Goal: Task Accomplishment & Management: Complete application form

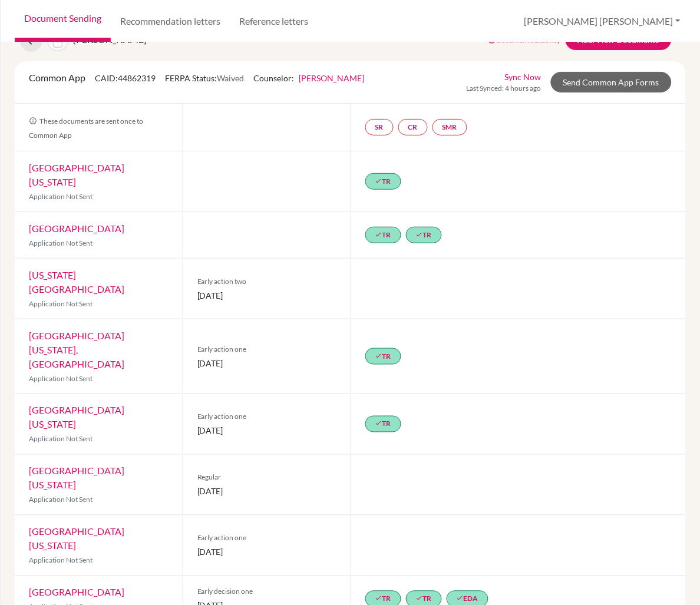
scroll to position [37, 0]
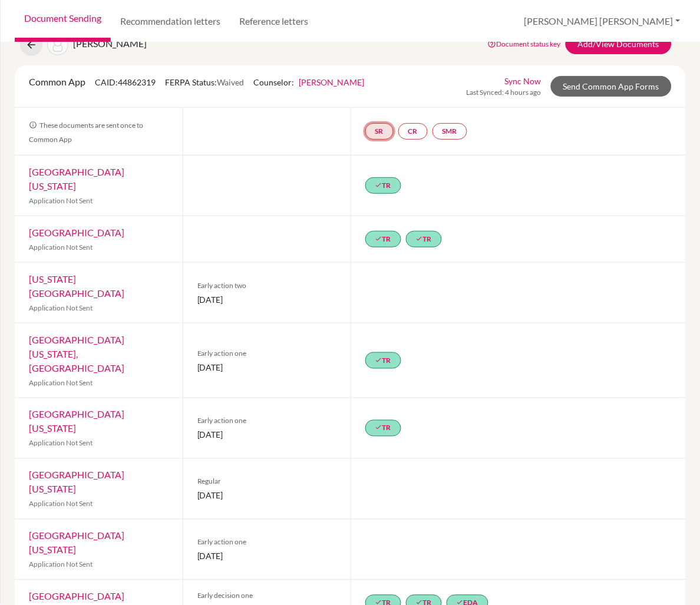
click at [384, 131] on link "SR" at bounding box center [379, 131] width 28 height 17
click at [639, 185] on div "done TR" at bounding box center [519, 186] width 336 height 60
click at [622, 43] on link "Add/View Documents" at bounding box center [619, 44] width 106 height 21
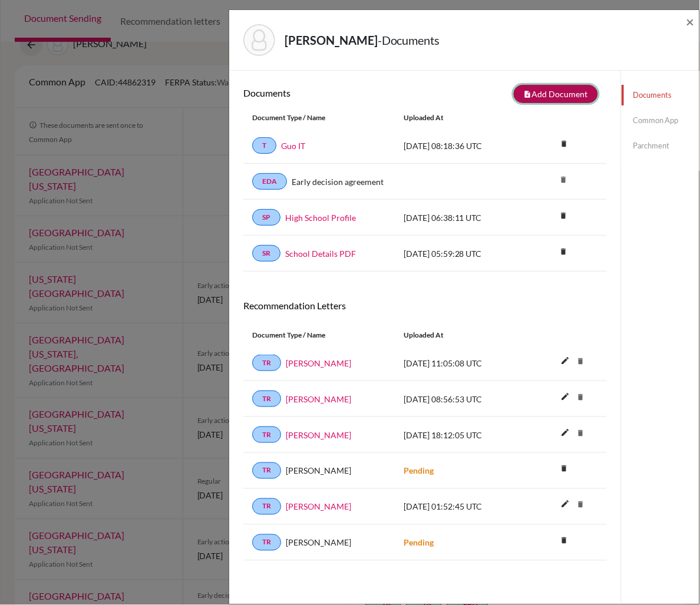
click at [570, 97] on button "note_add Add Document" at bounding box center [556, 94] width 84 height 18
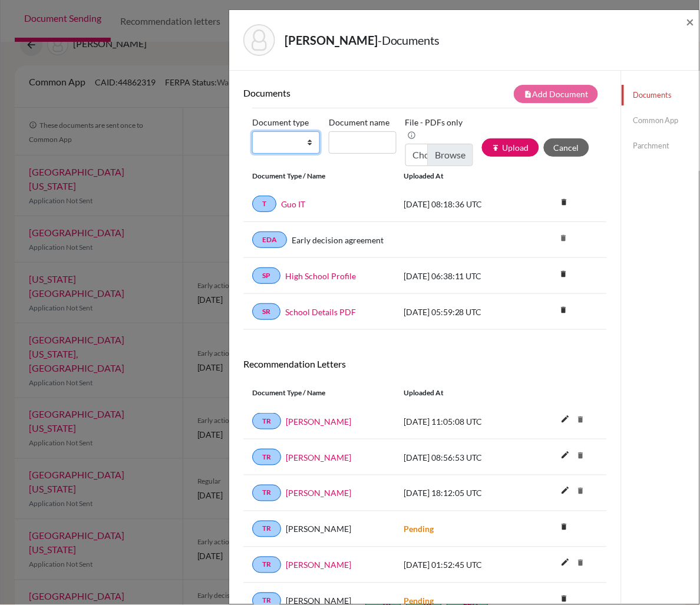
click at [313, 142] on select "Change explanation for Common App reports Counselor recommendation Internationa…" at bounding box center [286, 142] width 68 height 22
select select "4"
click at [252, 131] on select "Change explanation for Common App reports Counselor recommendation Internationa…" at bounding box center [286, 142] width 68 height 22
click at [351, 146] on input "Document name" at bounding box center [363, 142] width 68 height 22
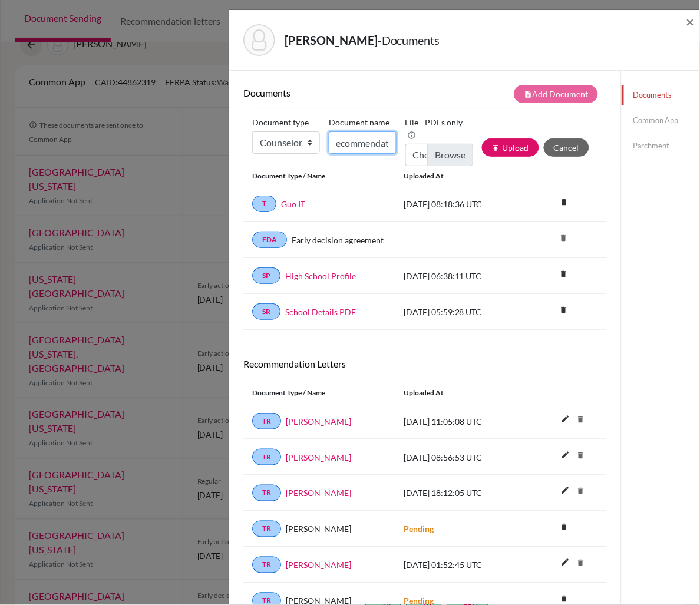
type input "[PERSON_NAME] Counselor Recommendation"
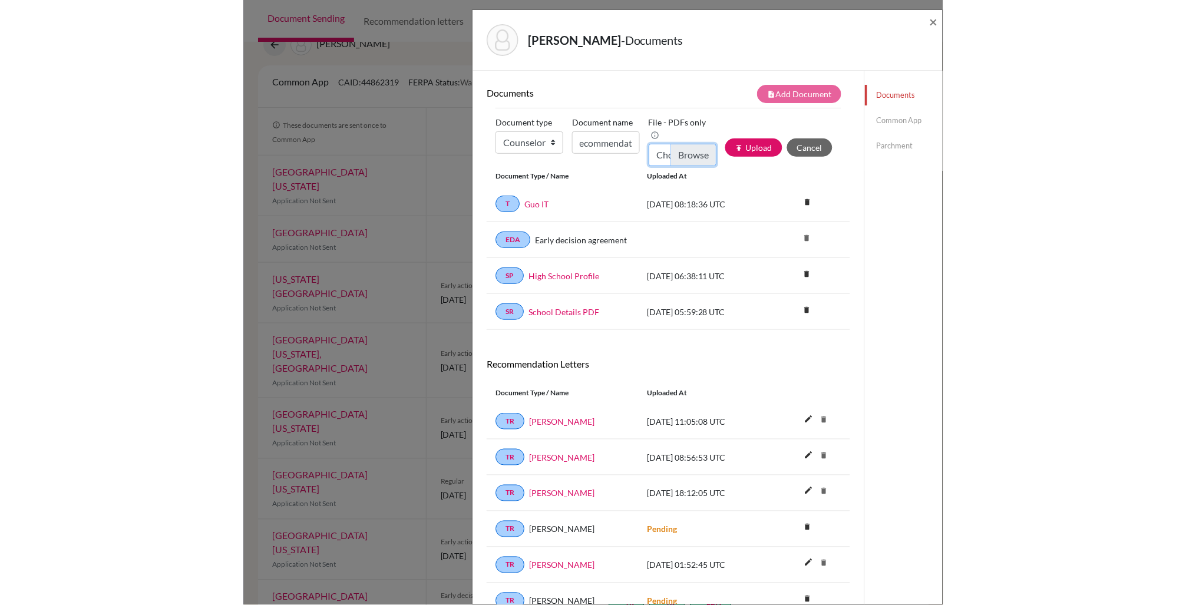
scroll to position [0, 0]
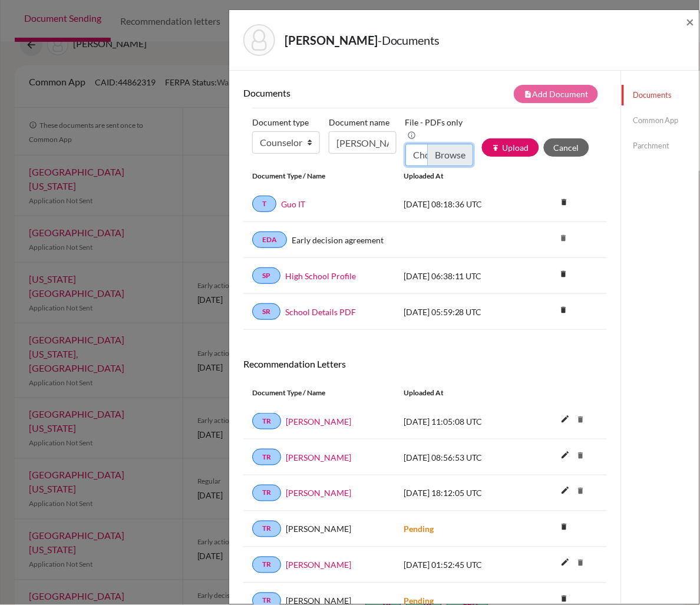
click at [450, 151] on input "Choose file" at bounding box center [439, 155] width 68 height 22
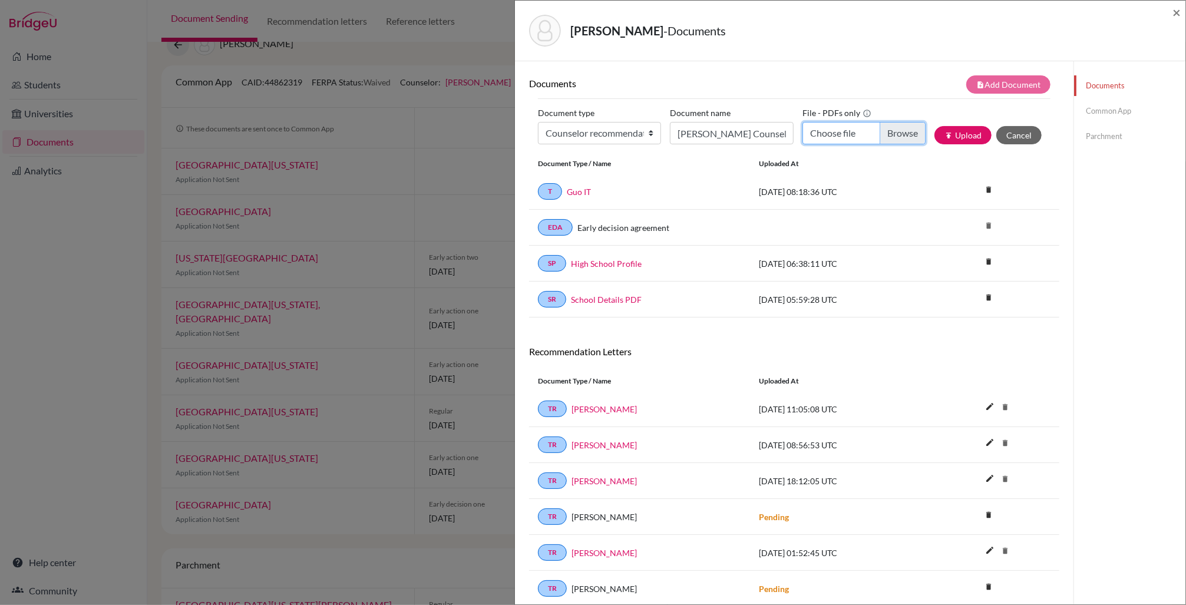
click at [700, 131] on input "Choose file" at bounding box center [864, 133] width 123 height 22
type input "C:\fakepath\Lawrence Guo Counselor Letter of Recommendation.pdf"
click at [700, 135] on button "publish Upload" at bounding box center [963, 135] width 57 height 18
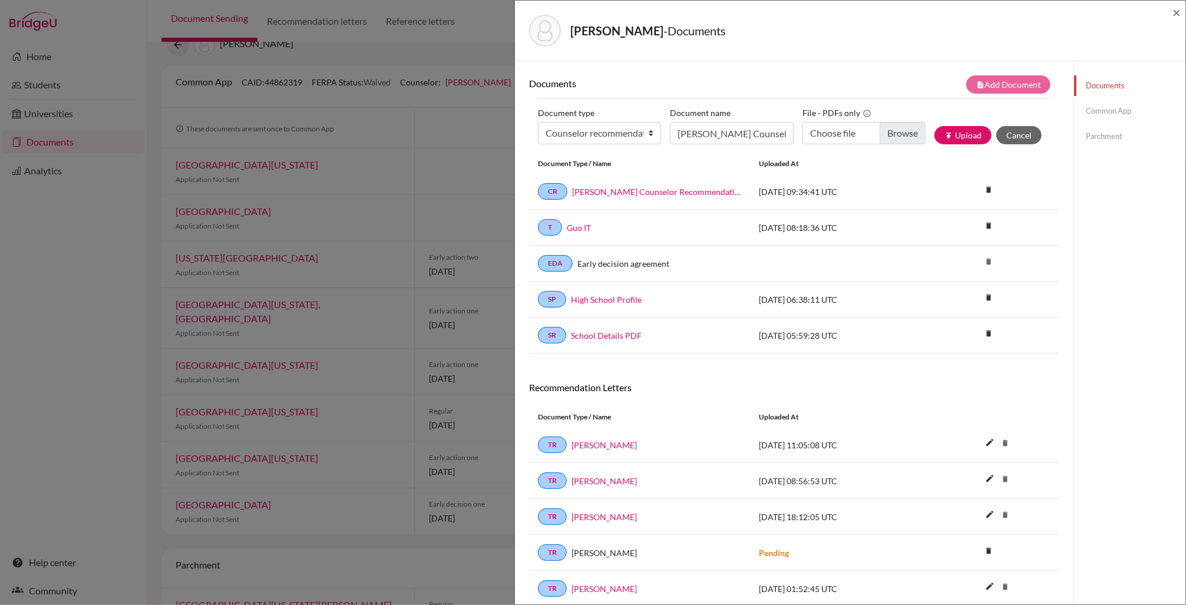
click at [700, 112] on link "Common App" at bounding box center [1129, 111] width 111 height 21
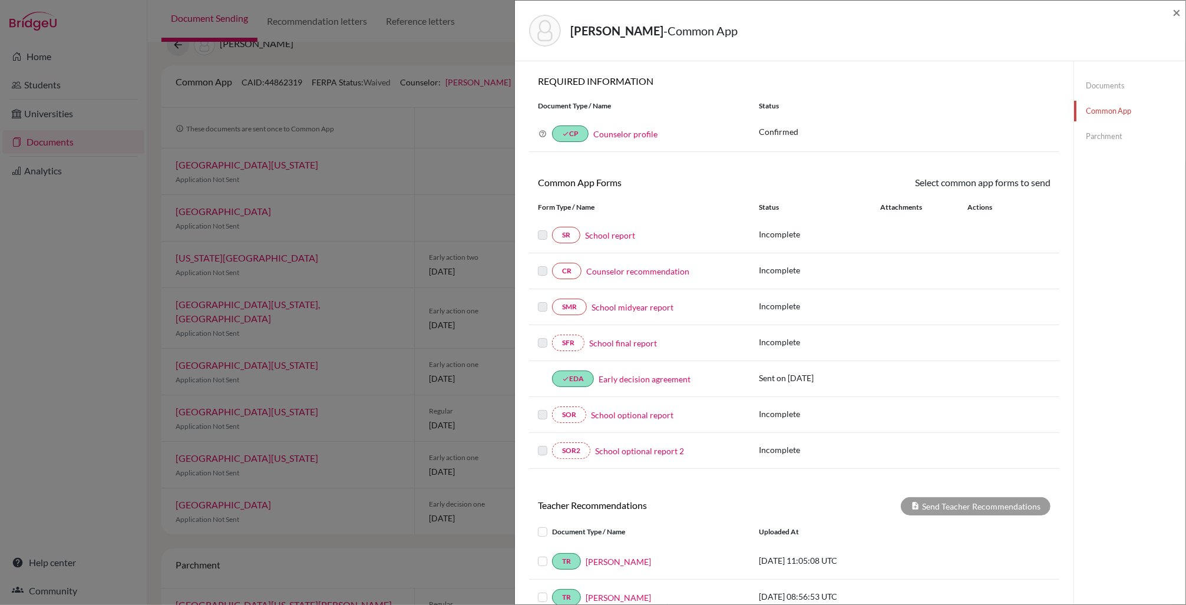
click at [623, 235] on link "School report" at bounding box center [610, 235] width 50 height 12
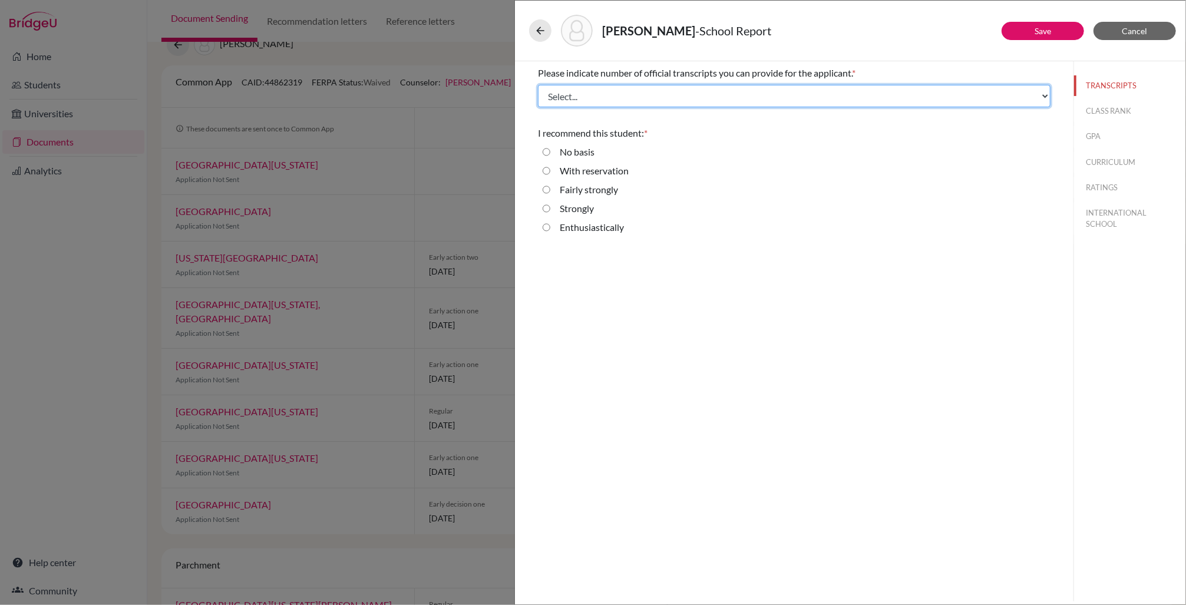
click at [637, 101] on select "Select... 1 2 3 4" at bounding box center [794, 96] width 513 height 22
select select "1"
click at [538, 85] on select "Select... 1 2 3 4" at bounding box center [794, 96] width 513 height 22
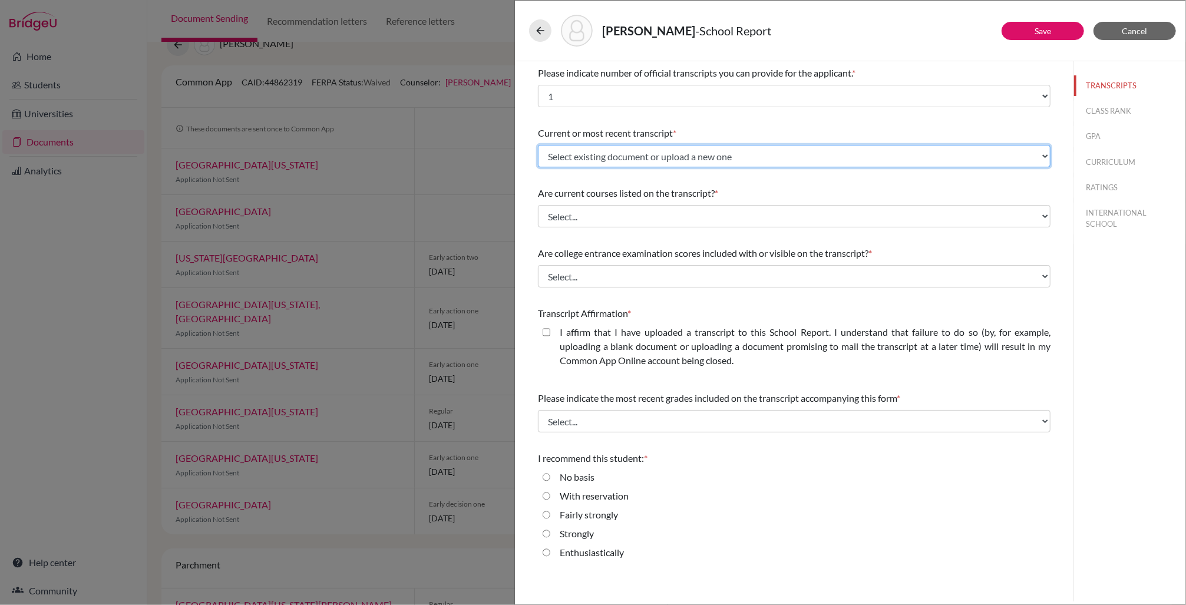
click at [638, 154] on select "Select existing document or upload a new one Guo IT Upload New File" at bounding box center [794, 156] width 513 height 22
select select "688972"
click at [538, 145] on select "Select existing document or upload a new one Guo IT Upload New File" at bounding box center [794, 156] width 513 height 22
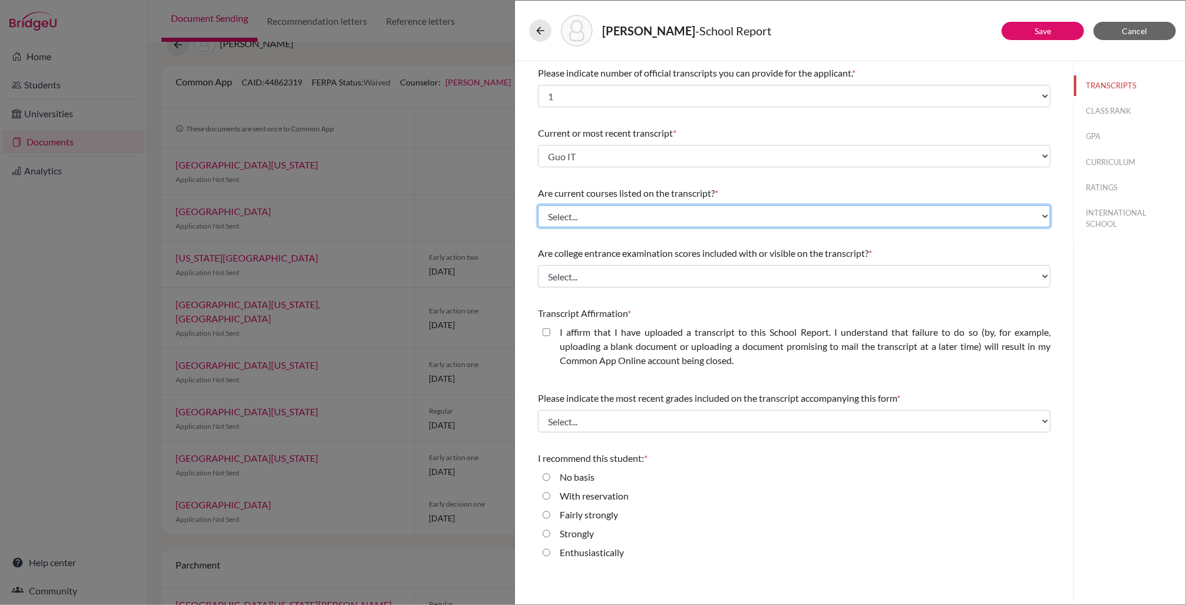
click at [629, 216] on select "Select... Yes No" at bounding box center [794, 216] width 513 height 22
select select "0"
click at [538, 205] on select "Select... Yes No" at bounding box center [794, 216] width 513 height 22
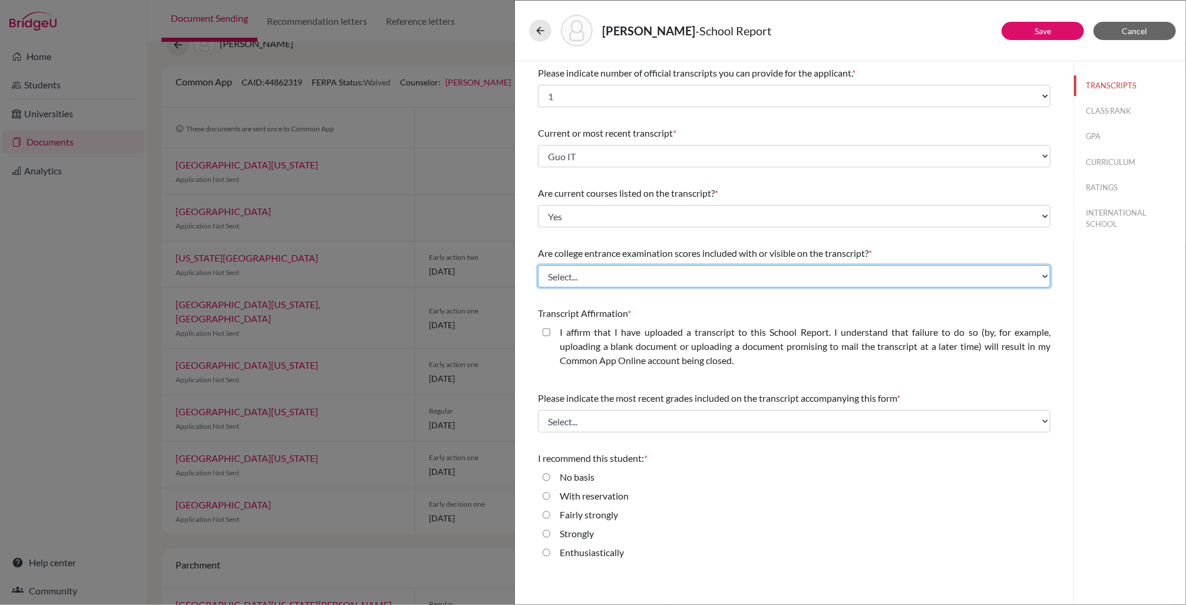
click at [625, 273] on select "Select... Yes No" at bounding box center [794, 276] width 513 height 22
select select "1"
click at [538, 265] on select "Select... Yes No" at bounding box center [794, 276] width 513 height 22
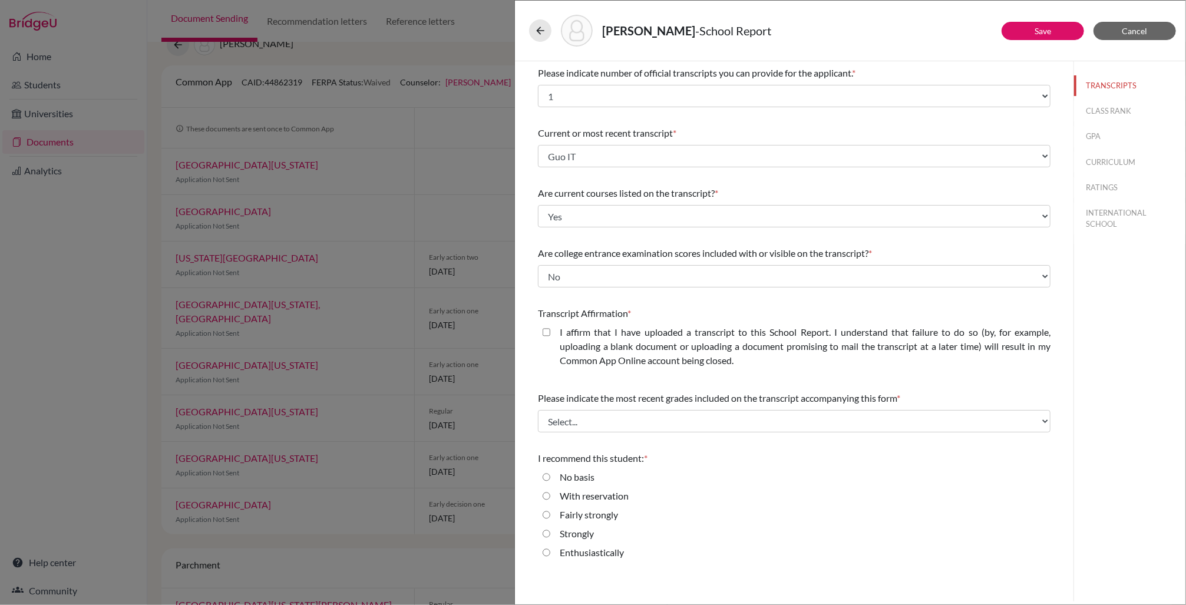
click at [545, 334] on closed\ "I affirm that I have uploaded a transcript to this School Report. I understand …" at bounding box center [547, 332] width 8 height 14
checkbox closed\ "true"
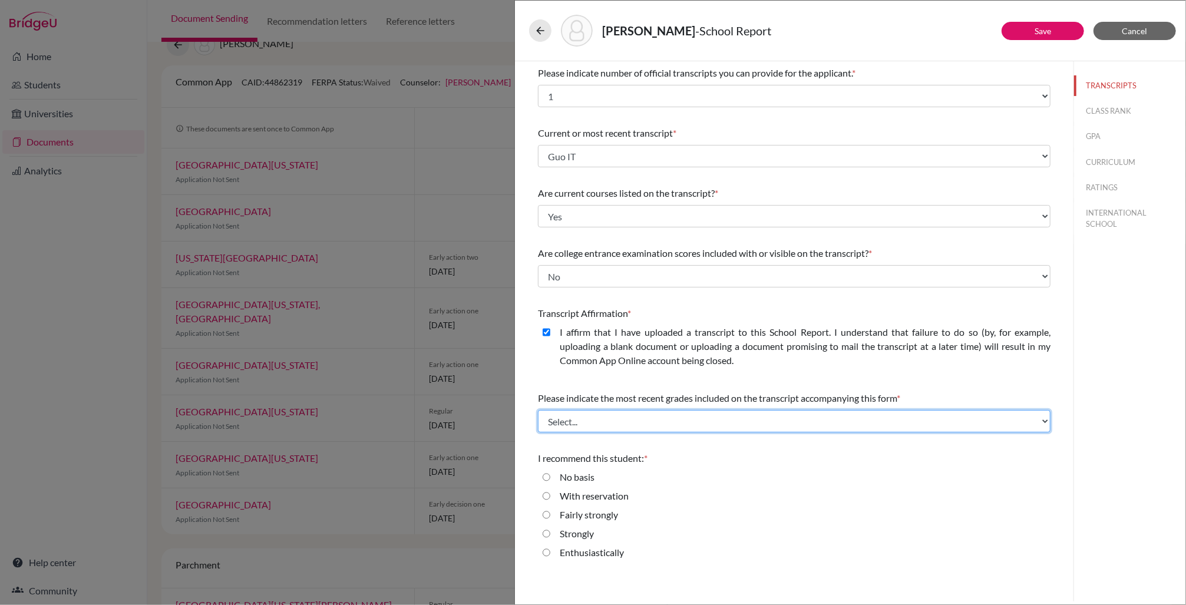
click at [606, 420] on select "Select... Final junior year grades 1st Quarter senior year grades 2nd Quarter/1…" at bounding box center [794, 421] width 513 height 22
select select "0"
click at [538, 410] on select "Select... Final junior year grades 1st Quarter senior year grades 2nd Quarter/1…" at bounding box center [794, 421] width 513 height 22
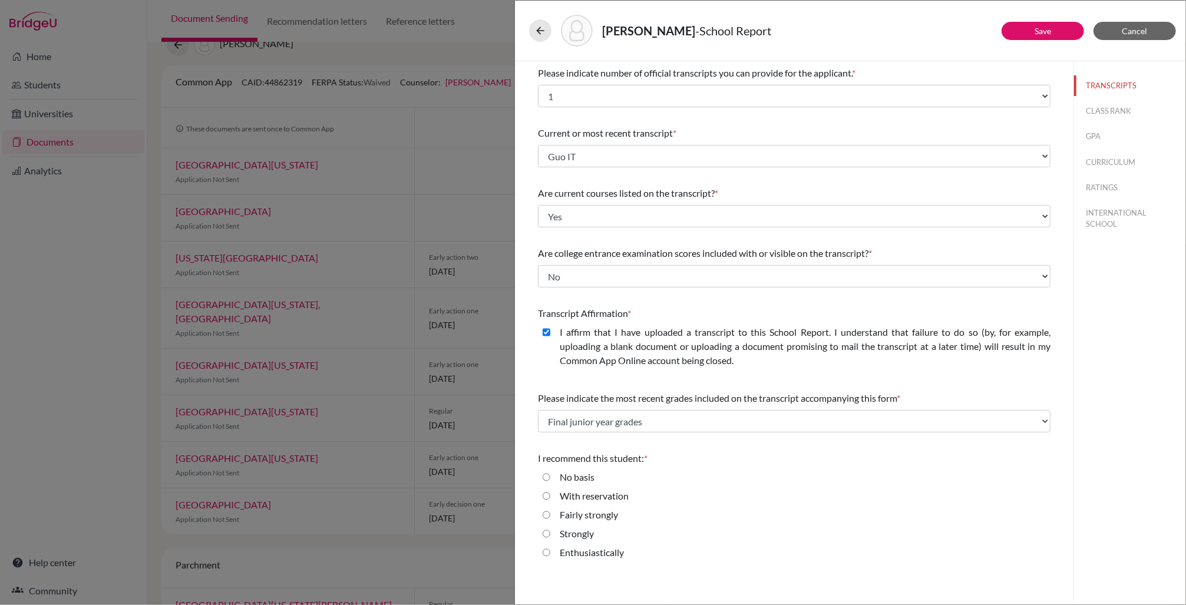
click at [549, 549] on input "Enthusiastically" at bounding box center [547, 553] width 8 height 14
radio input "true"
click at [700, 108] on button "CLASS RANK" at bounding box center [1129, 111] width 111 height 21
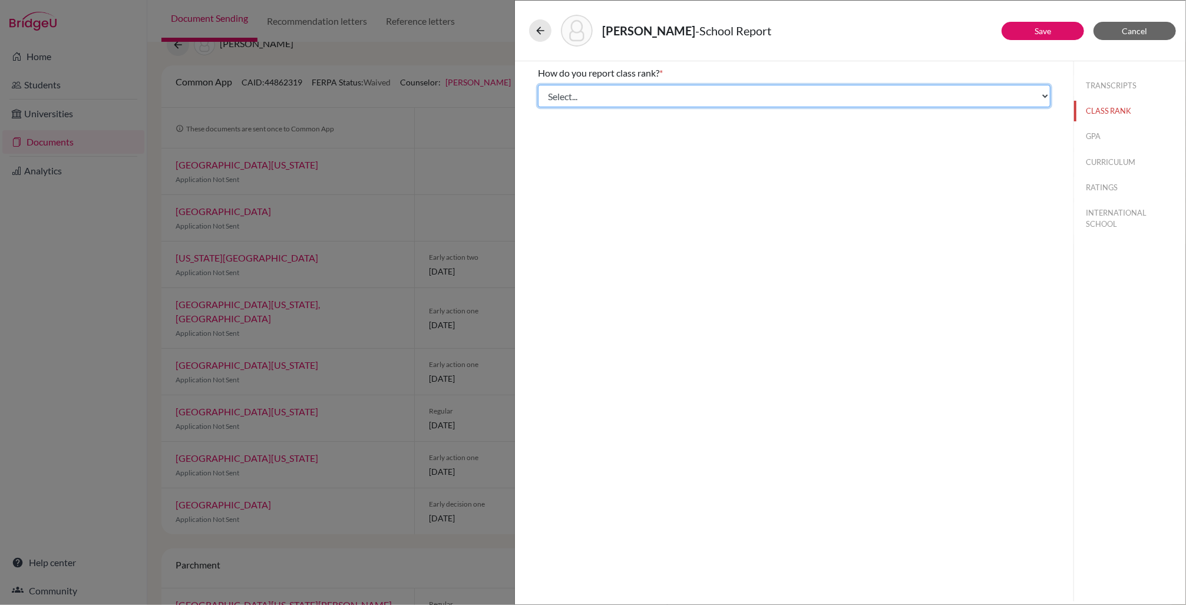
click at [700, 89] on select "Select... Exact Decile Quintile Quartile None" at bounding box center [794, 96] width 513 height 22
select select "5"
click at [538, 85] on select "Select... Exact Decile Quintile Quartile None" at bounding box center [794, 96] width 513 height 22
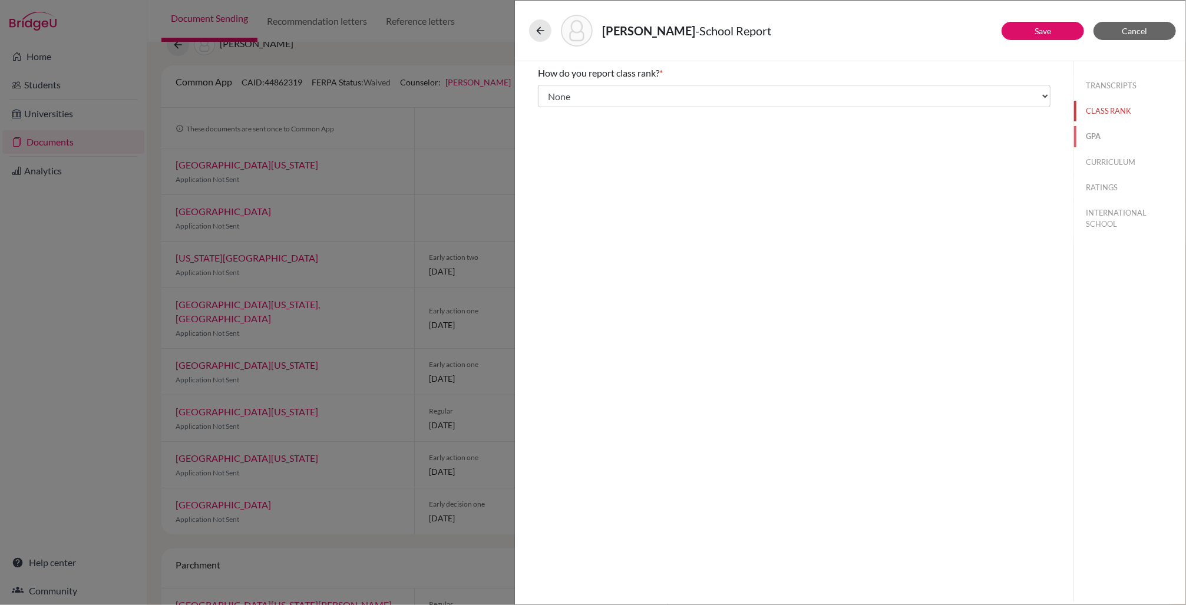
click at [700, 135] on button "GPA" at bounding box center [1129, 136] width 111 height 21
click at [545, 110] on input "No" at bounding box center [547, 111] width 8 height 14
radio input "true"
click at [700, 163] on button "CURRICULUM" at bounding box center [1129, 162] width 111 height 21
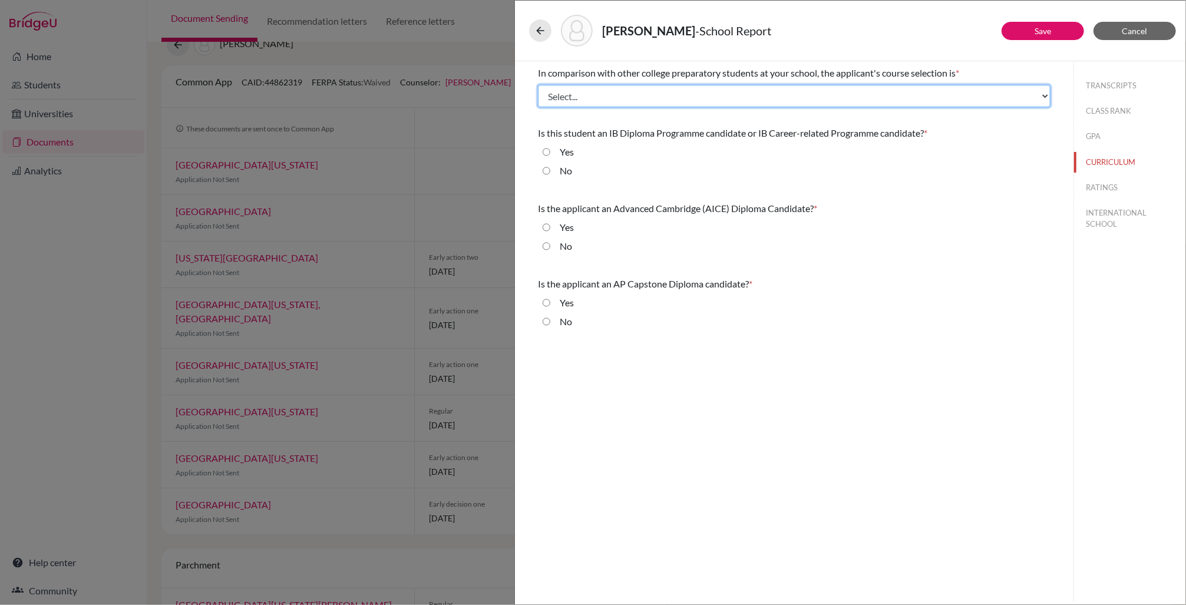
click at [610, 94] on select "Select... Less than demanding Average Demanding Very demanding Most demanding P…" at bounding box center [794, 96] width 513 height 22
select select "4"
click at [538, 85] on select "Select... Less than demanding Average Demanding Very demanding Most demanding P…" at bounding box center [794, 96] width 513 height 22
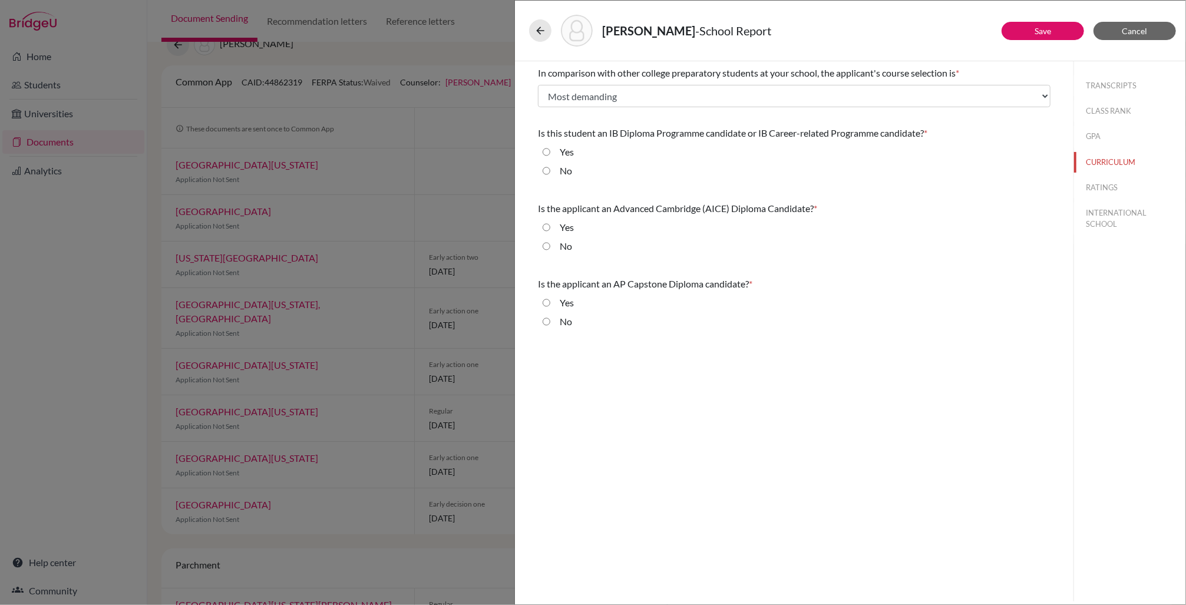
click at [545, 150] on input "Yes" at bounding box center [547, 152] width 8 height 14
radio input "true"
click at [548, 245] on input "No" at bounding box center [547, 246] width 8 height 14
radio input "true"
click at [549, 324] on input "No" at bounding box center [547, 322] width 8 height 14
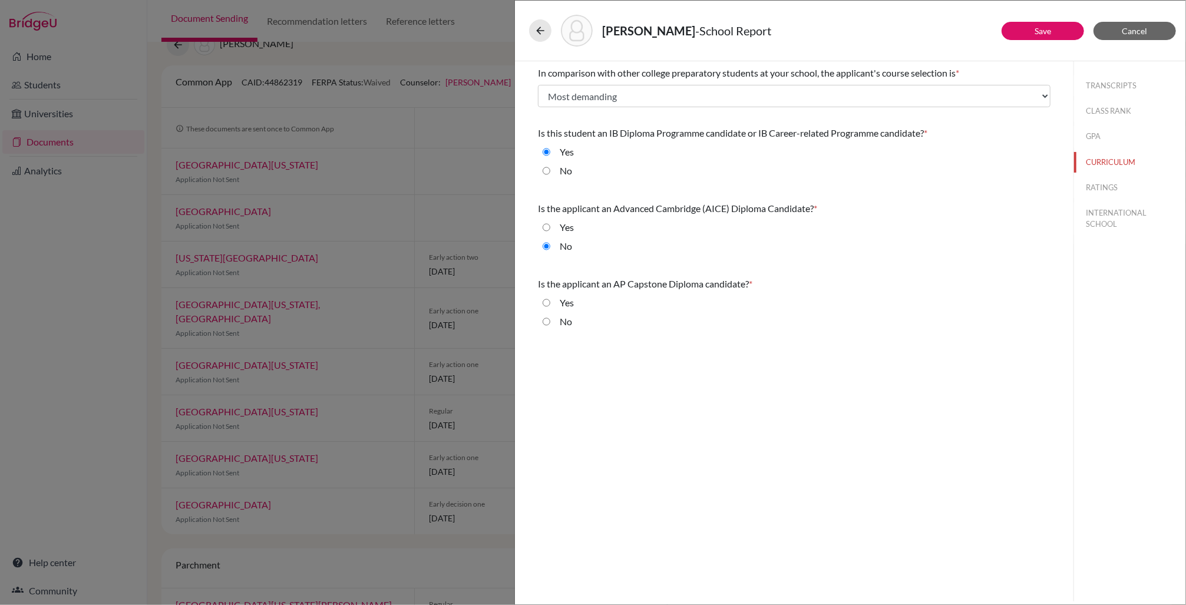
radio input "true"
click at [700, 186] on button "RATINGS" at bounding box center [1129, 187] width 111 height 21
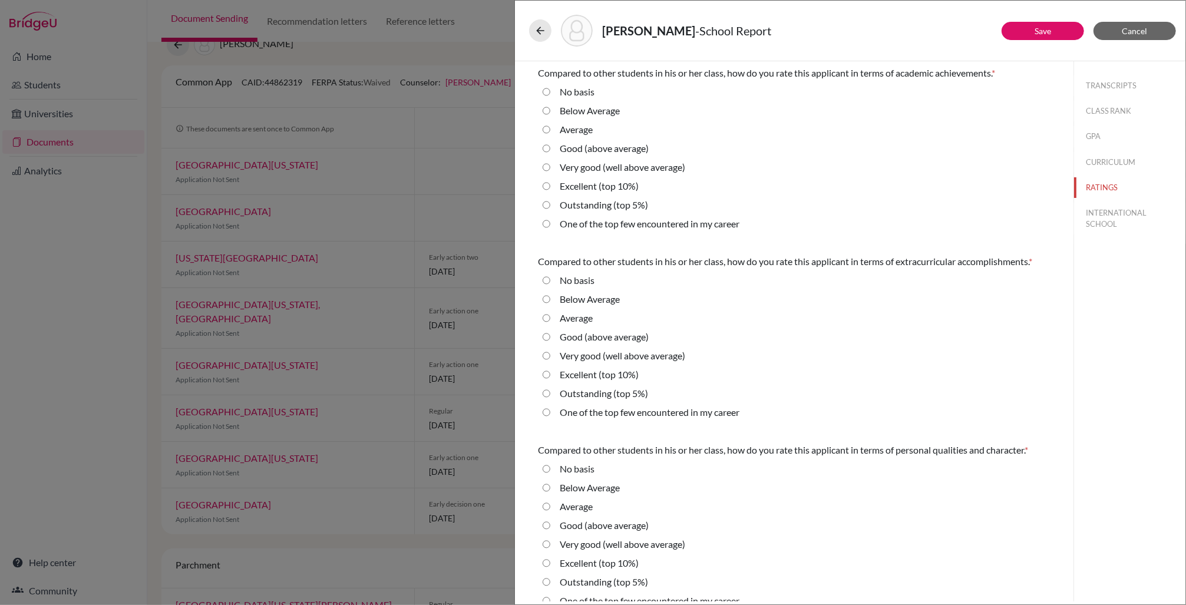
click at [547, 203] on 5\%\) "Outstanding (top 5%)" at bounding box center [547, 205] width 8 height 14
radio 5\%\) "true"
click at [549, 414] on career "One of the top few encountered in my career" at bounding box center [547, 412] width 8 height 14
radio career "true"
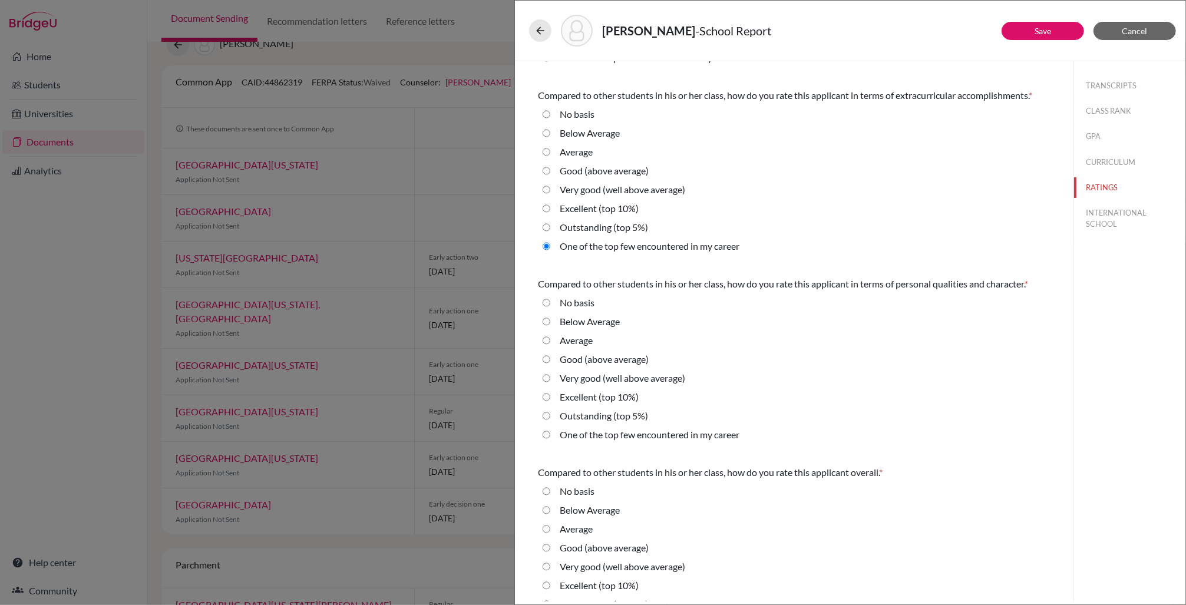
scroll to position [169, 0]
click at [548, 411] on 5\%\) "Outstanding (top 5%)" at bounding box center [547, 414] width 8 height 14
radio 5\%\) "true"
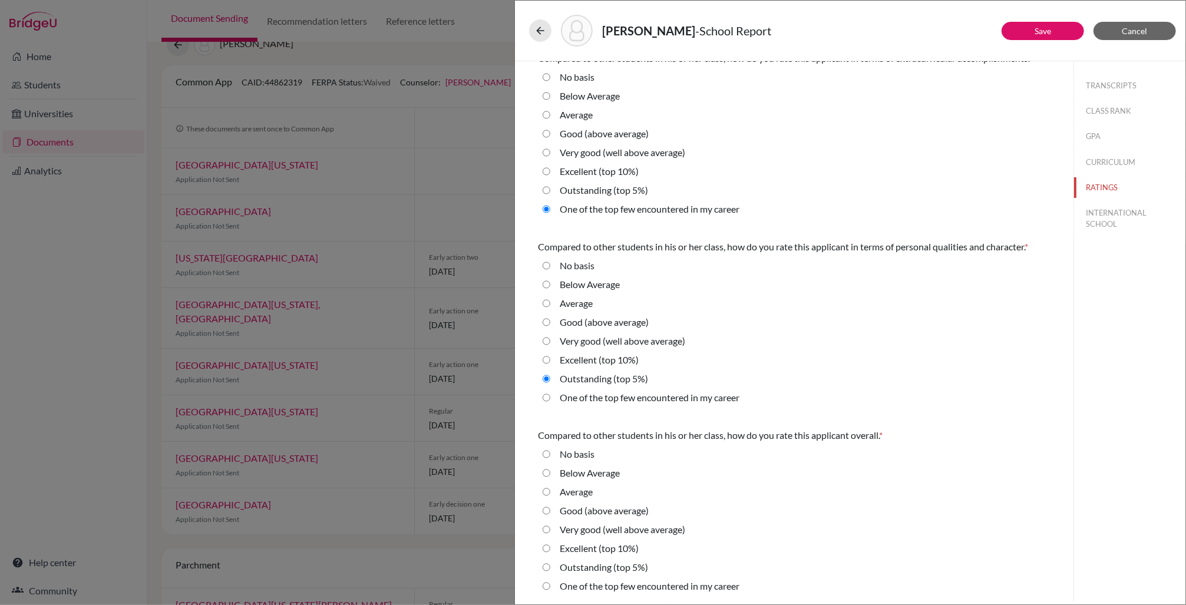
click at [547, 584] on career "One of the top few encountered in my career" at bounding box center [547, 586] width 8 height 14
radio career "true"
click at [700, 210] on button "INTERNATIONAL SCHOOL" at bounding box center [1129, 219] width 111 height 32
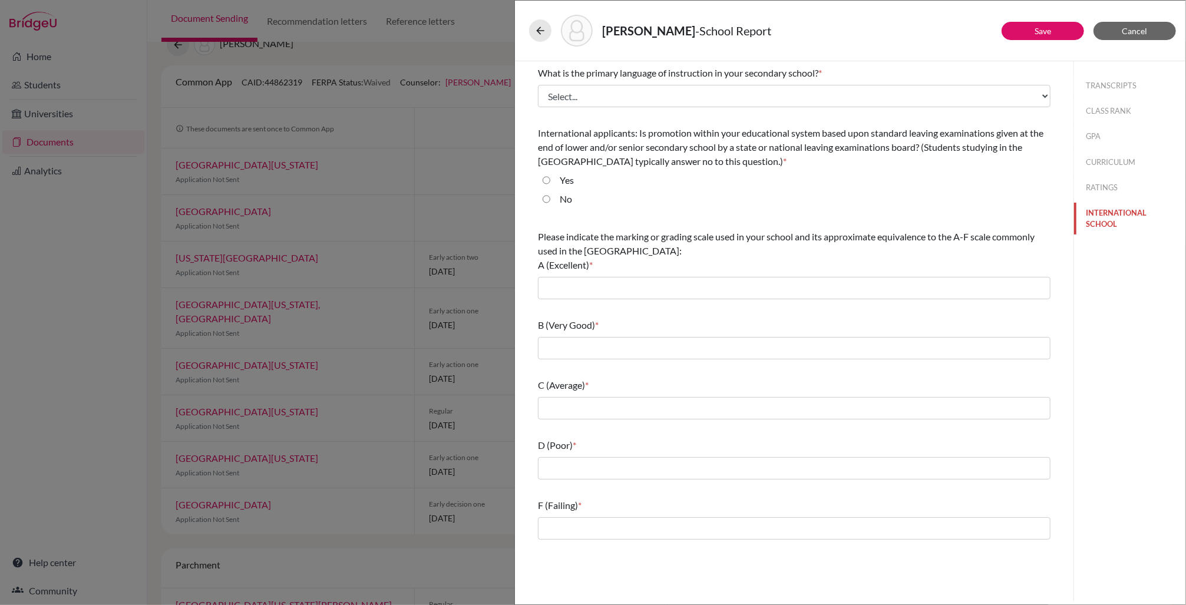
scroll to position [0, 0]
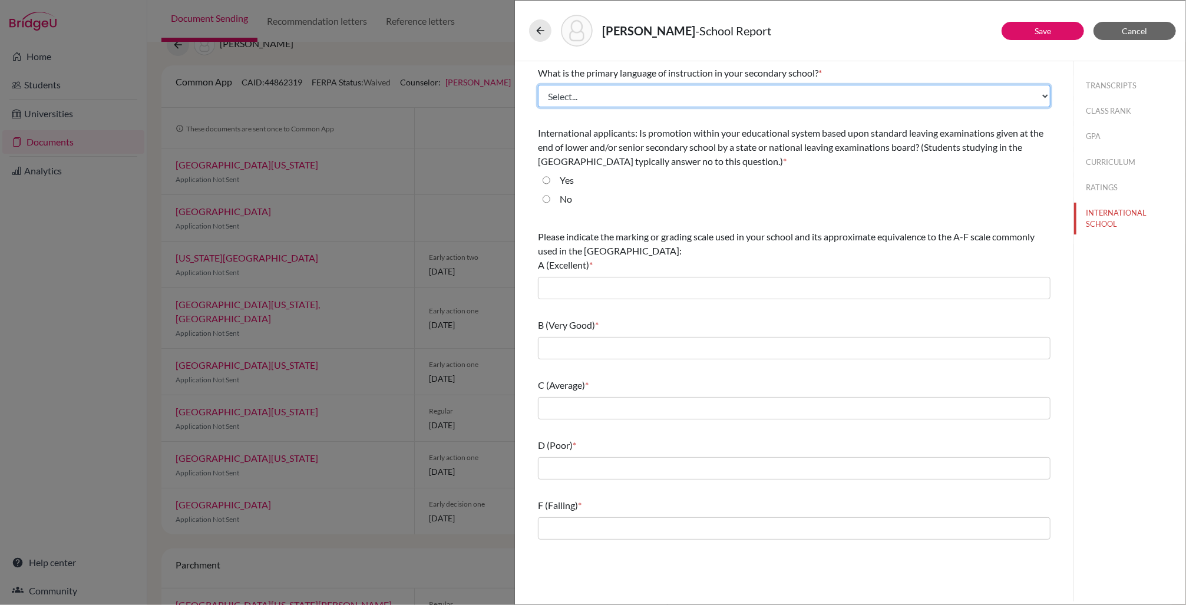
click at [700, 97] on select "Select... Albanian Arabic Armenian Assamese Azerbaijani Belarusian Bengali Bulg…" at bounding box center [794, 96] width 513 height 22
select select "14"
click at [538, 85] on select "Select... Albanian Arabic Armenian Assamese Azerbaijani Belarusian Bengali Bulg…" at bounding box center [794, 96] width 513 height 22
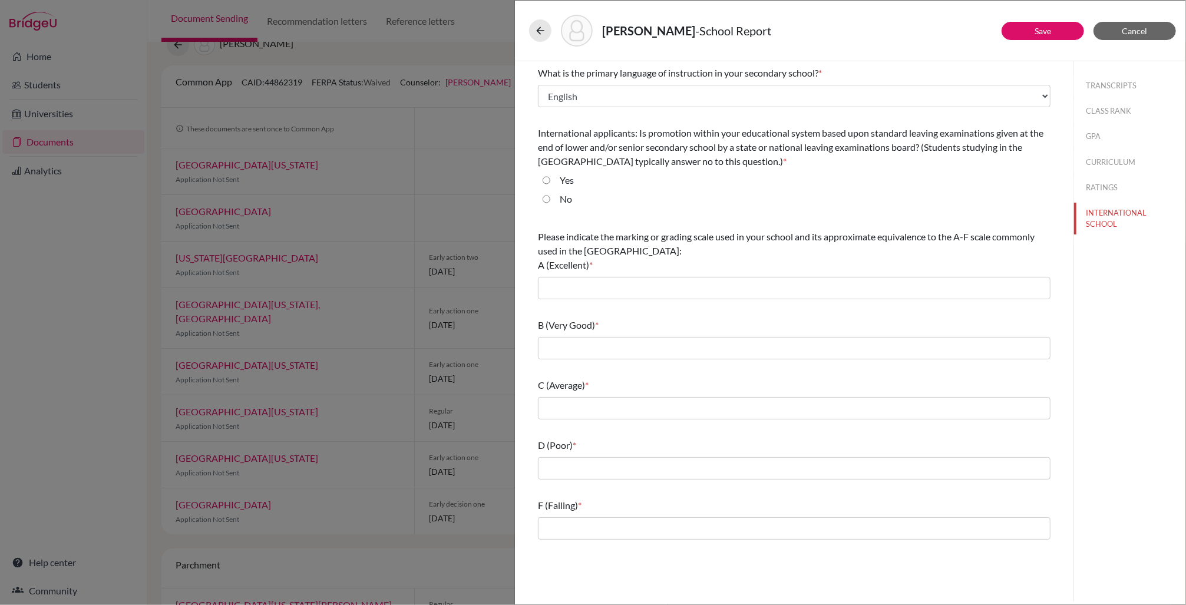
click at [546, 197] on input "No" at bounding box center [547, 199] width 8 height 14
radio input "true"
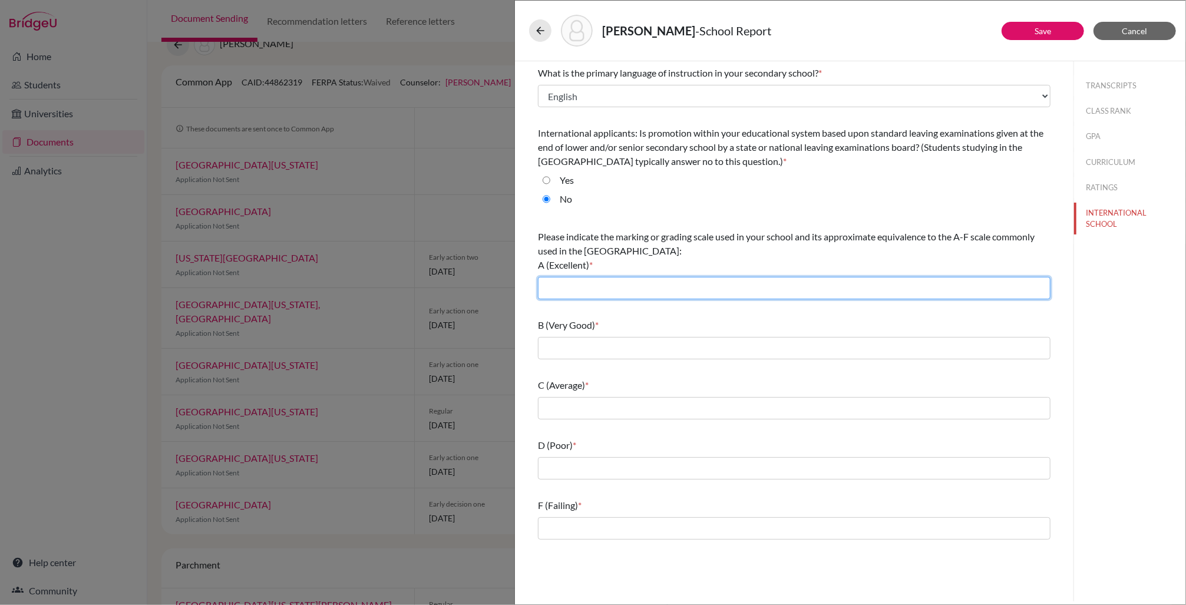
click at [556, 292] on input "text" at bounding box center [794, 288] width 513 height 22
type input "7-6"
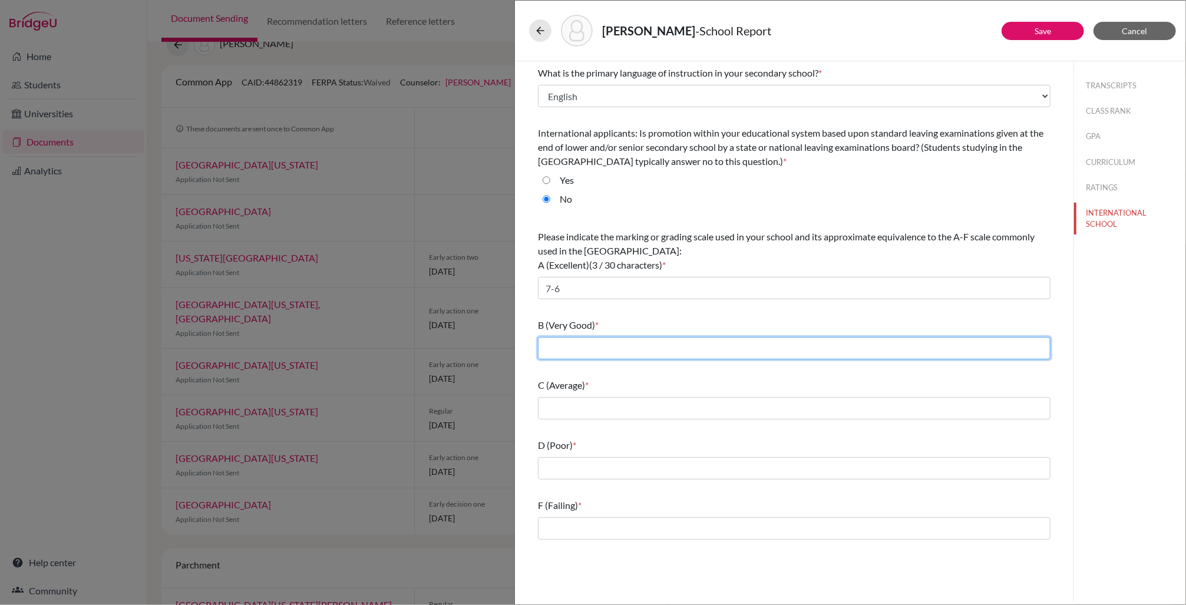
click at [550, 341] on input "text" at bounding box center [794, 348] width 513 height 22
type input "5"
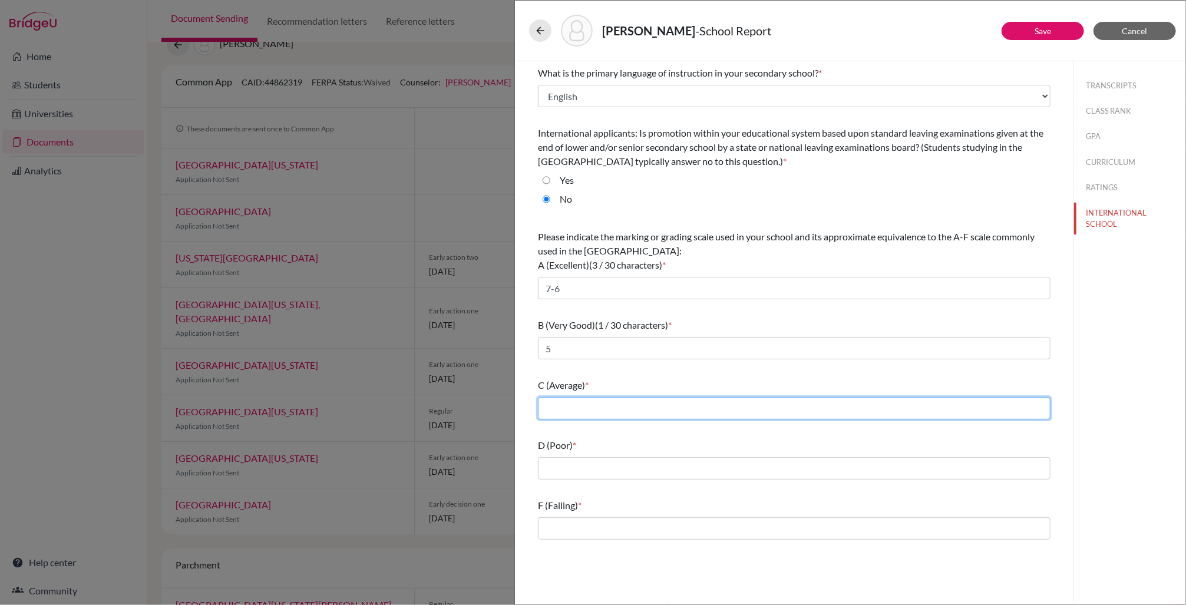
click at [546, 404] on input "text" at bounding box center [794, 408] width 513 height 22
type input "4"
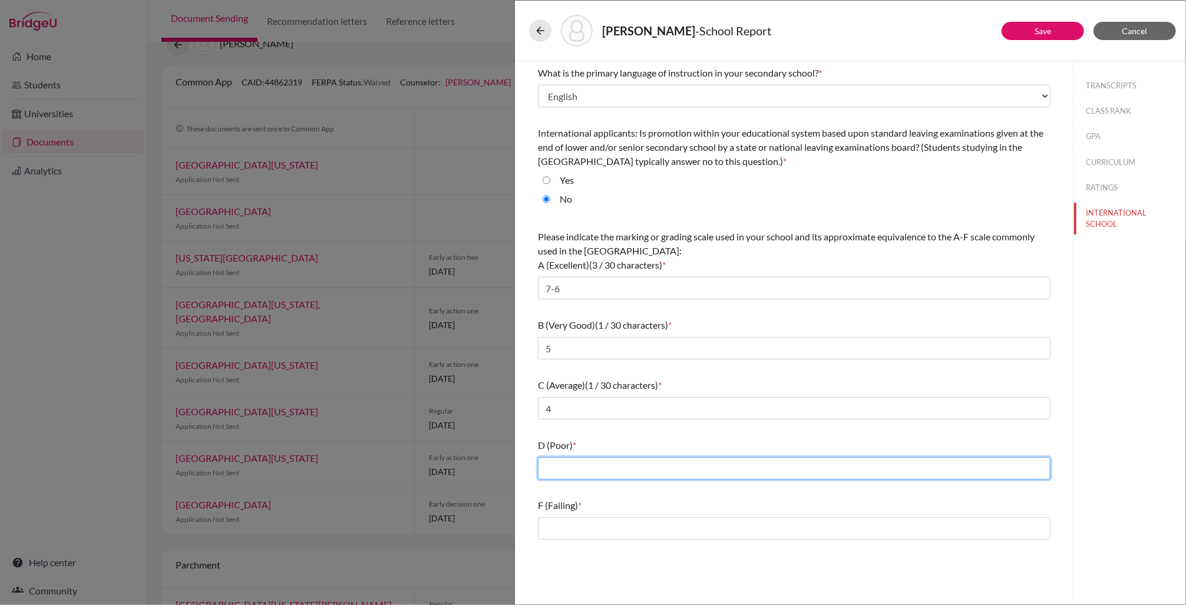
click at [563, 462] on input "text" at bounding box center [794, 468] width 513 height 22
type input "3"
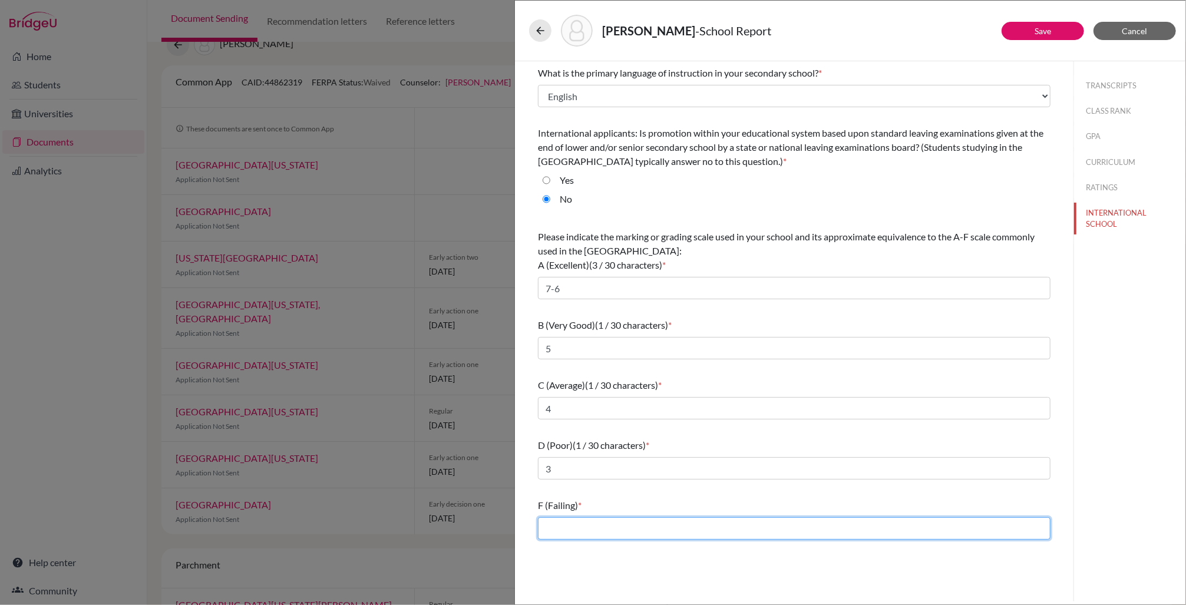
click at [567, 537] on input "text" at bounding box center [794, 528] width 513 height 22
type input "2-1"
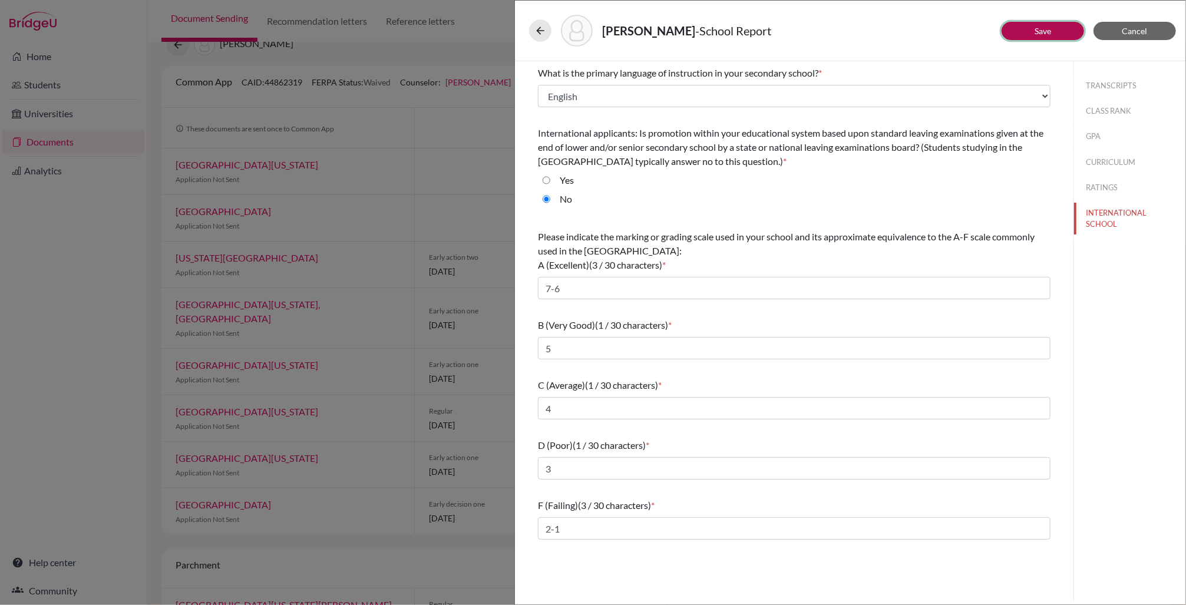
click at [700, 29] on link "Save" at bounding box center [1043, 31] width 17 height 10
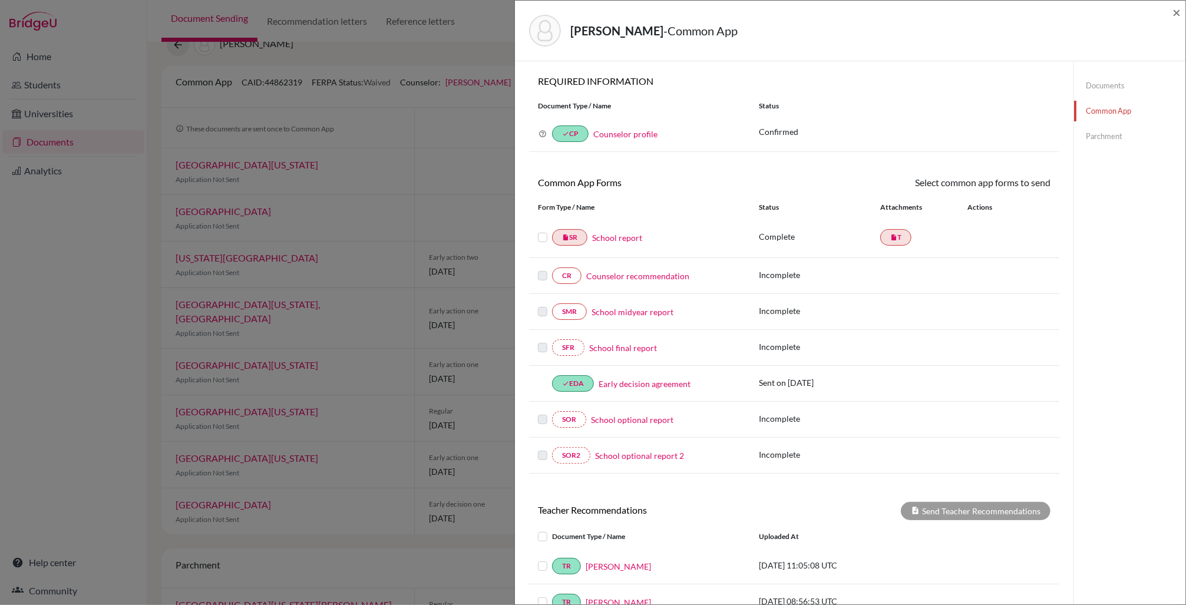
click at [630, 276] on link "Counselor recommendation" at bounding box center [637, 276] width 103 height 12
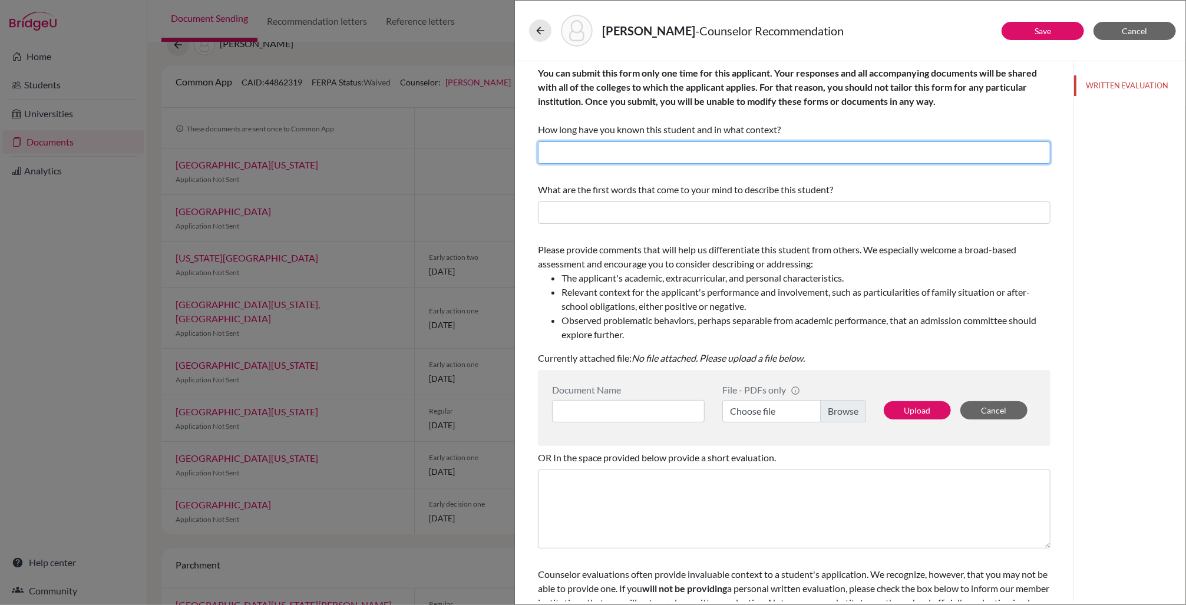
click at [555, 146] on input "text" at bounding box center [794, 152] width 513 height 22
type input "Six years as school counselor"
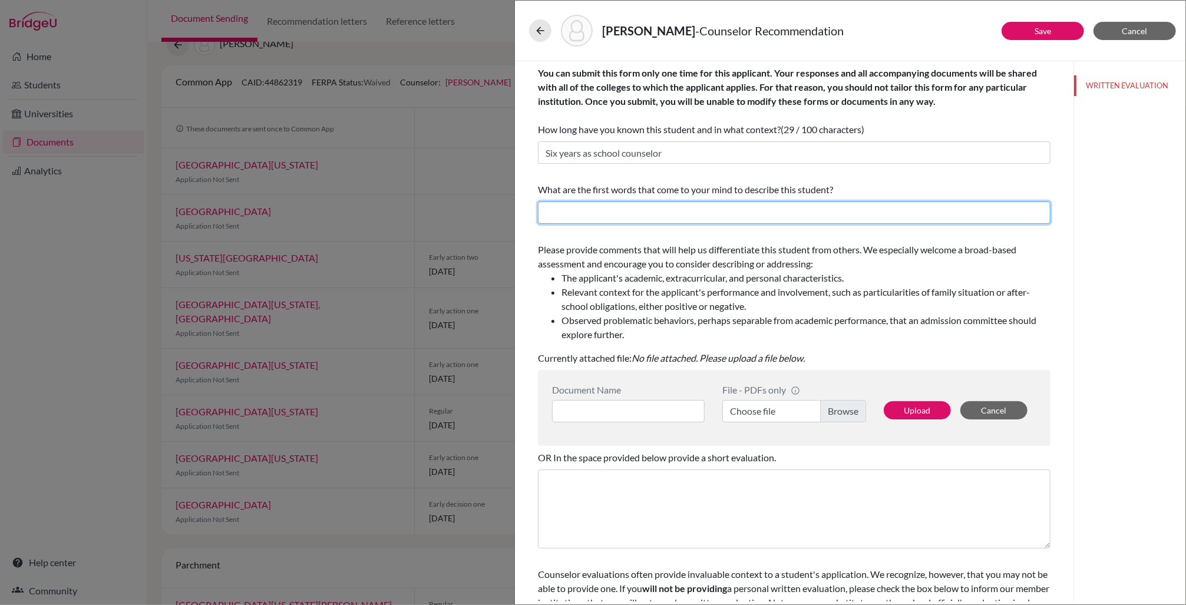
click at [569, 211] on input "text" at bounding box center [794, 213] width 513 height 22
type input "Self-motivated; Analytical; Principled"
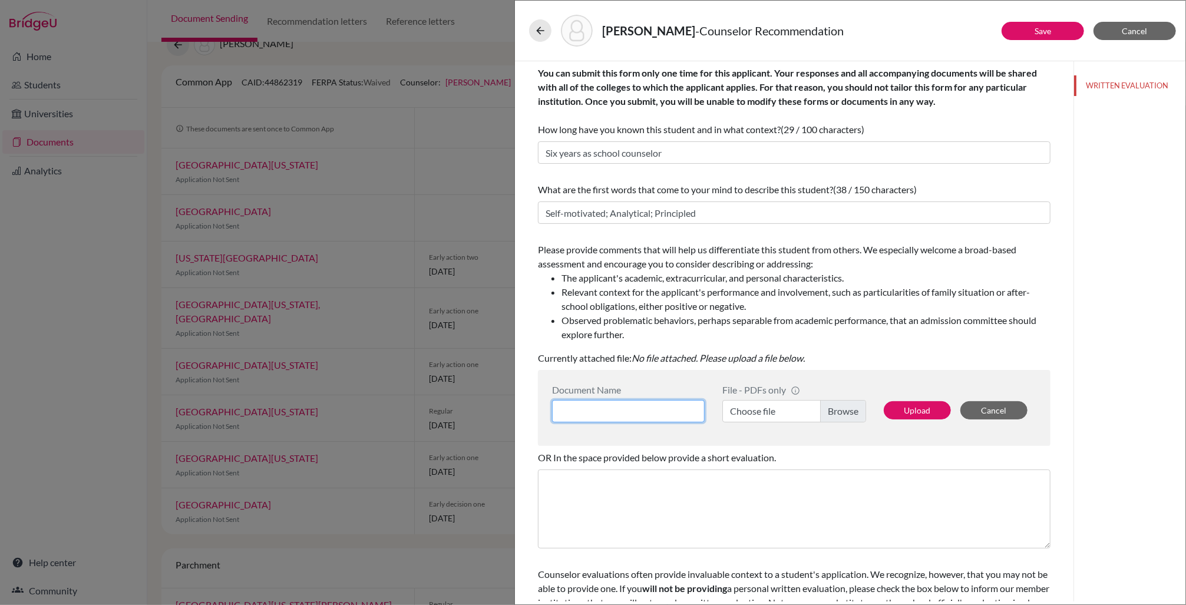
click at [572, 411] on input at bounding box center [628, 411] width 153 height 22
type input "Lawrence Guo Counselor Recommendation"
click at [700, 417] on label "Choose file" at bounding box center [795, 411] width 144 height 22
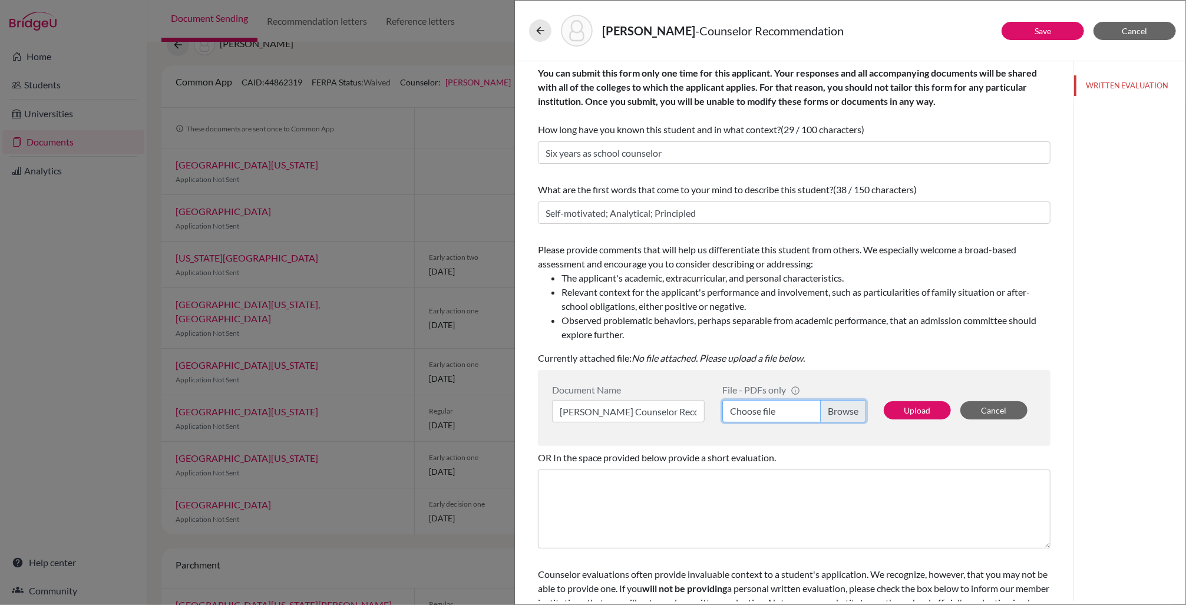
click at [700, 417] on input "Choose file" at bounding box center [795, 411] width 144 height 22
click at [700, 412] on button "Upload" at bounding box center [917, 410] width 67 height 18
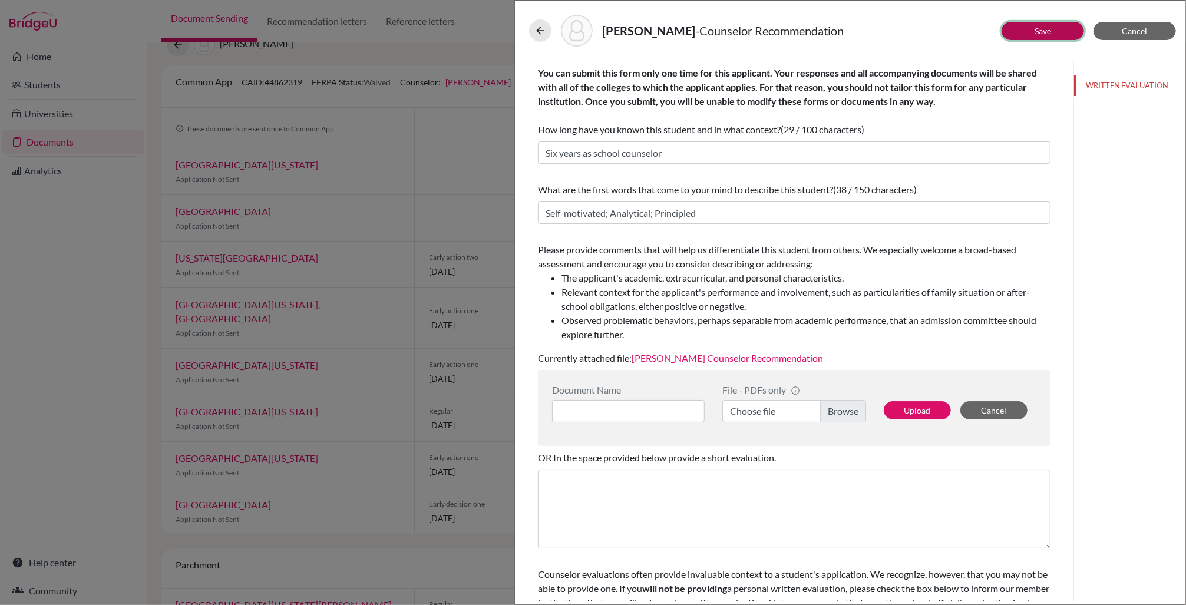
click at [700, 30] on button "Save" at bounding box center [1043, 31] width 83 height 18
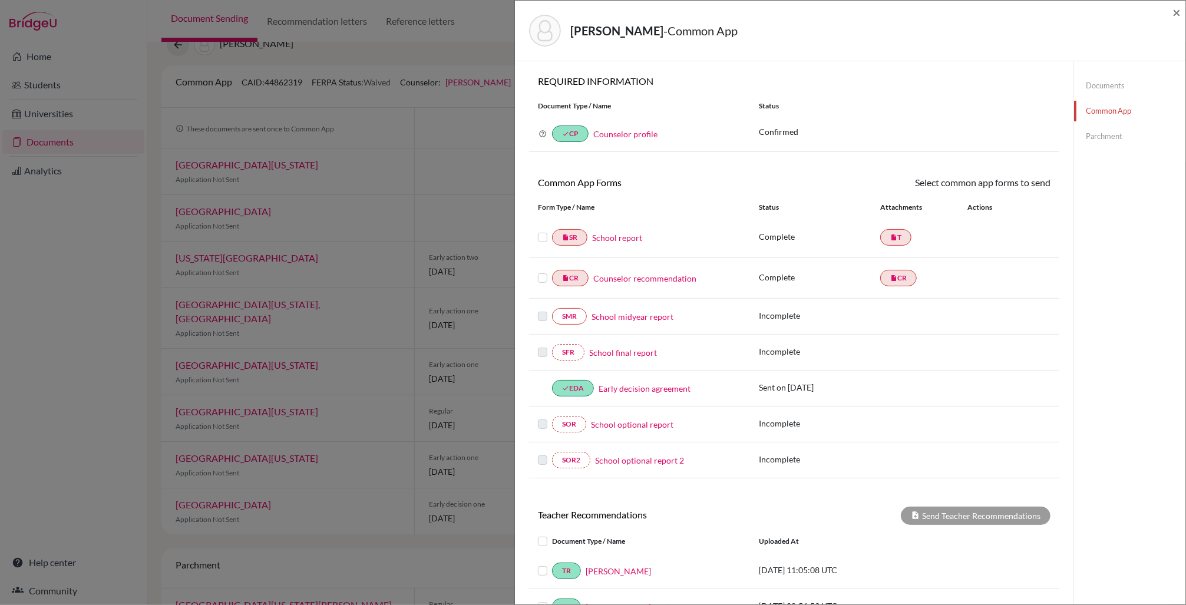
click at [544, 230] on label at bounding box center [542, 230] width 9 height 0
click at [0, 0] on input "checkbox" at bounding box center [0, 0] width 0 height 0
click at [543, 272] on label at bounding box center [542, 272] width 9 height 0
click at [0, 0] on input "checkbox" at bounding box center [0, 0] width 0 height 0
click at [700, 183] on icon at bounding box center [1016, 184] width 9 height 9
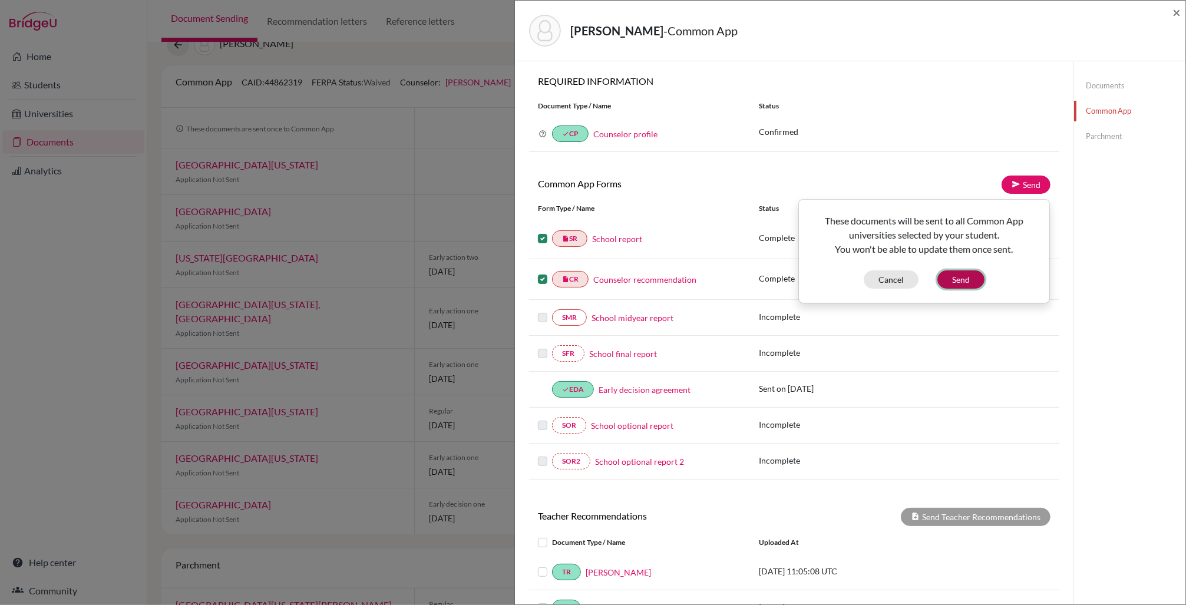
click at [700, 276] on button "Send" at bounding box center [961, 280] width 47 height 18
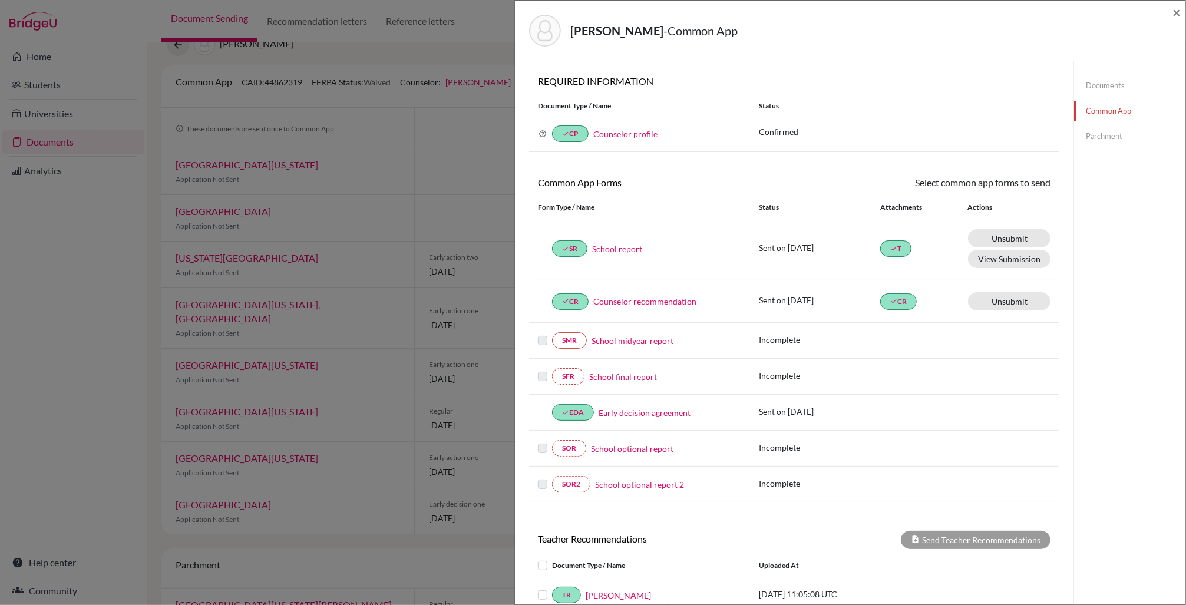
click at [700, 139] on link "Parchment" at bounding box center [1129, 136] width 111 height 21
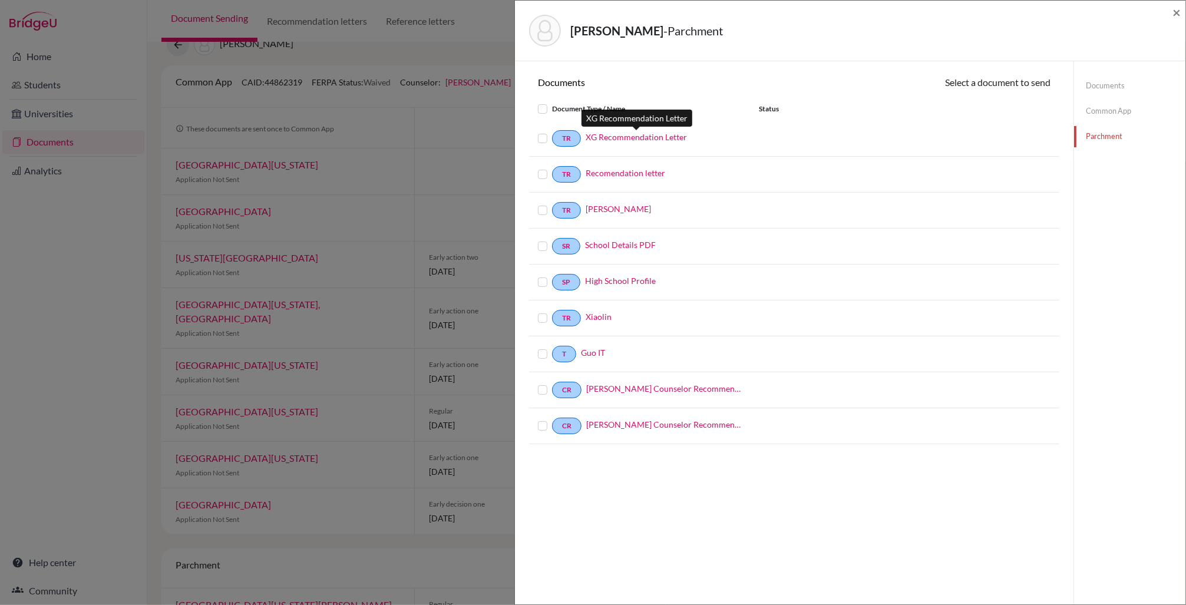
click at [667, 137] on link "XG Recommendation Letter" at bounding box center [636, 137] width 101 height 12
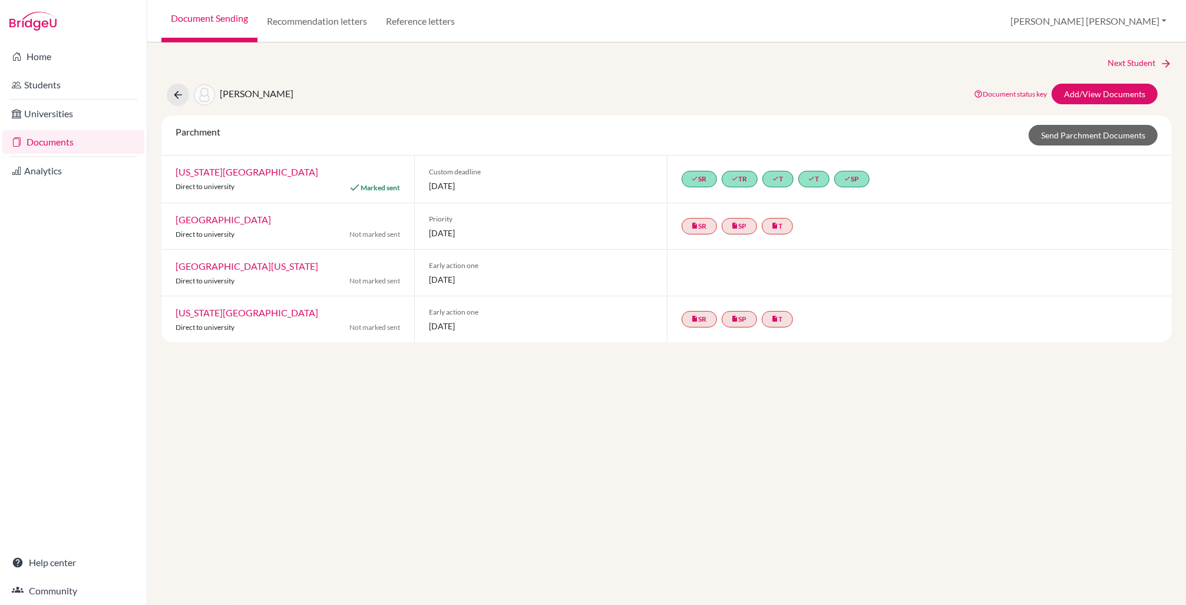
click at [230, 18] on link "Document Sending" at bounding box center [209, 21] width 96 height 42
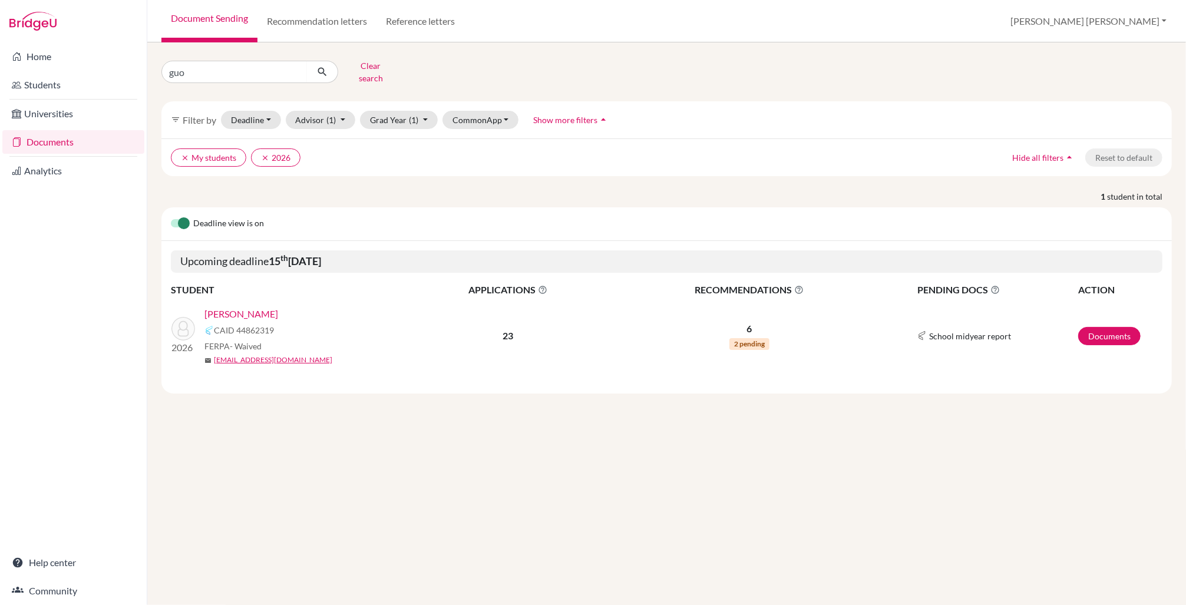
click at [244, 311] on link "[PERSON_NAME]" at bounding box center [242, 314] width 74 height 14
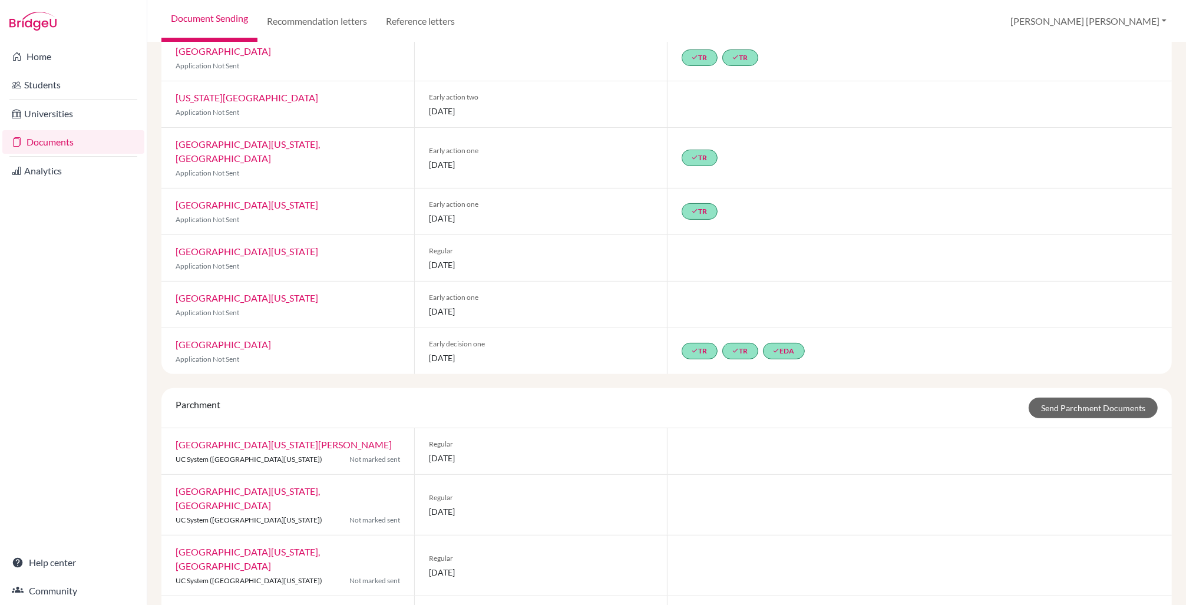
scroll to position [212, 0]
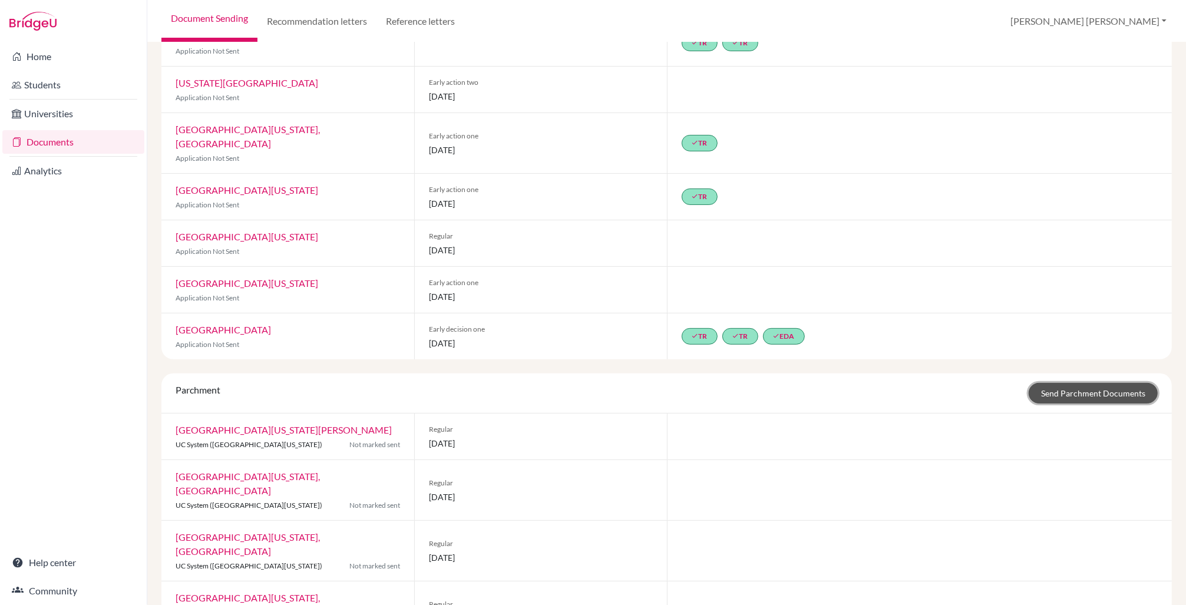
click at [1065, 383] on link "Send Parchment Documents" at bounding box center [1093, 393] width 129 height 21
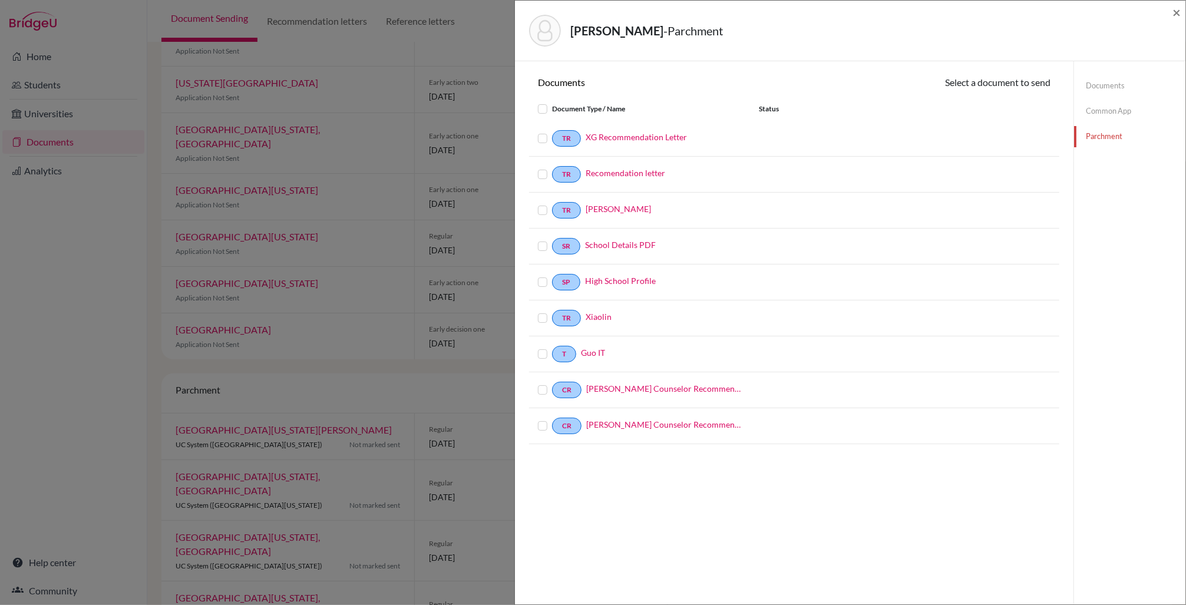
click at [552, 131] on label at bounding box center [552, 131] width 0 height 0
click at [0, 0] on input "checkbox" at bounding box center [0, 0] width 0 height 0
click at [634, 173] on link "Recomendation letter" at bounding box center [626, 174] width 80 height 12
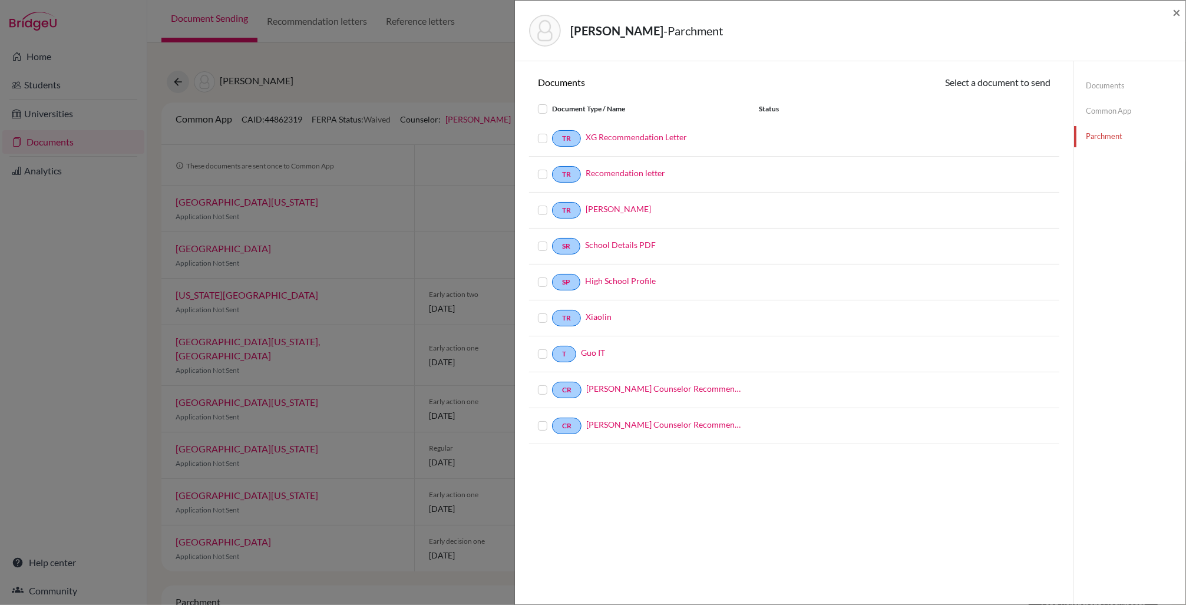
click at [552, 131] on label at bounding box center [552, 131] width 0 height 0
click at [0, 0] on input "checkbox" at bounding box center [0, 0] width 0 height 0
click at [552, 169] on label at bounding box center [552, 169] width 0 height 0
click at [0, 0] on input "checkbox" at bounding box center [0, 0] width 0 height 0
click at [602, 209] on link "[PERSON_NAME]" at bounding box center [618, 210] width 65 height 12
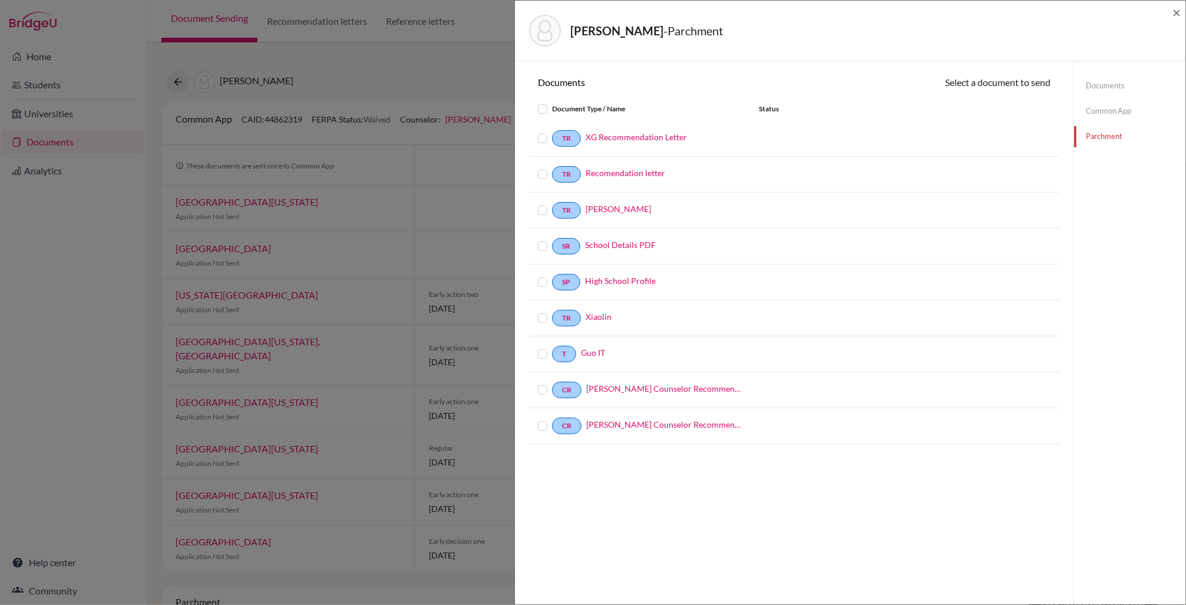
click at [552, 131] on label at bounding box center [552, 131] width 0 height 0
click at [0, 0] on input "checkbox" at bounding box center [0, 0] width 0 height 0
click at [552, 169] on label at bounding box center [552, 169] width 0 height 0
click at [0, 0] on input "checkbox" at bounding box center [0, 0] width 0 height 0
click at [552, 205] on label at bounding box center [552, 205] width 0 height 0
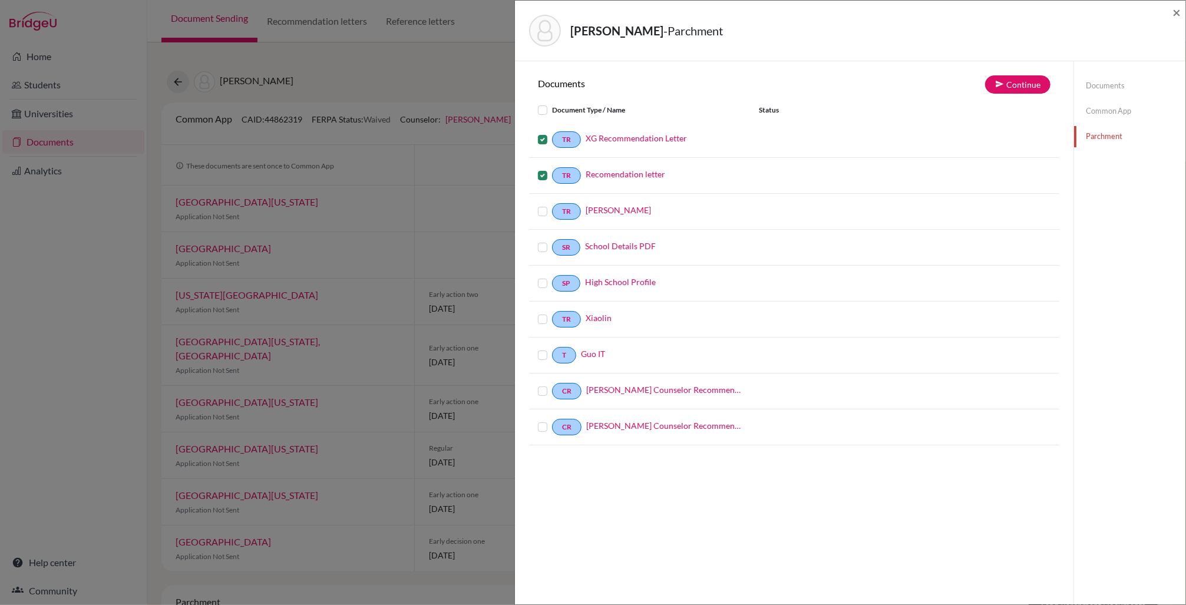
click at [0, 0] on input "checkbox" at bounding box center [0, 0] width 0 height 0
click at [552, 240] on label at bounding box center [552, 240] width 0 height 0
click at [0, 0] on input "checkbox" at bounding box center [0, 0] width 0 height 0
click at [552, 276] on label at bounding box center [552, 276] width 0 height 0
click at [0, 0] on input "checkbox" at bounding box center [0, 0] width 0 height 0
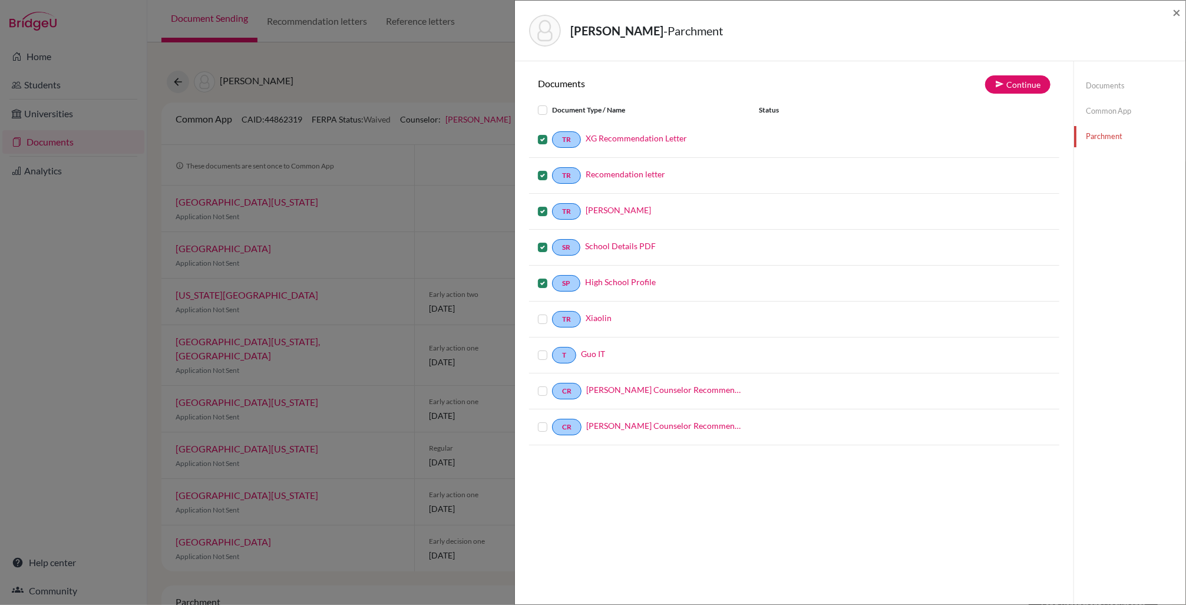
click at [552, 348] on label at bounding box center [552, 348] width 0 height 0
click at [0, 0] on input "checkbox" at bounding box center [0, 0] width 0 height 0
click at [606, 320] on link "Xiaolin" at bounding box center [599, 318] width 26 height 12
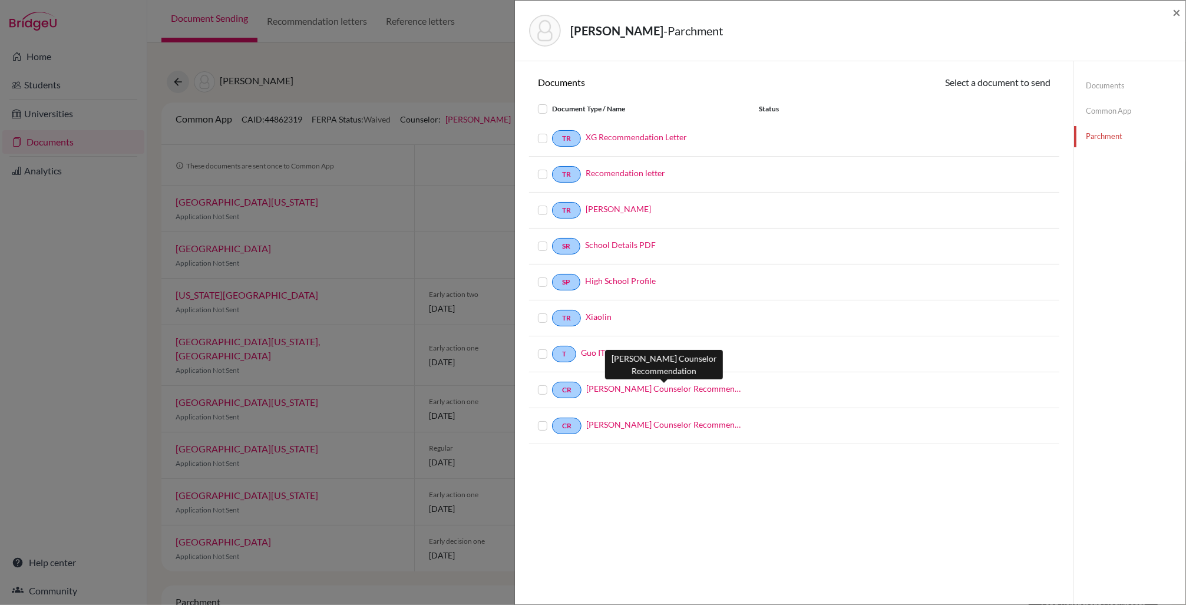
click at [659, 391] on link "[PERSON_NAME] Counselor Recommendation" at bounding box center [663, 389] width 155 height 12
click at [552, 383] on label at bounding box center [552, 383] width 0 height 0
click at [0, 0] on input "checkbox" at bounding box center [0, 0] width 0 height 0
click at [552, 348] on label at bounding box center [552, 348] width 0 height 0
click at [0, 0] on input "checkbox" at bounding box center [0, 0] width 0 height 0
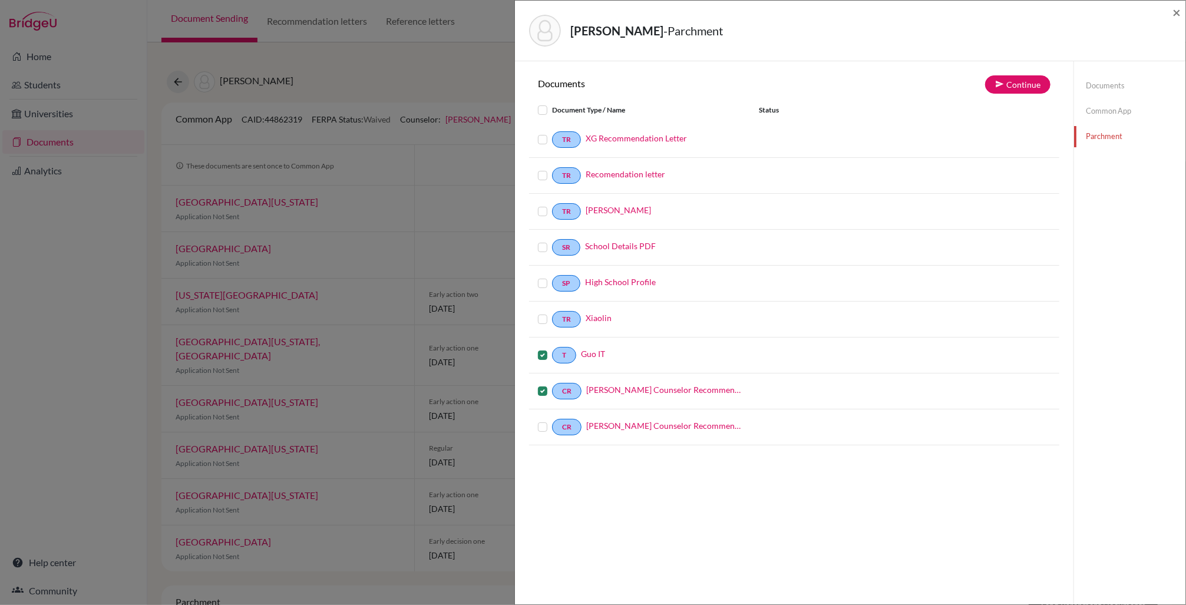
click at [552, 312] on label at bounding box center [552, 312] width 0 height 0
click at [0, 0] on input "checkbox" at bounding box center [0, 0] width 0 height 0
click at [552, 276] on label at bounding box center [552, 276] width 0 height 0
click at [0, 0] on input "checkbox" at bounding box center [0, 0] width 0 height 0
click at [552, 240] on label at bounding box center [552, 240] width 0 height 0
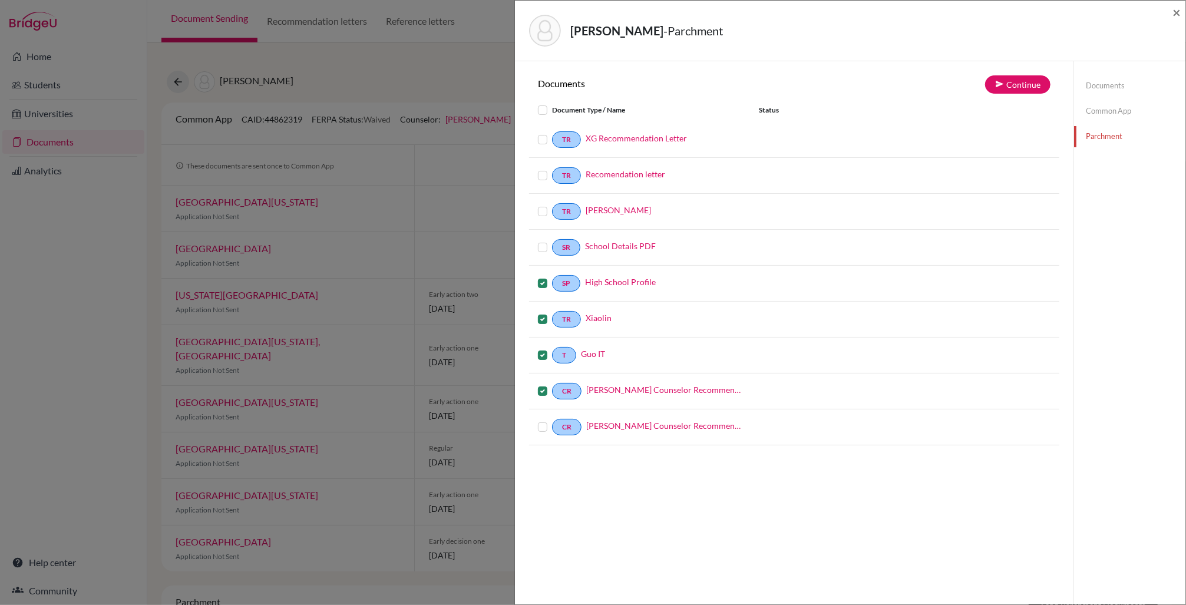
click at [0, 0] on input "checkbox" at bounding box center [0, 0] width 0 height 0
click at [552, 205] on label at bounding box center [552, 205] width 0 height 0
click at [0, 0] on input "checkbox" at bounding box center [0, 0] width 0 height 0
click at [552, 169] on label at bounding box center [552, 169] width 0 height 0
click at [0, 0] on input "checkbox" at bounding box center [0, 0] width 0 height 0
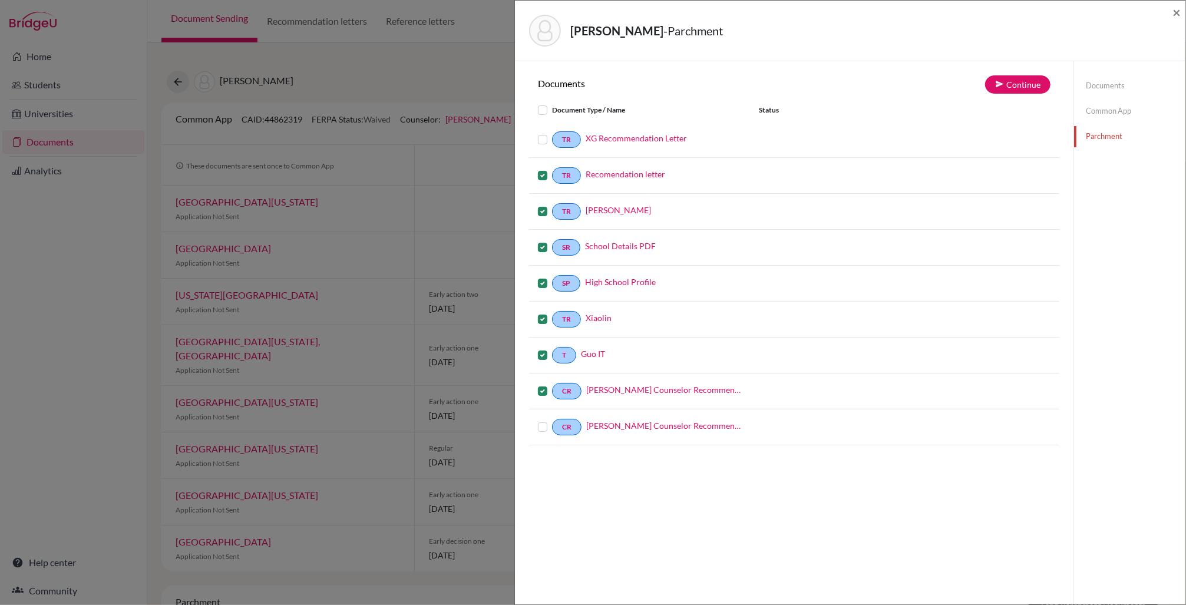
click at [552, 133] on label at bounding box center [552, 133] width 0 height 0
click at [0, 0] on input "checkbox" at bounding box center [0, 0] width 0 height 0
click at [1012, 80] on button "Continue" at bounding box center [1017, 84] width 65 height 18
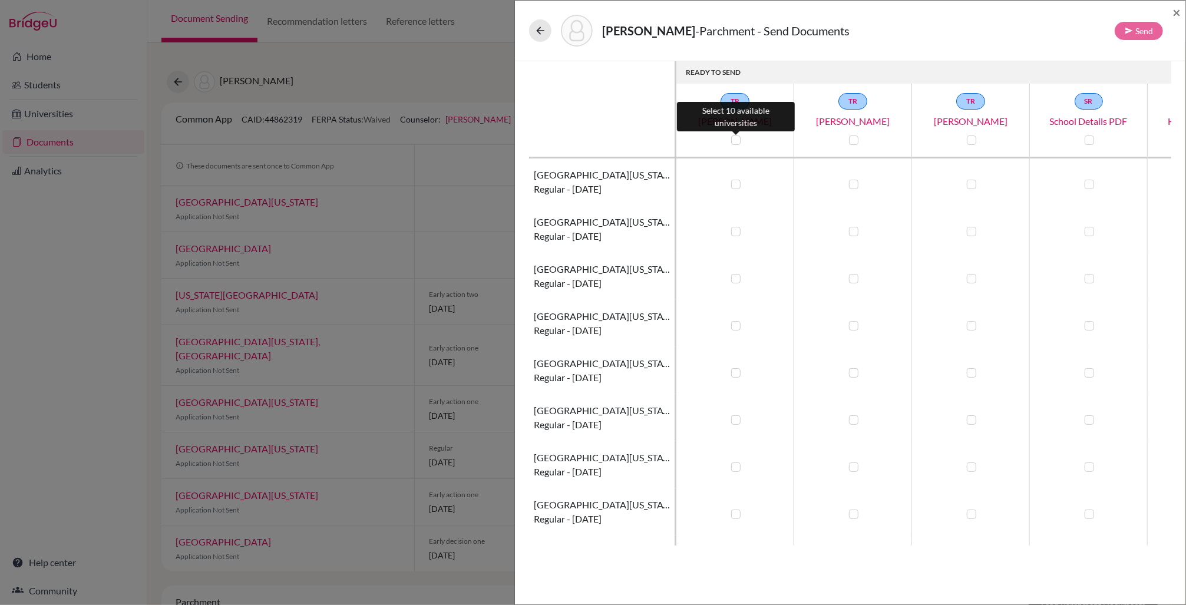
click at [735, 139] on label at bounding box center [735, 140] width 9 height 9
click at [735, 139] on input "checkbox" at bounding box center [732, 139] width 9 height 12
checkbox input "true"
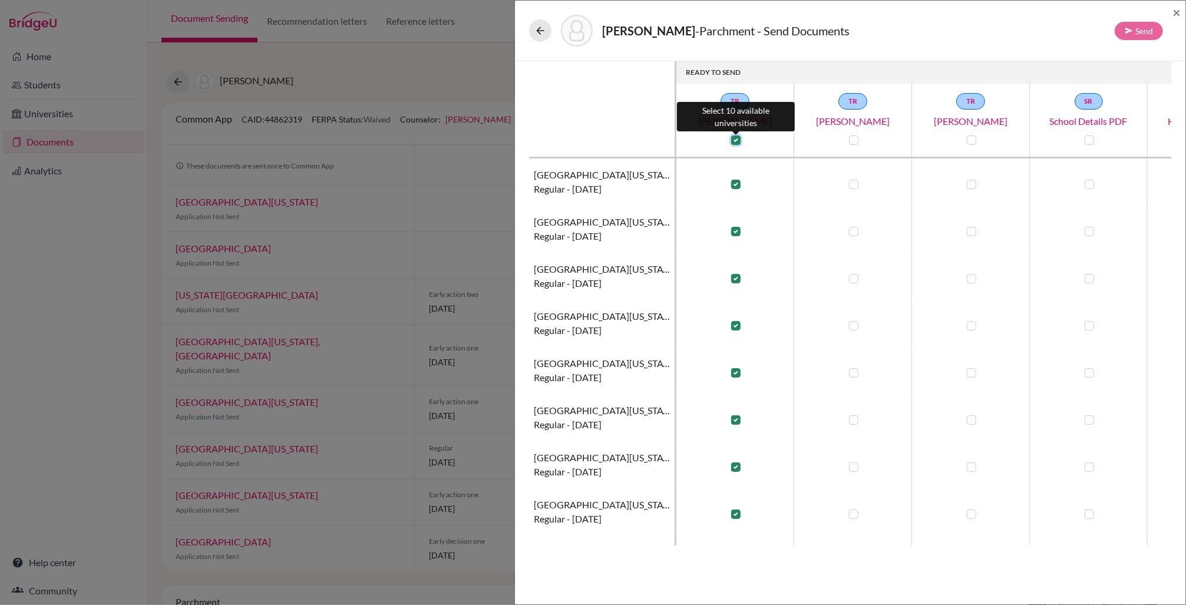
checkbox input "true"
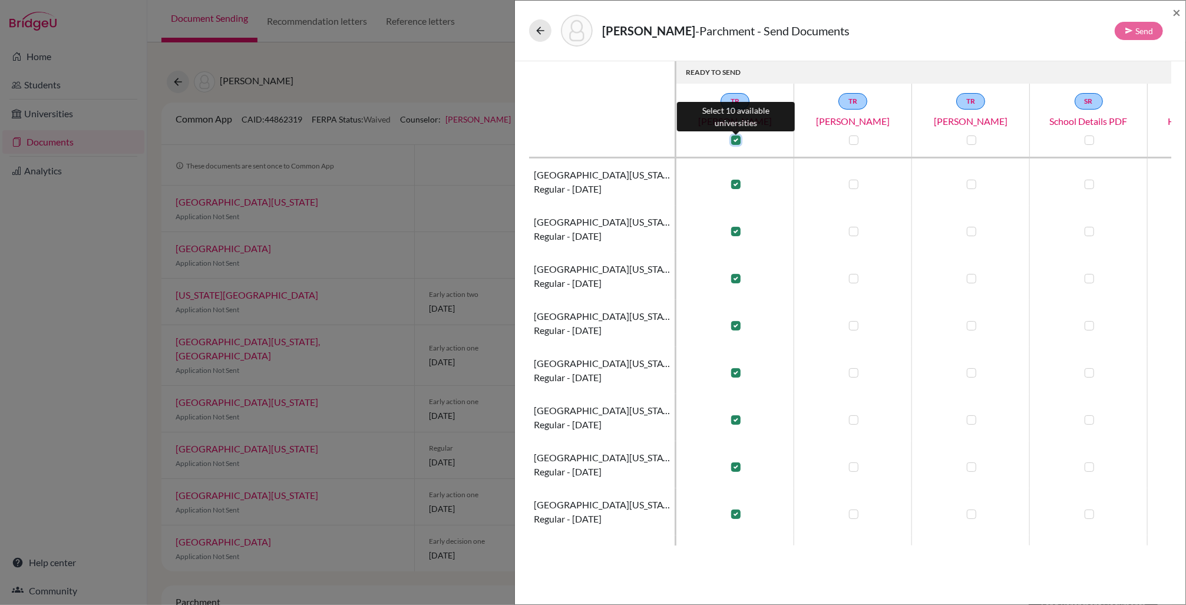
checkbox input "true"
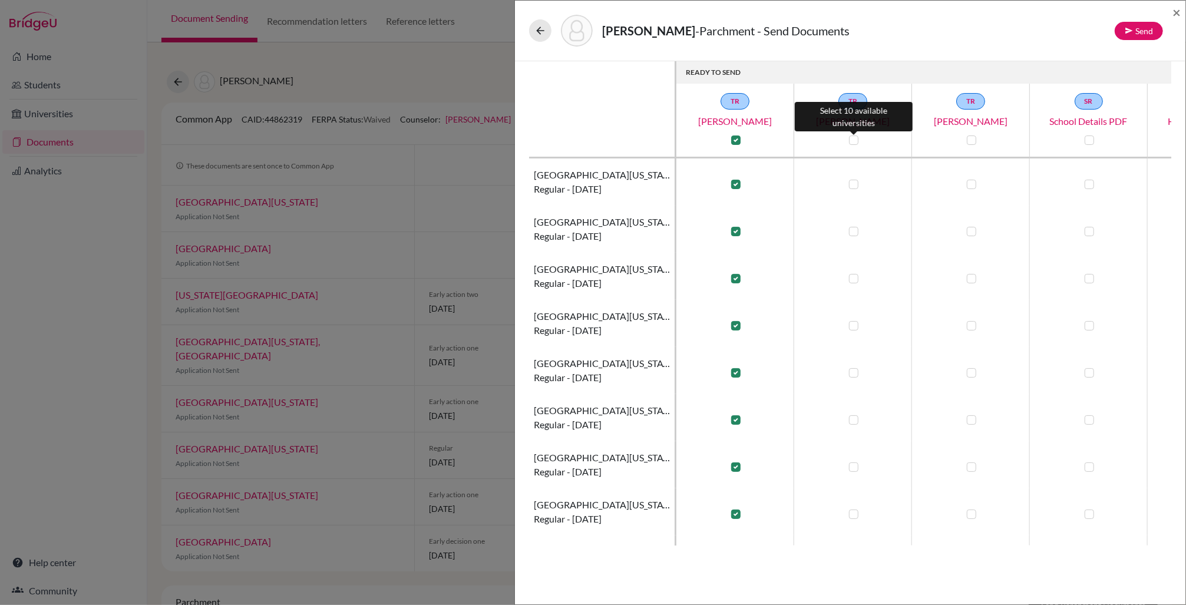
click at [849, 136] on label at bounding box center [853, 140] width 9 height 9
click at [849, 136] on input "checkbox" at bounding box center [850, 139] width 9 height 12
checkbox input "true"
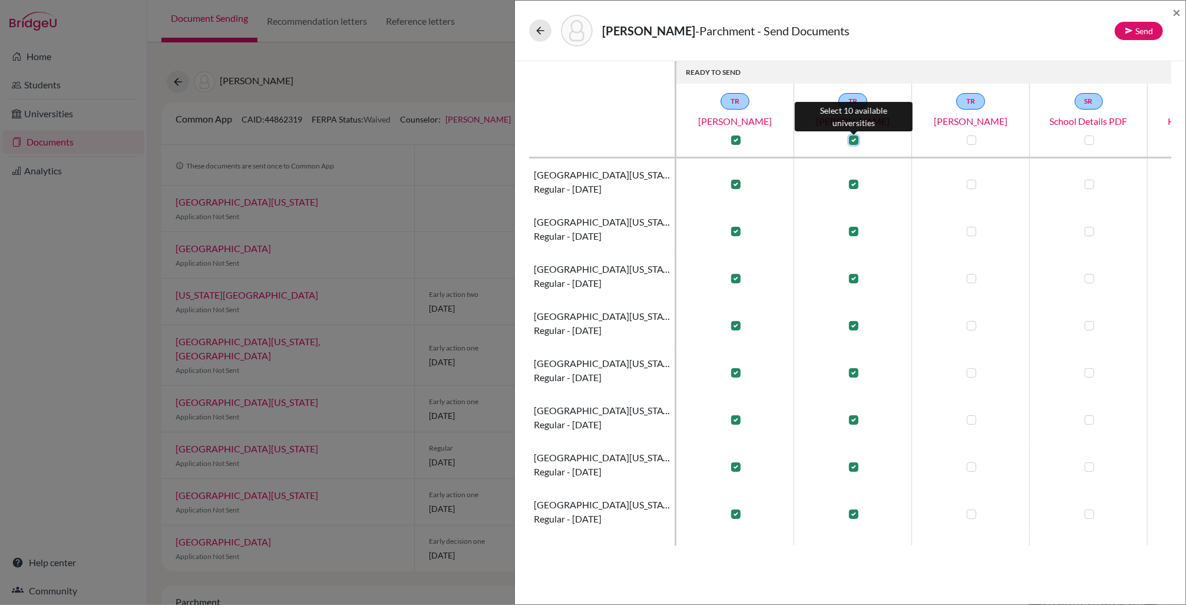
checkbox input "true"
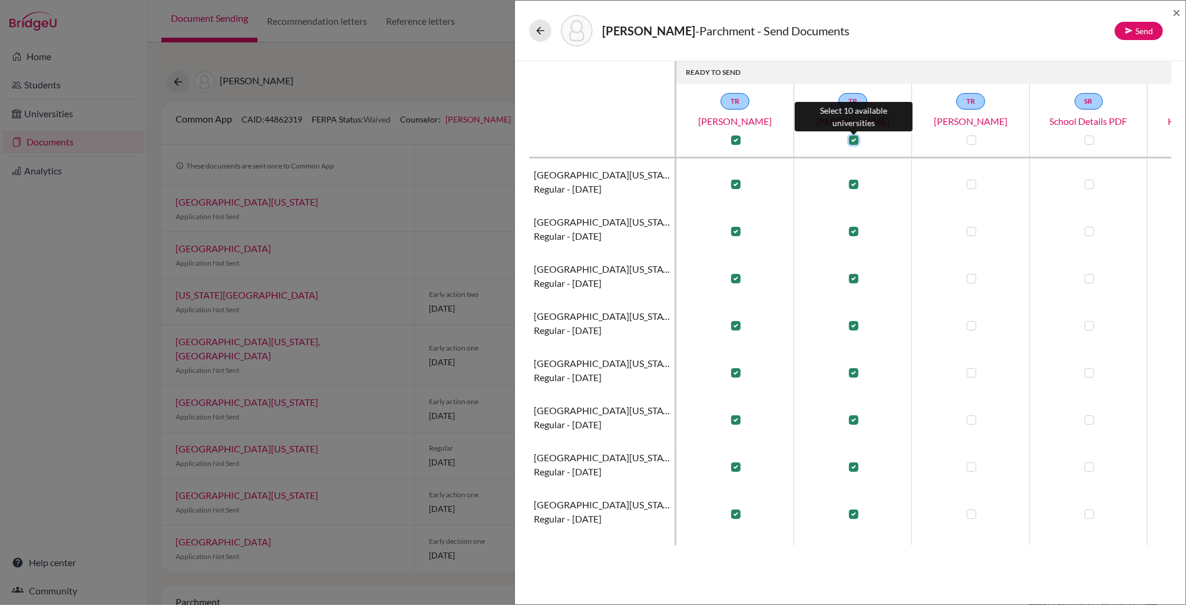
checkbox input "true"
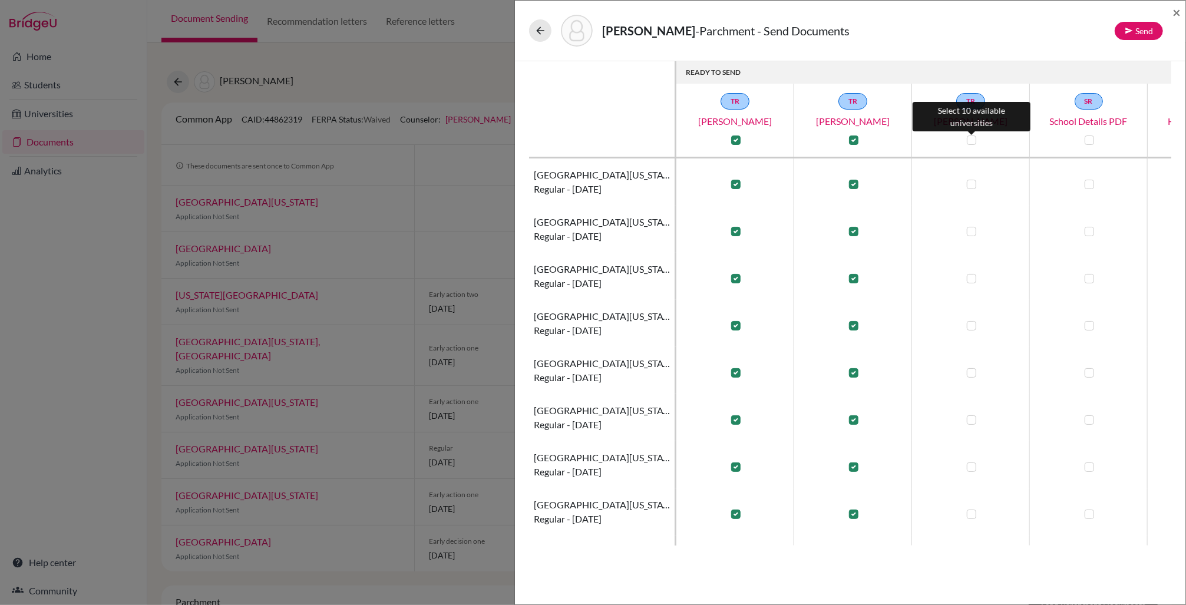
click at [971, 141] on label at bounding box center [971, 140] width 9 height 9
click at [971, 141] on input "checkbox" at bounding box center [968, 139] width 9 height 12
checkbox input "true"
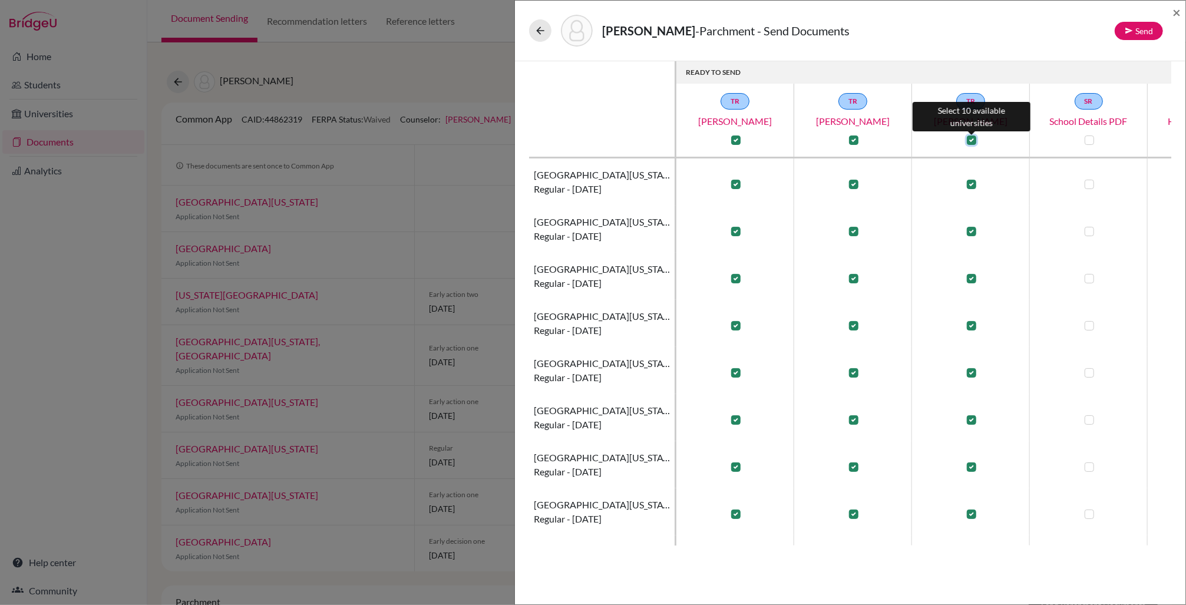
checkbox input "true"
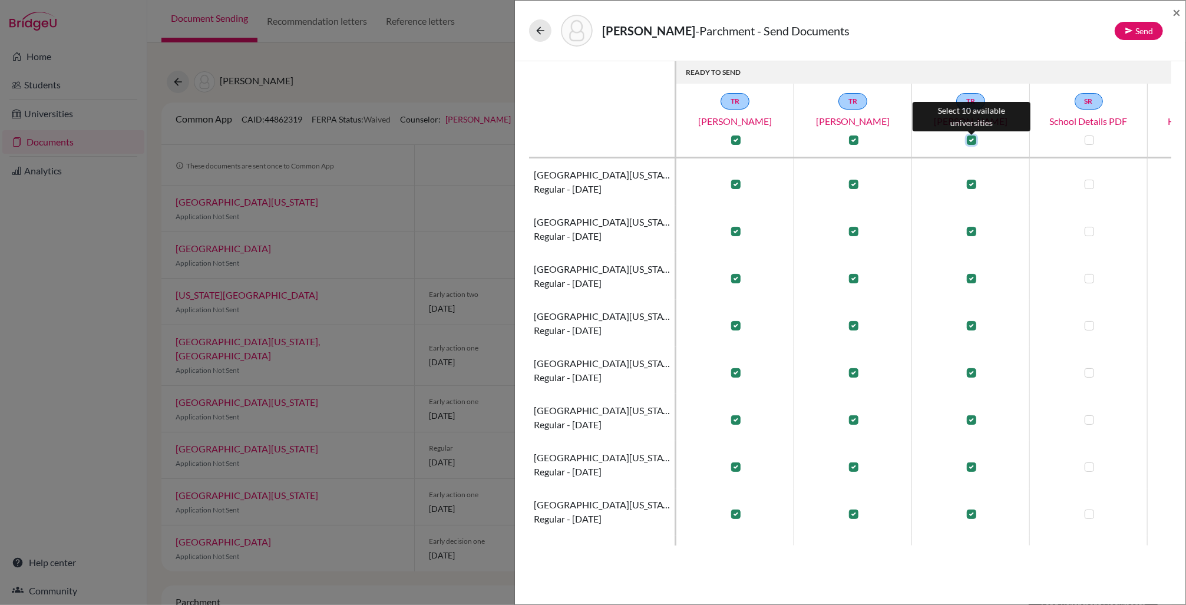
checkbox input "true"
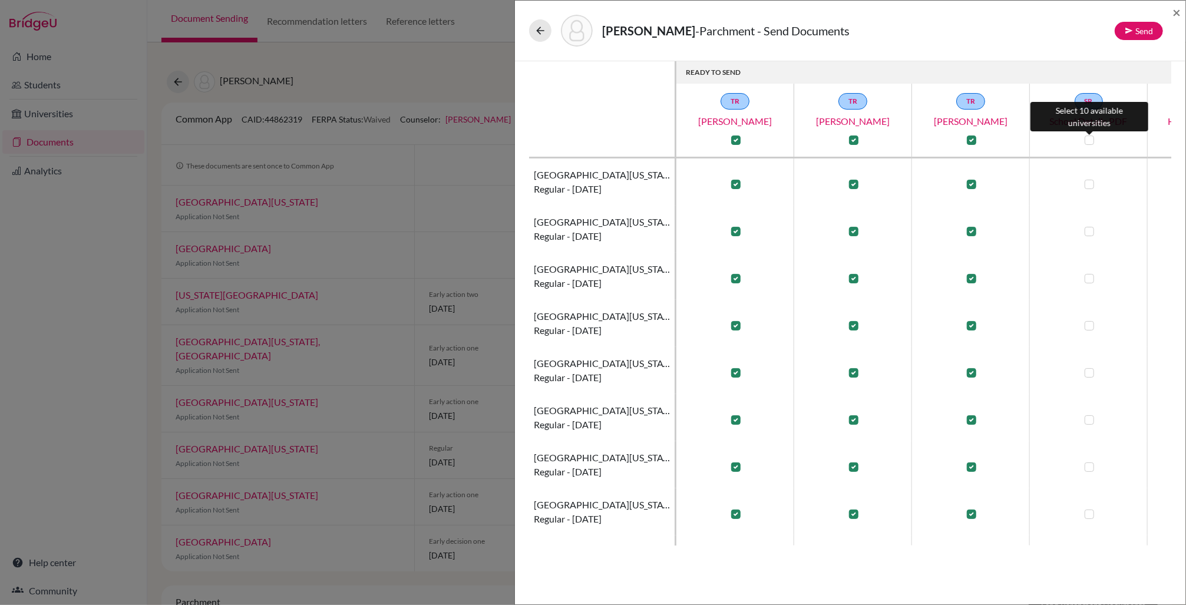
click at [1090, 137] on label at bounding box center [1089, 140] width 9 height 9
click at [1090, 137] on input "checkbox" at bounding box center [1086, 139] width 9 height 12
checkbox input "true"
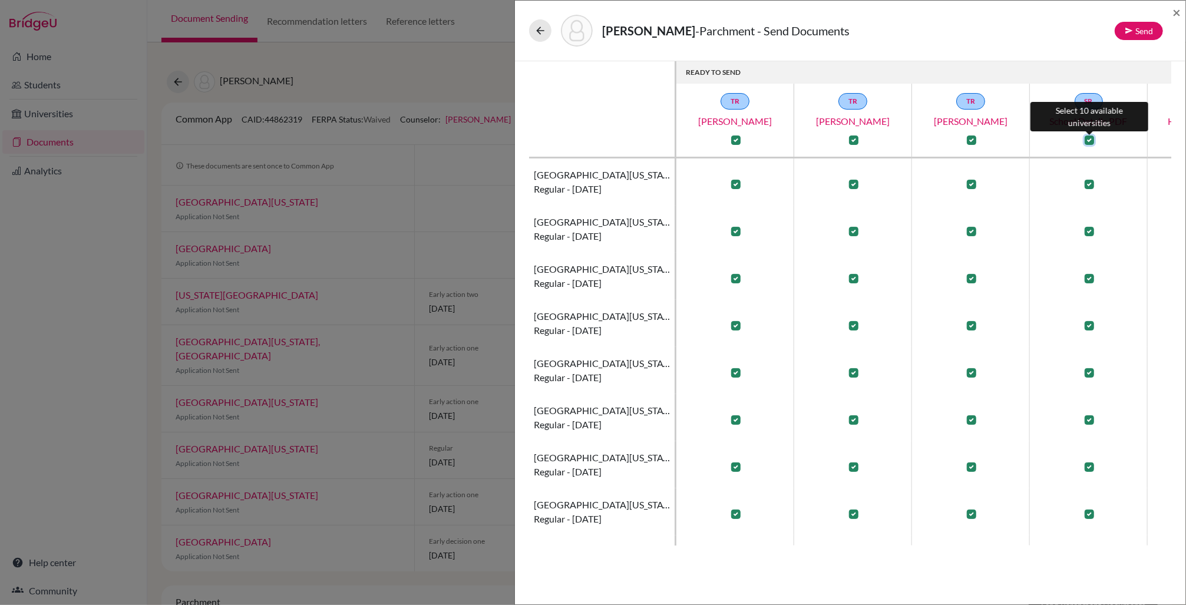
checkbox input "true"
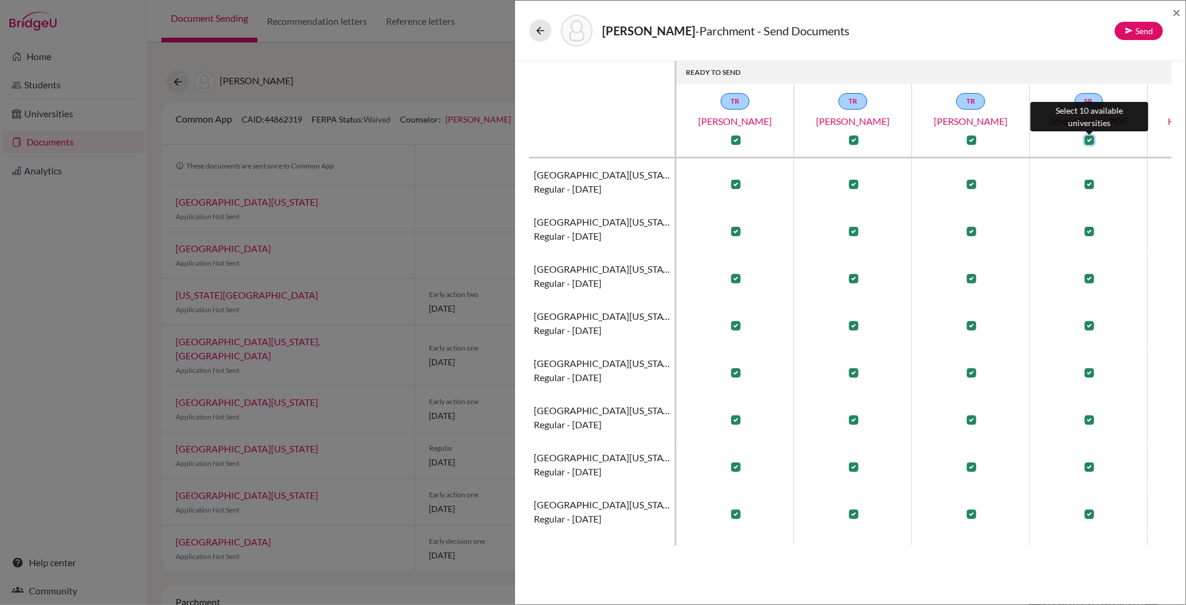
checkbox input "true"
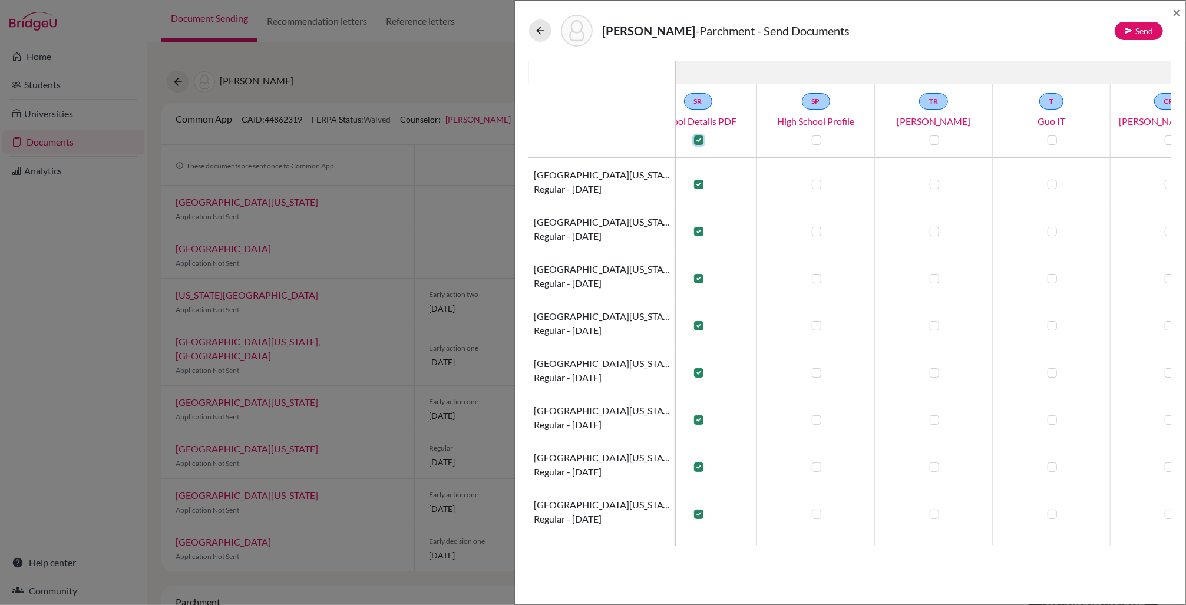
scroll to position [0, 448]
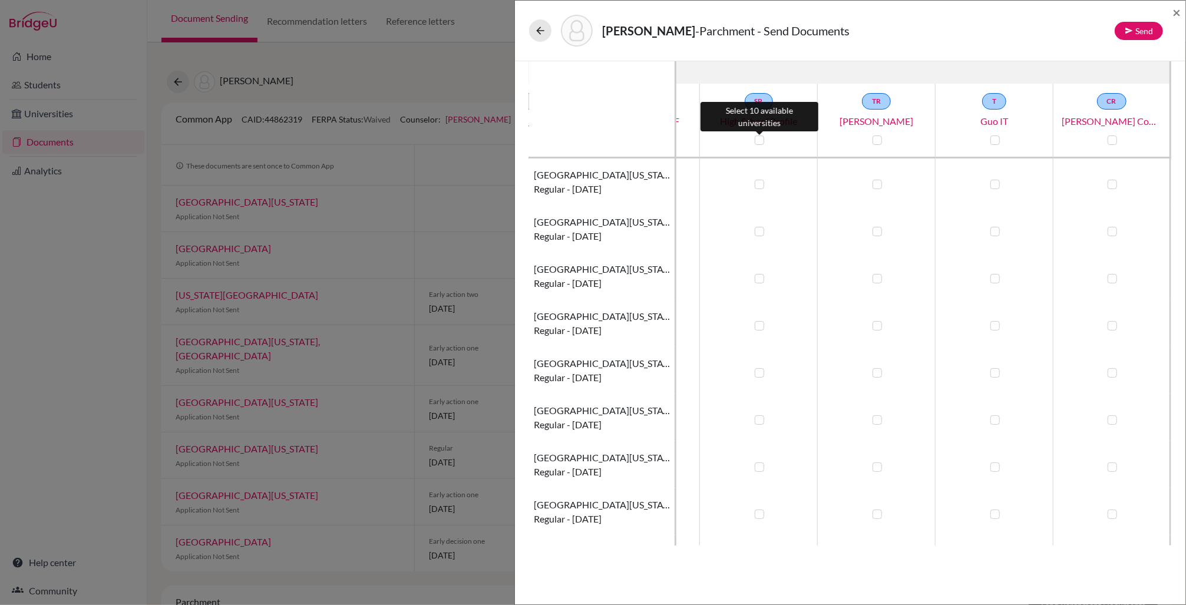
click at [758, 138] on label at bounding box center [759, 140] width 9 height 9
click at [758, 138] on input "checkbox" at bounding box center [756, 139] width 9 height 12
checkbox input "true"
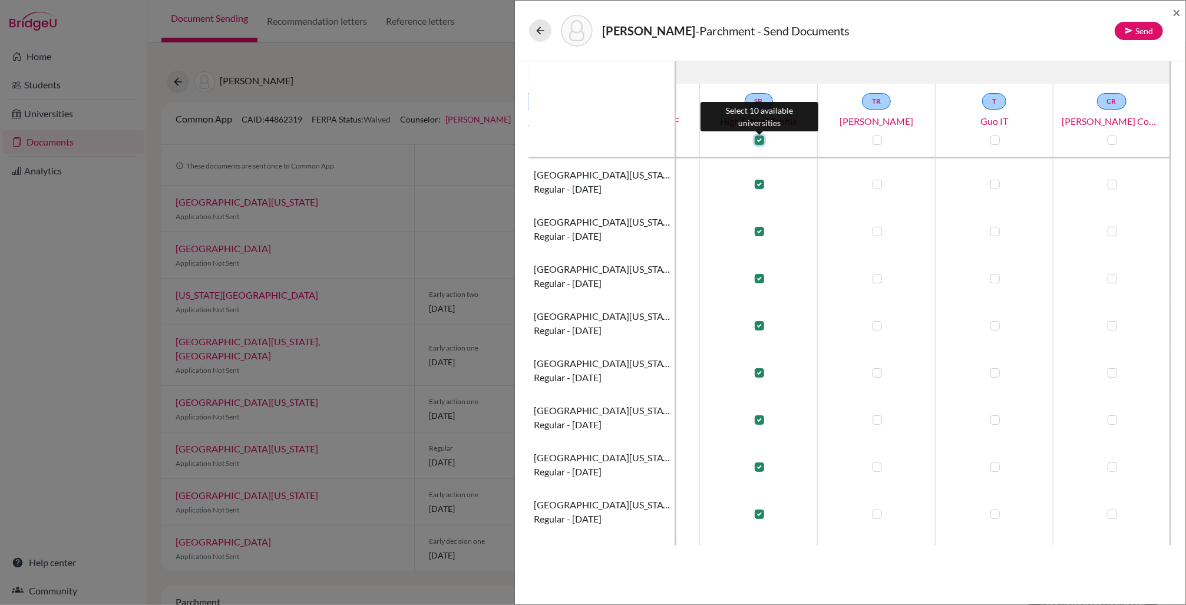
checkbox input "true"
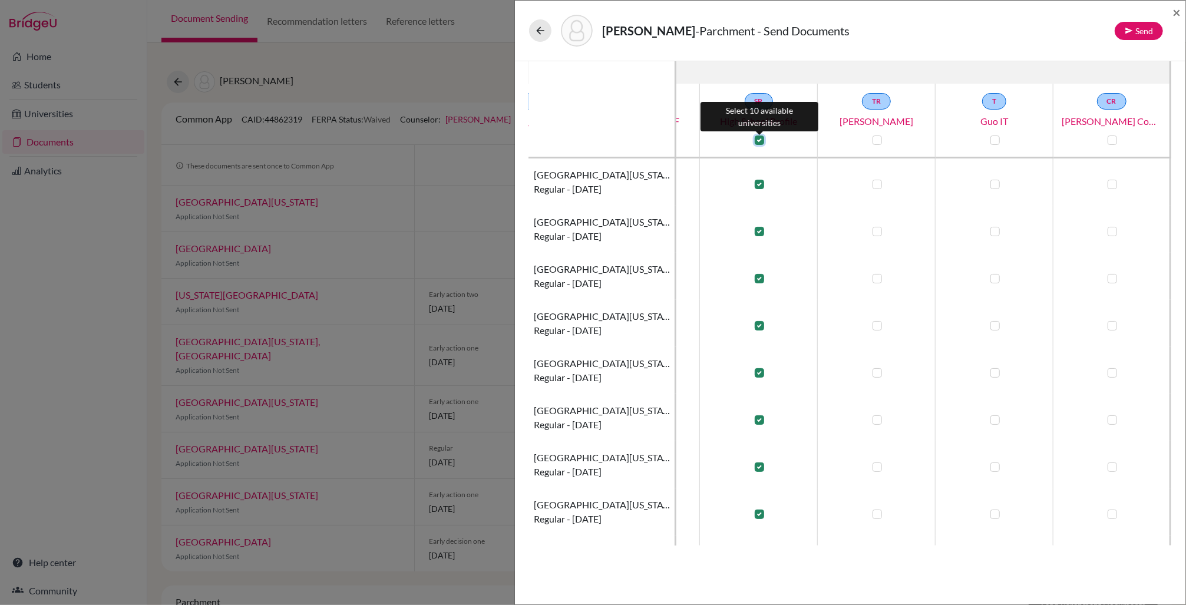
checkbox input "true"
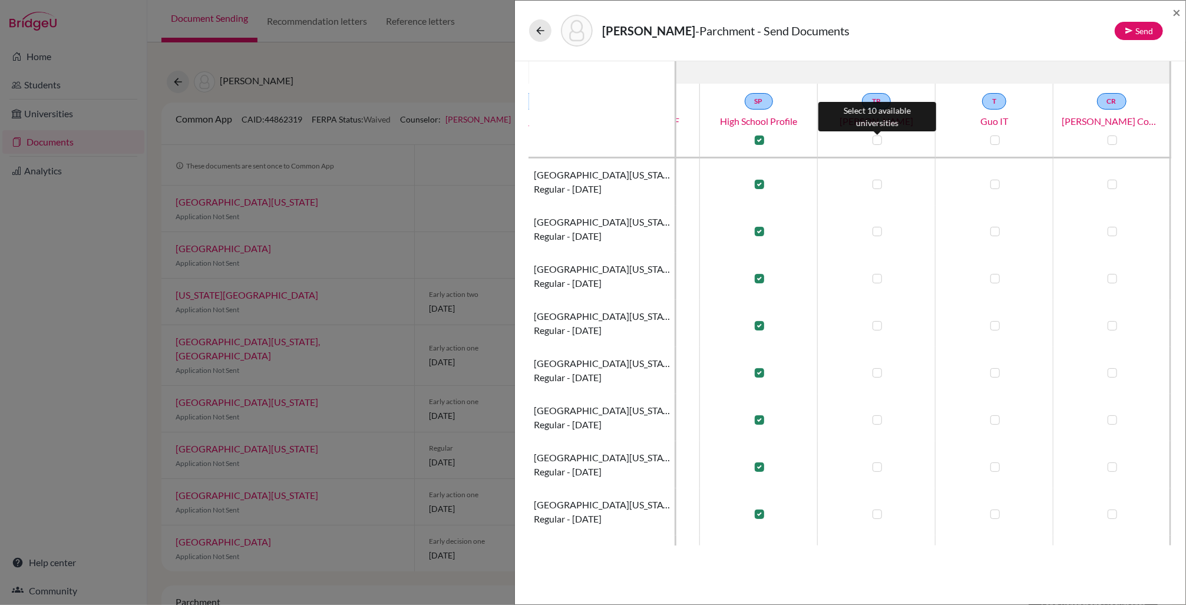
click at [876, 140] on label at bounding box center [877, 140] width 9 height 9
click at [876, 140] on input "checkbox" at bounding box center [874, 139] width 9 height 12
checkbox input "true"
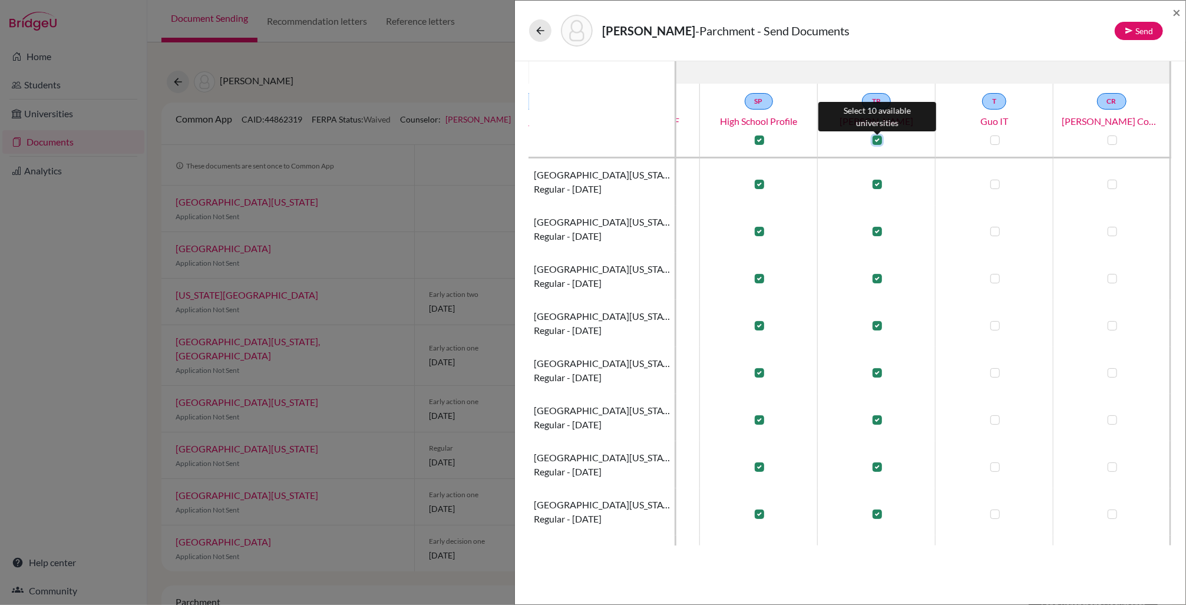
checkbox input "true"
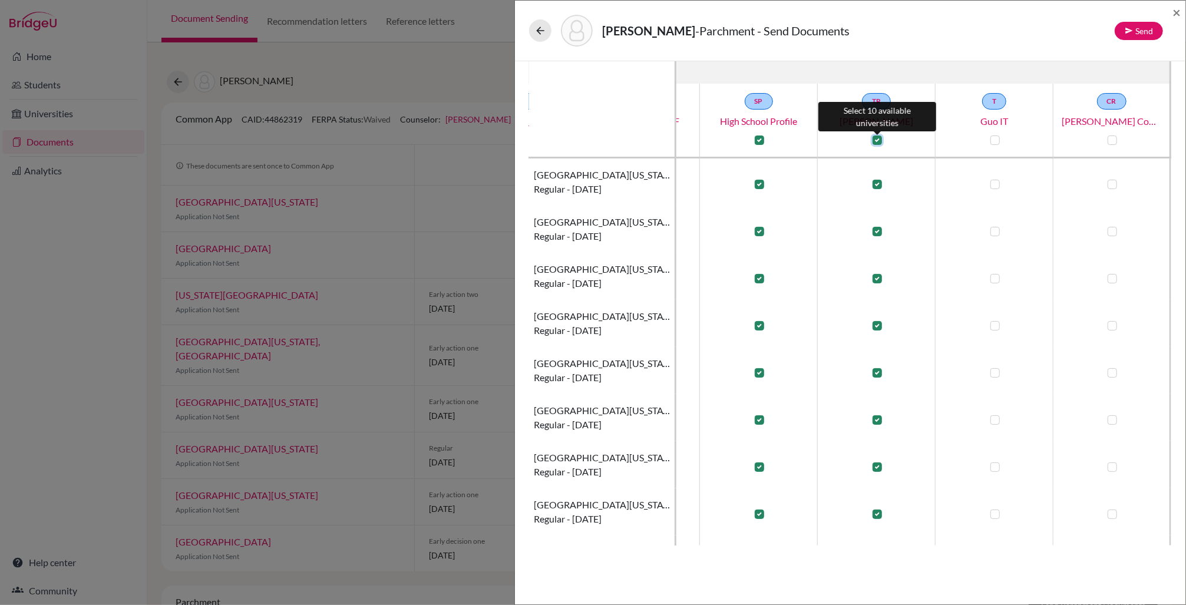
checkbox input "true"
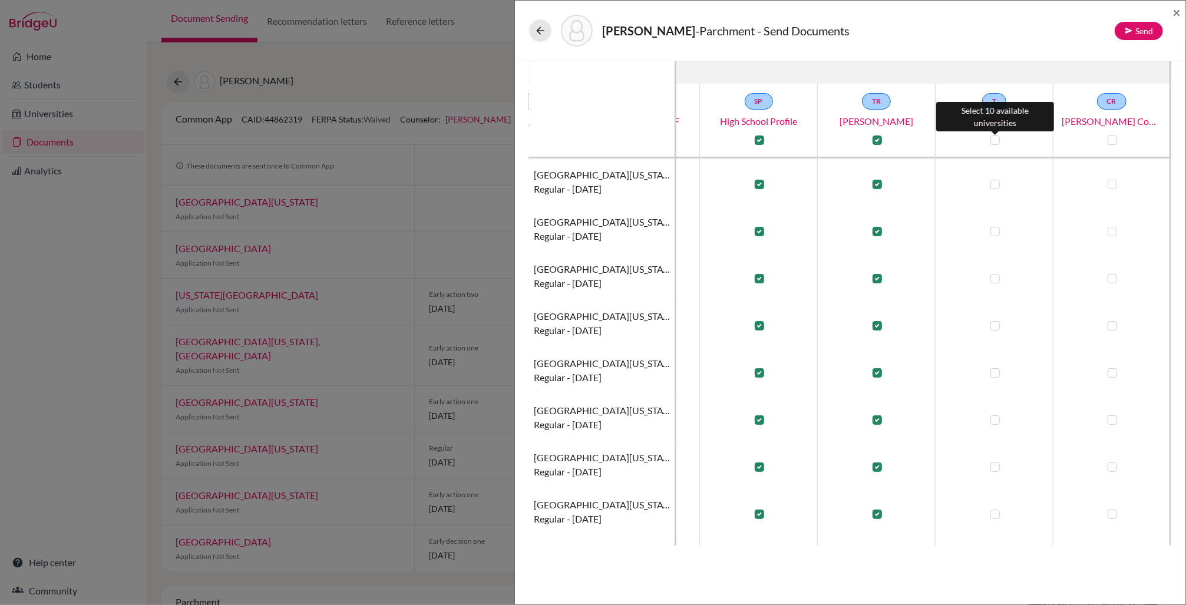
click at [994, 143] on label at bounding box center [995, 140] width 9 height 9
click at [994, 143] on input "checkbox" at bounding box center [992, 139] width 9 height 12
checkbox input "true"
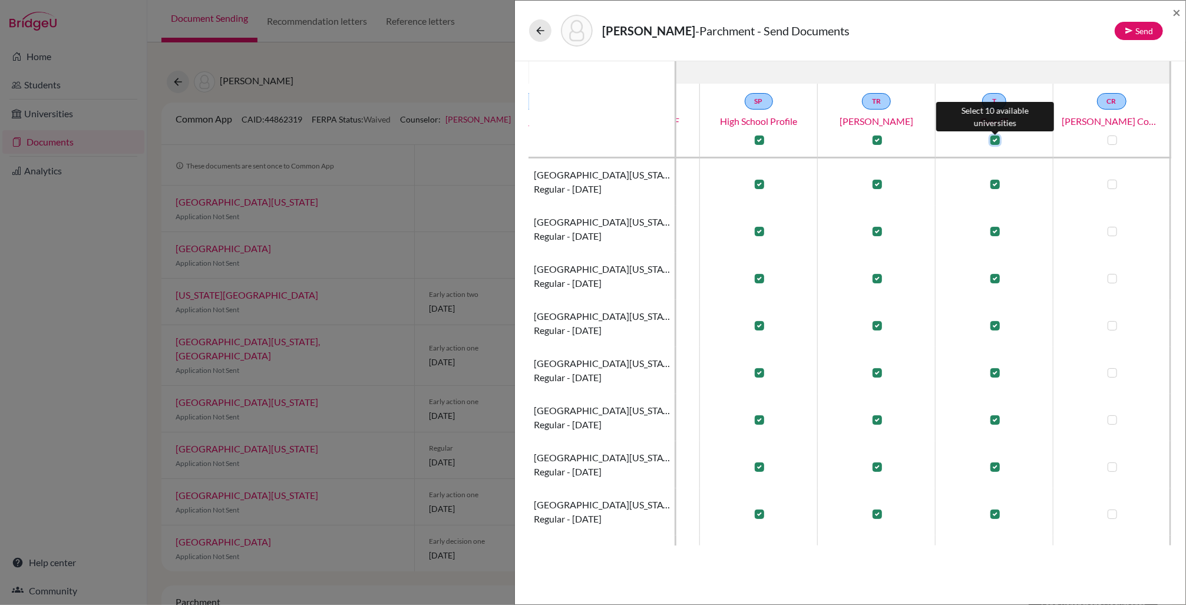
checkbox input "true"
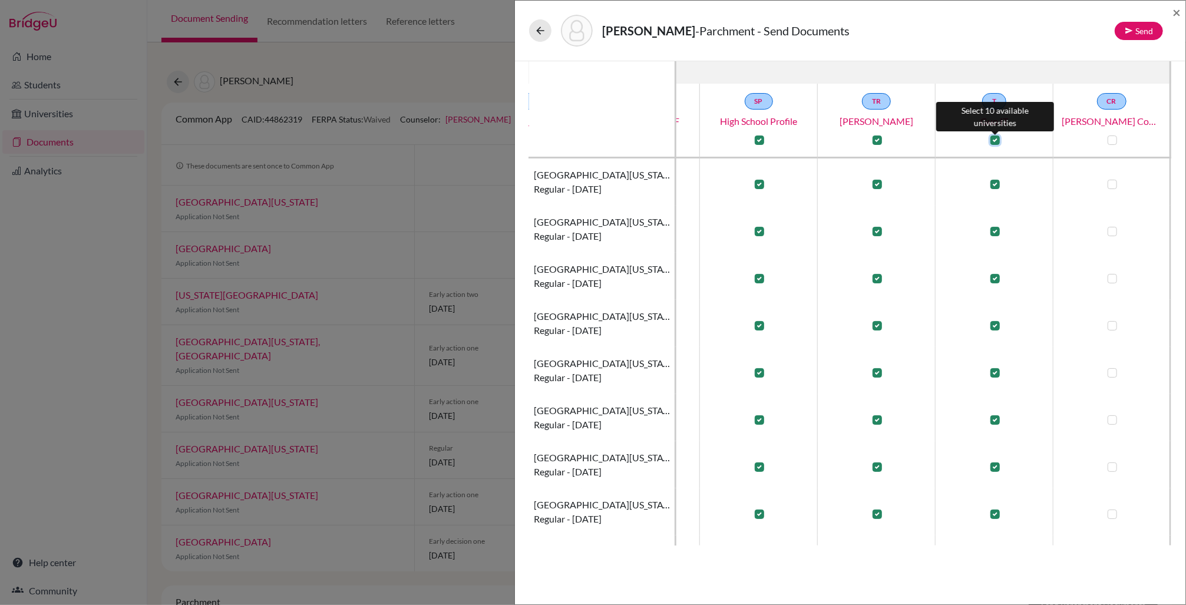
checkbox input "true"
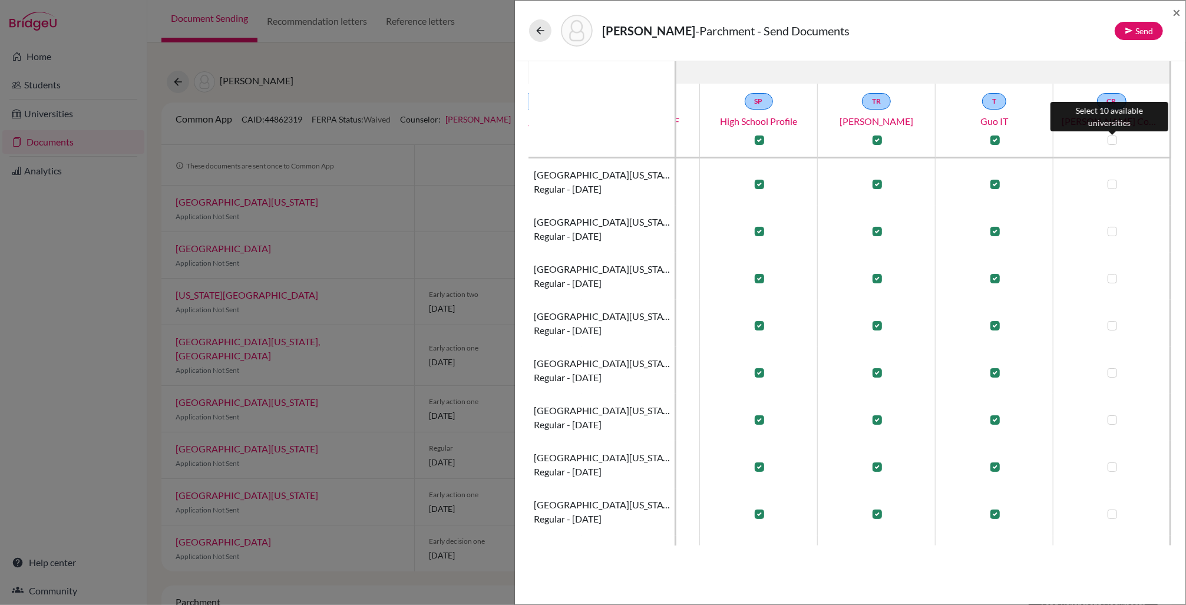
click at [1115, 139] on label at bounding box center [1112, 140] width 9 height 9
click at [1115, 139] on input "checkbox" at bounding box center [1109, 139] width 9 height 12
checkbox input "true"
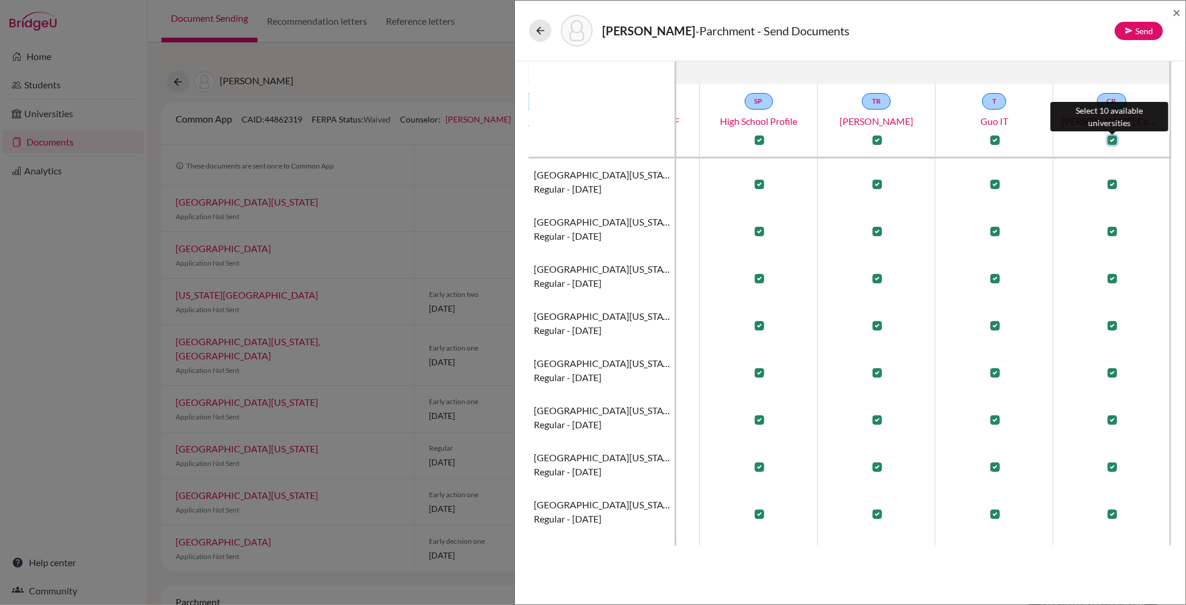
checkbox input "true"
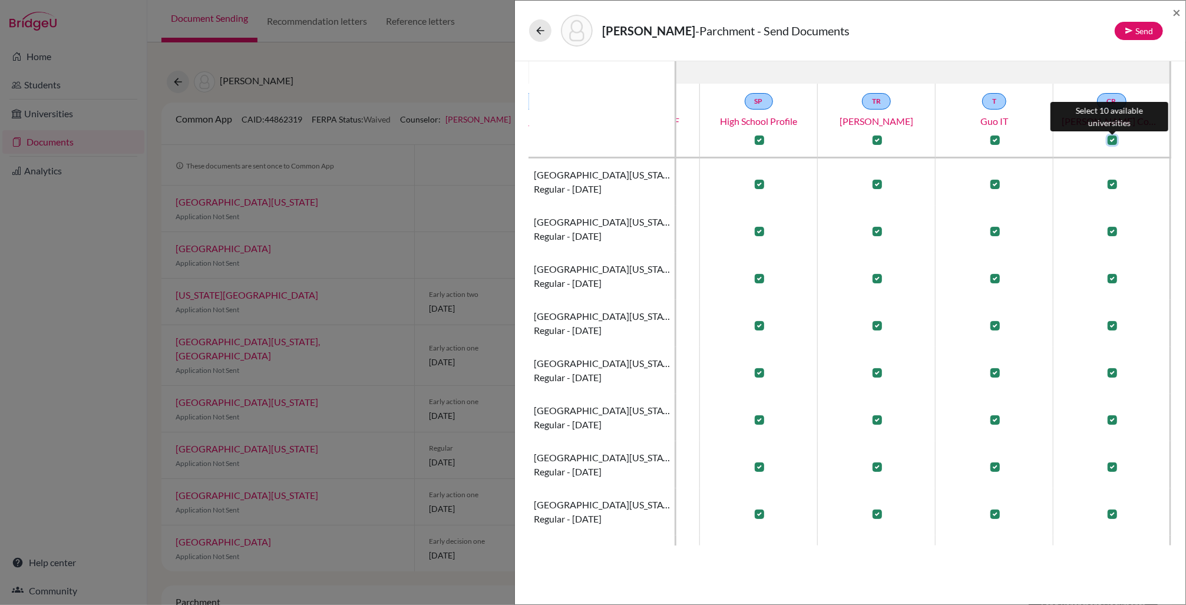
checkbox input "true"
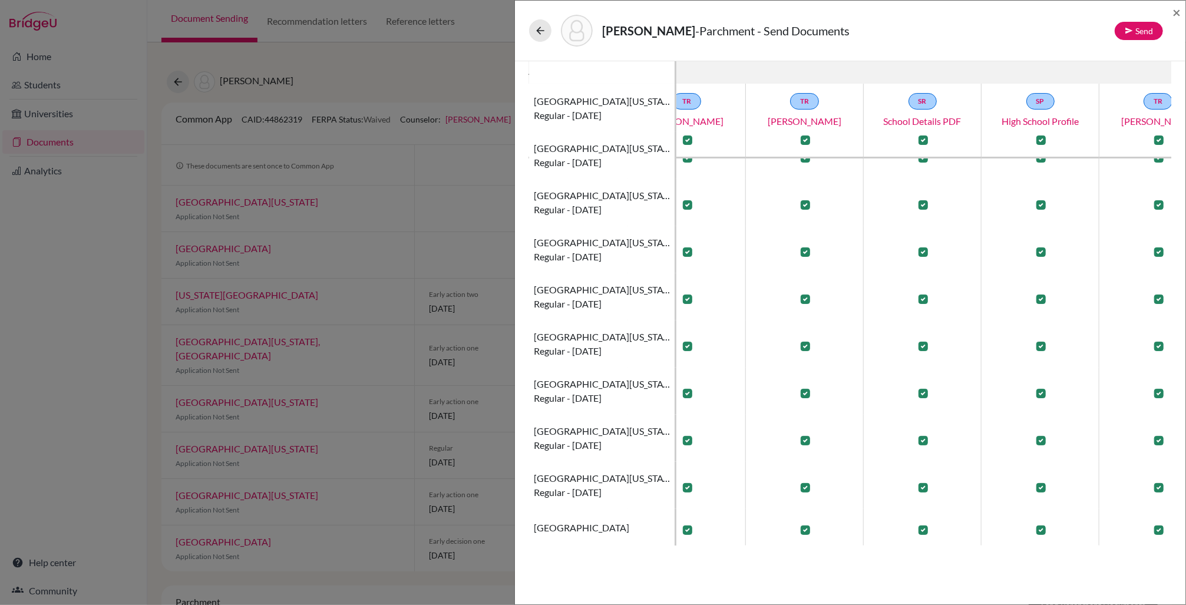
scroll to position [74, 0]
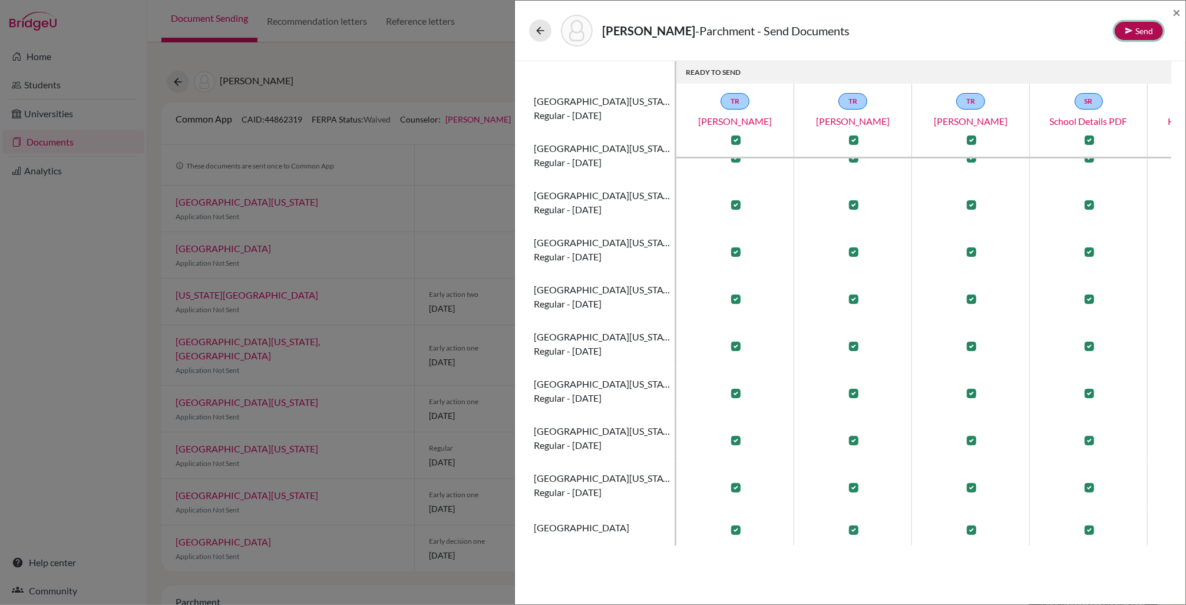
click at [1138, 32] on button "Send" at bounding box center [1139, 31] width 48 height 18
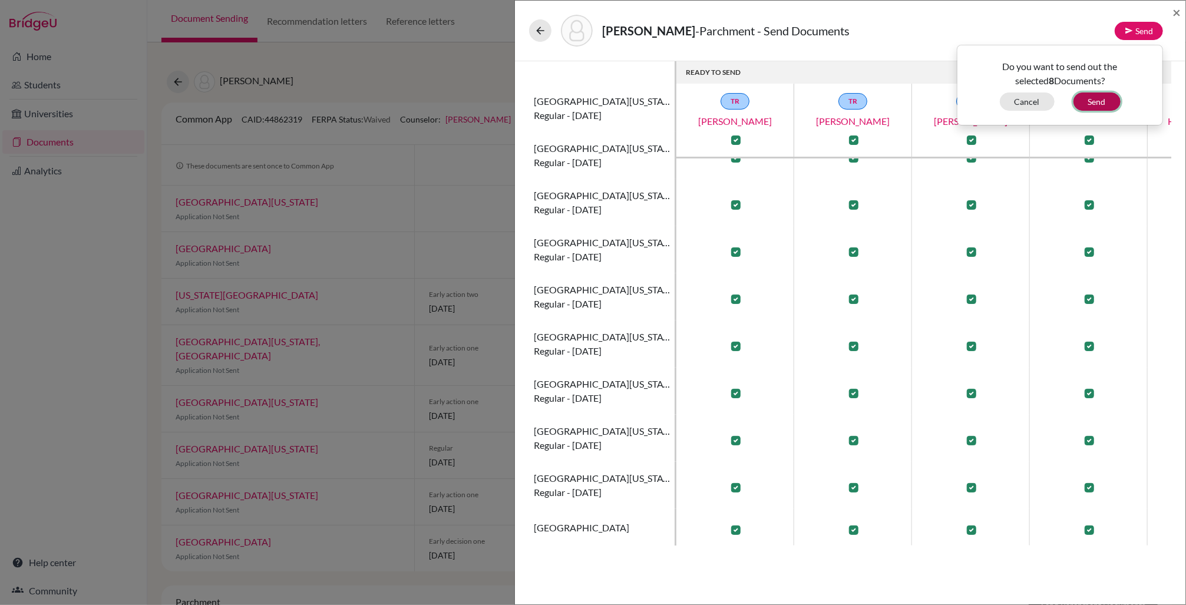
click at [1108, 98] on button "Send" at bounding box center [1097, 102] width 47 height 18
checkbox input "false"
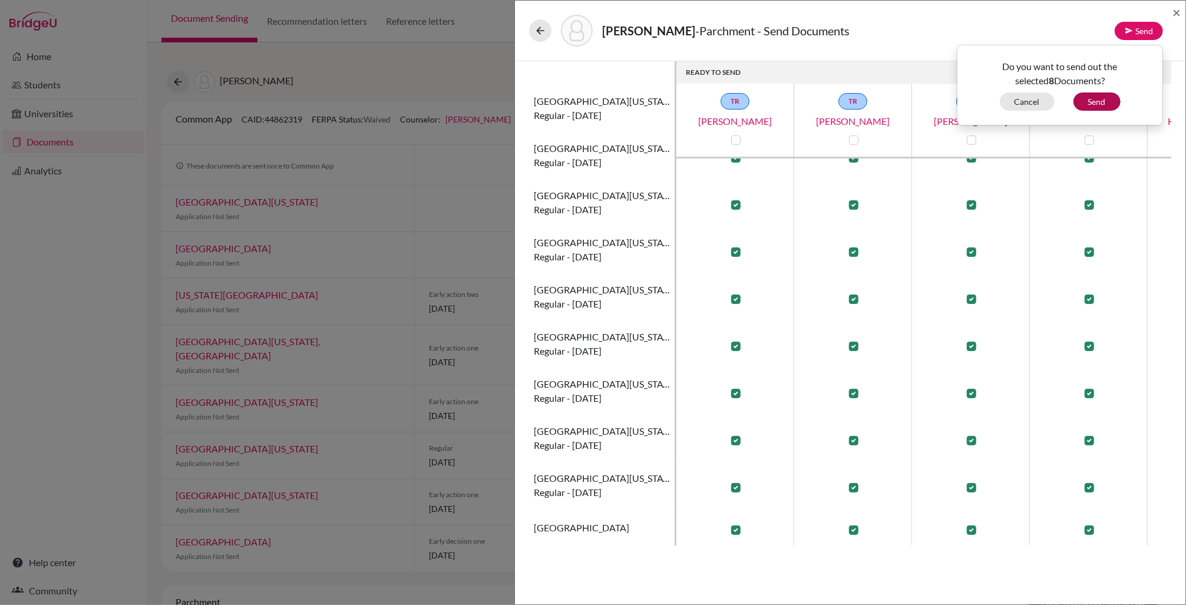
checkbox input "false"
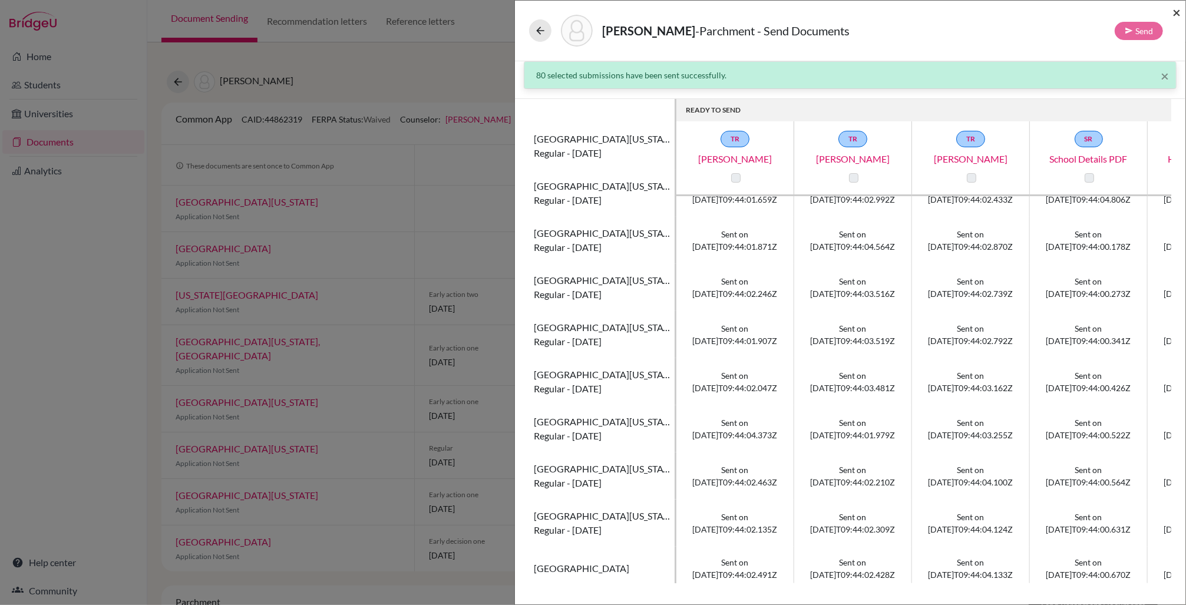
click at [1178, 12] on span "×" at bounding box center [1177, 12] width 8 height 17
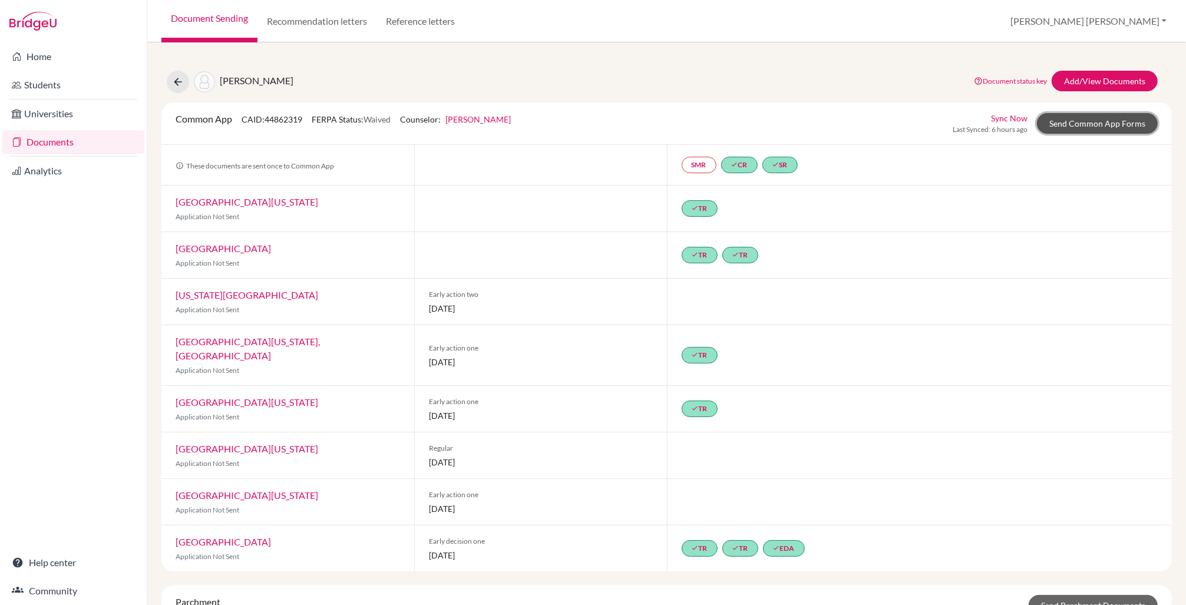
click at [1099, 121] on link "Send Common App Forms" at bounding box center [1097, 123] width 121 height 21
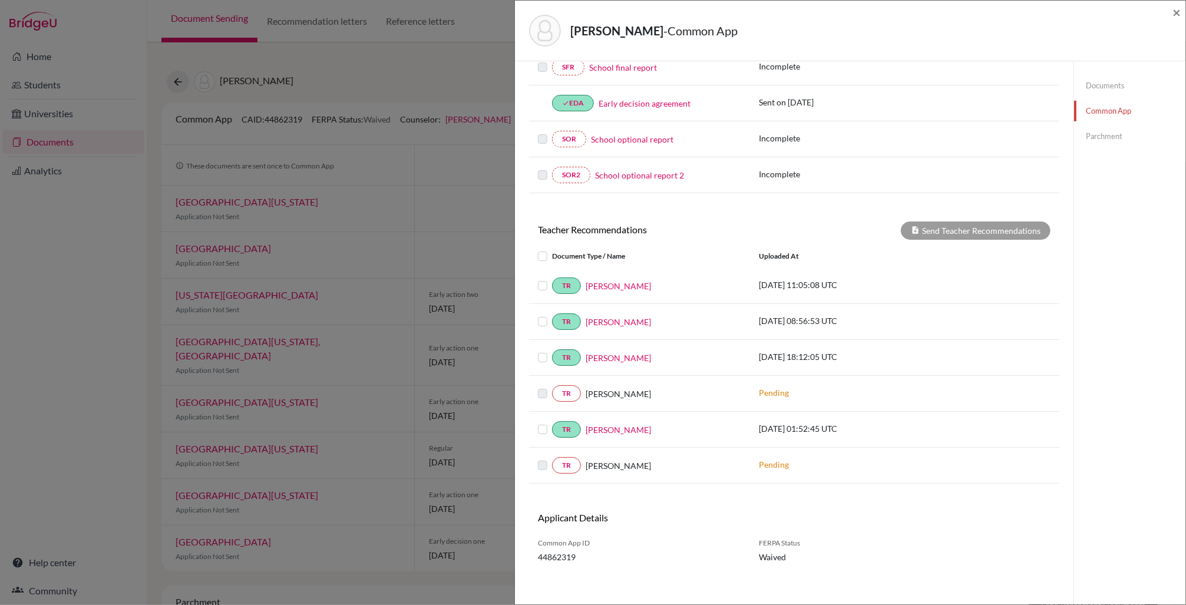
scroll to position [317, 0]
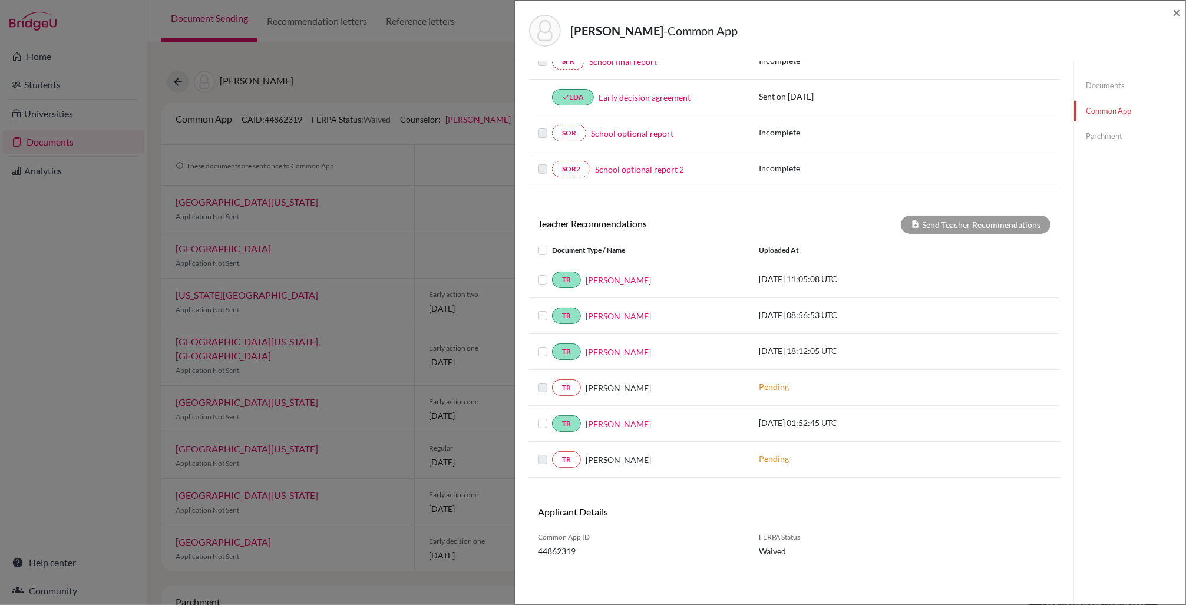
click at [552, 417] on label at bounding box center [552, 417] width 0 height 0
click at [0, 0] on input "checkbox" at bounding box center [0, 0] width 0 height 0
click at [969, 226] on button "Send Teacher Recommendations" at bounding box center [976, 225] width 150 height 18
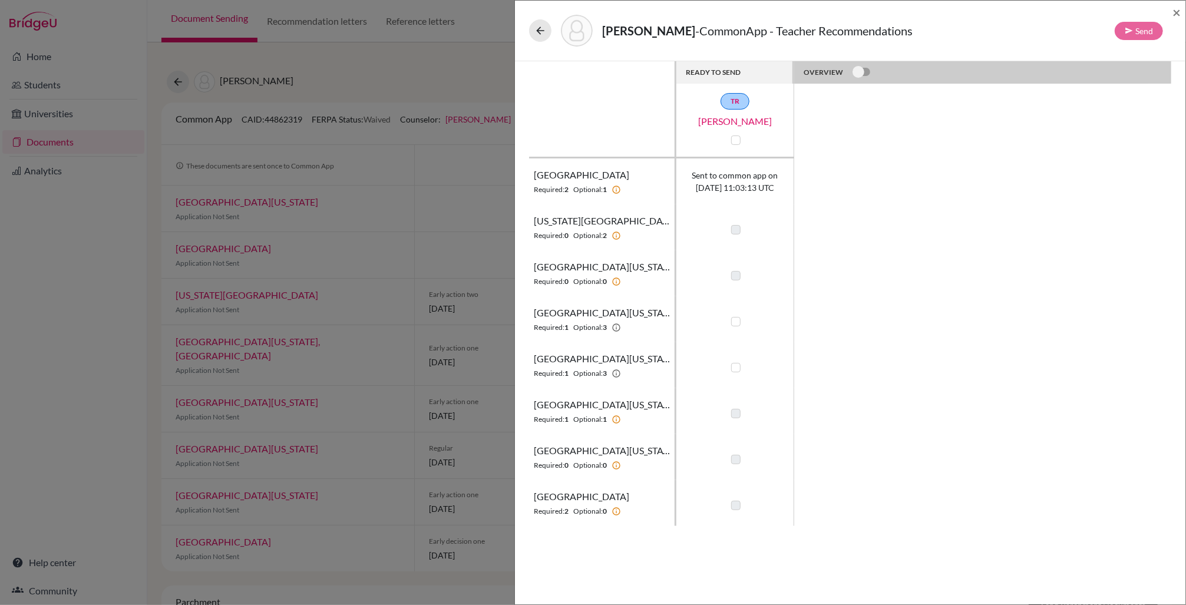
click at [736, 321] on label at bounding box center [735, 321] width 9 height 9
click at [736, 321] on input "checkbox" at bounding box center [732, 321] width 9 height 12
checkbox input "true"
click at [734, 367] on label at bounding box center [735, 367] width 9 height 9
click at [734, 367] on input "checkbox" at bounding box center [732, 367] width 9 height 12
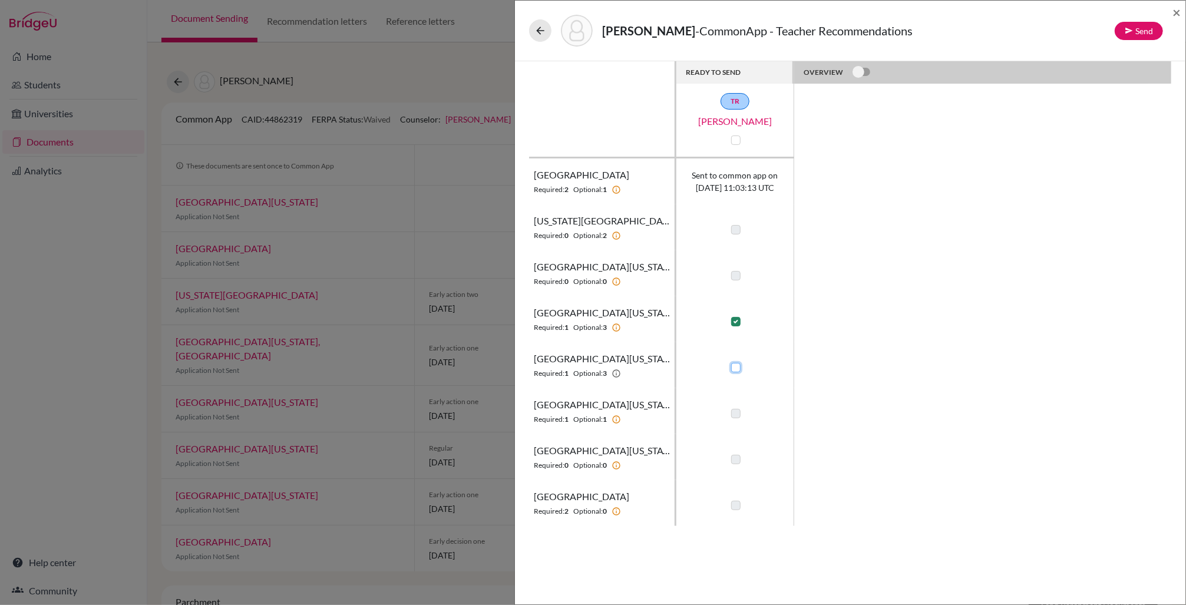
checkbox input "true"
click at [1129, 29] on icon at bounding box center [1129, 31] width 8 height 8
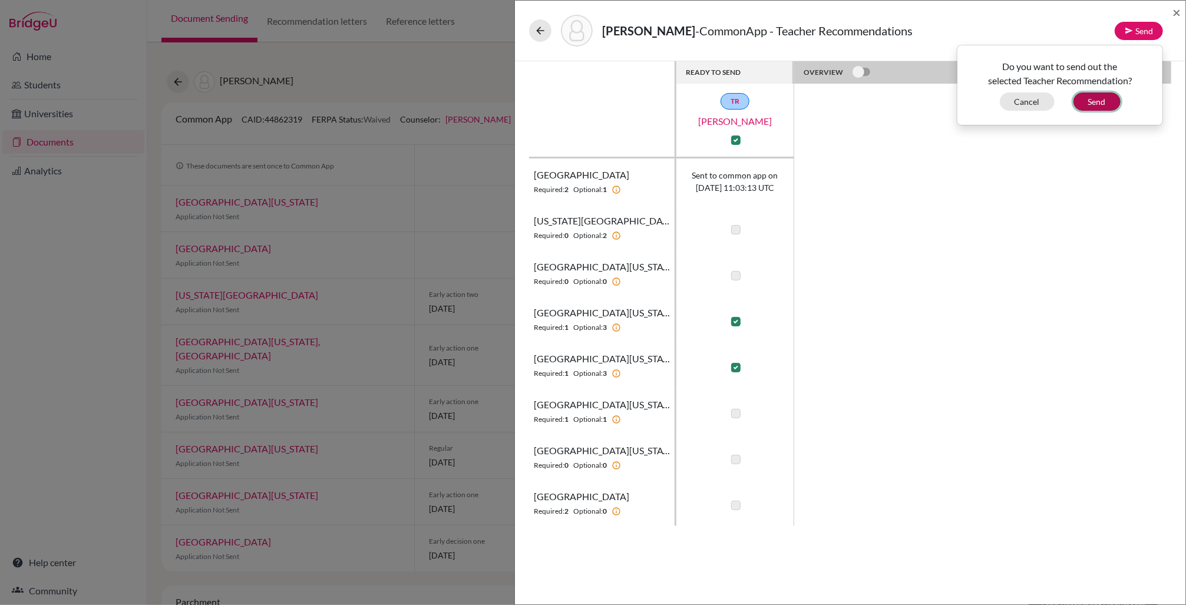
click at [1087, 100] on button "Send" at bounding box center [1097, 102] width 47 height 18
checkbox input "false"
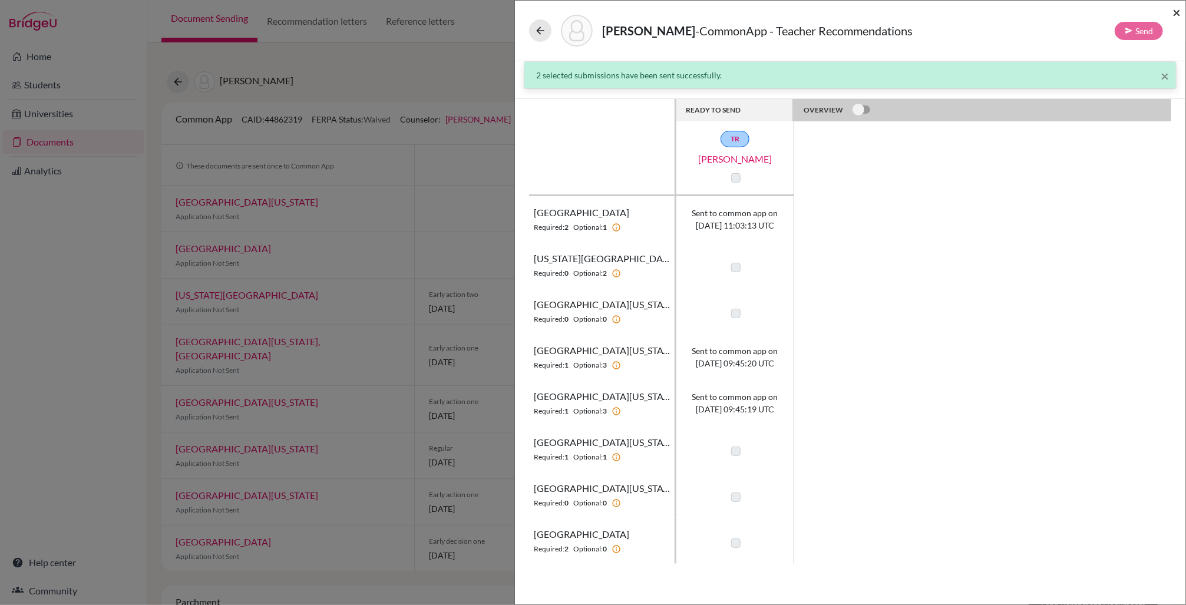
click at [1178, 11] on span "×" at bounding box center [1177, 12] width 8 height 17
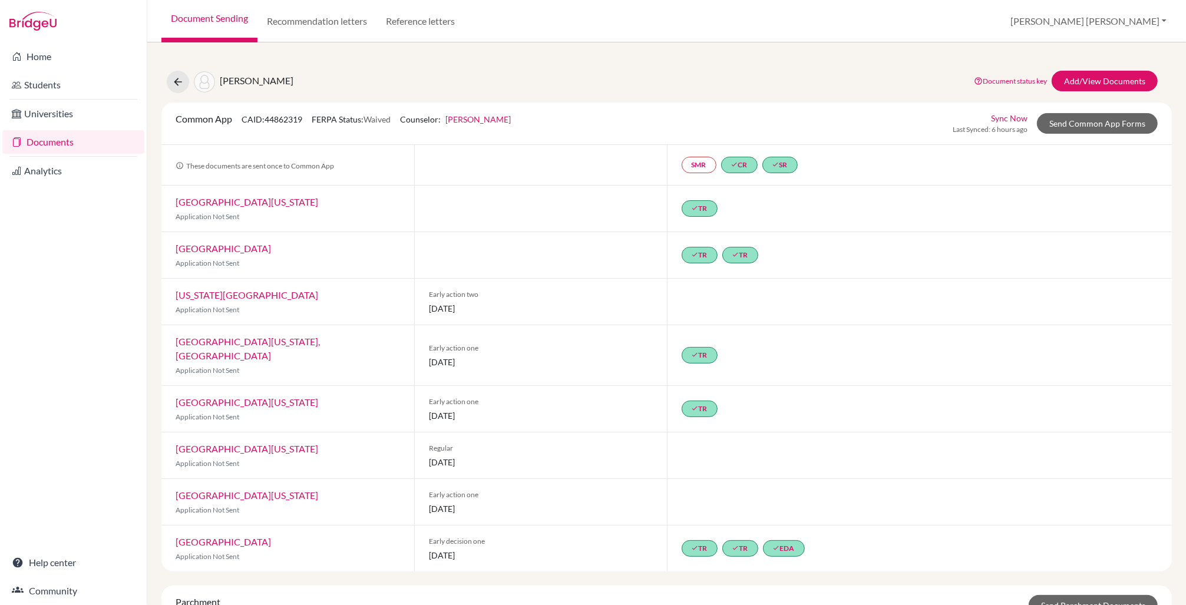
click at [206, 19] on link "Document Sending" at bounding box center [209, 21] width 96 height 42
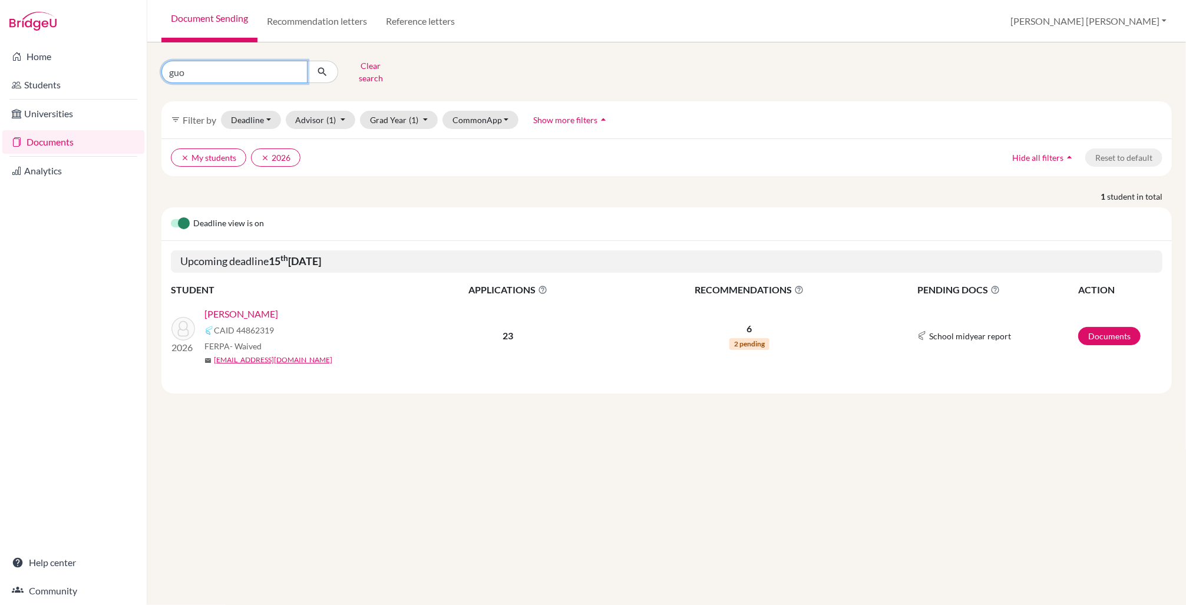
click at [185, 72] on input "guo" at bounding box center [234, 72] width 146 height 22
type input "g"
type input "[PERSON_NAME]"
click at [326, 67] on icon "submit" at bounding box center [322, 72] width 12 height 12
click at [278, 307] on link "[PERSON_NAME]" at bounding box center [242, 314] width 74 height 14
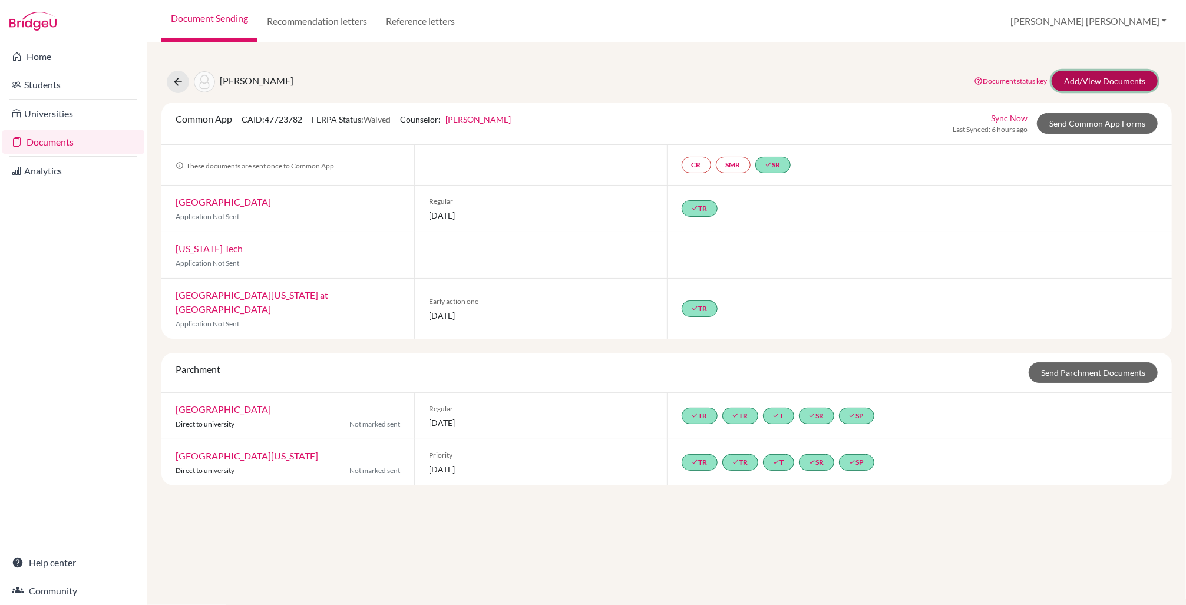
click at [1083, 80] on link "Add/View Documents" at bounding box center [1105, 81] width 106 height 21
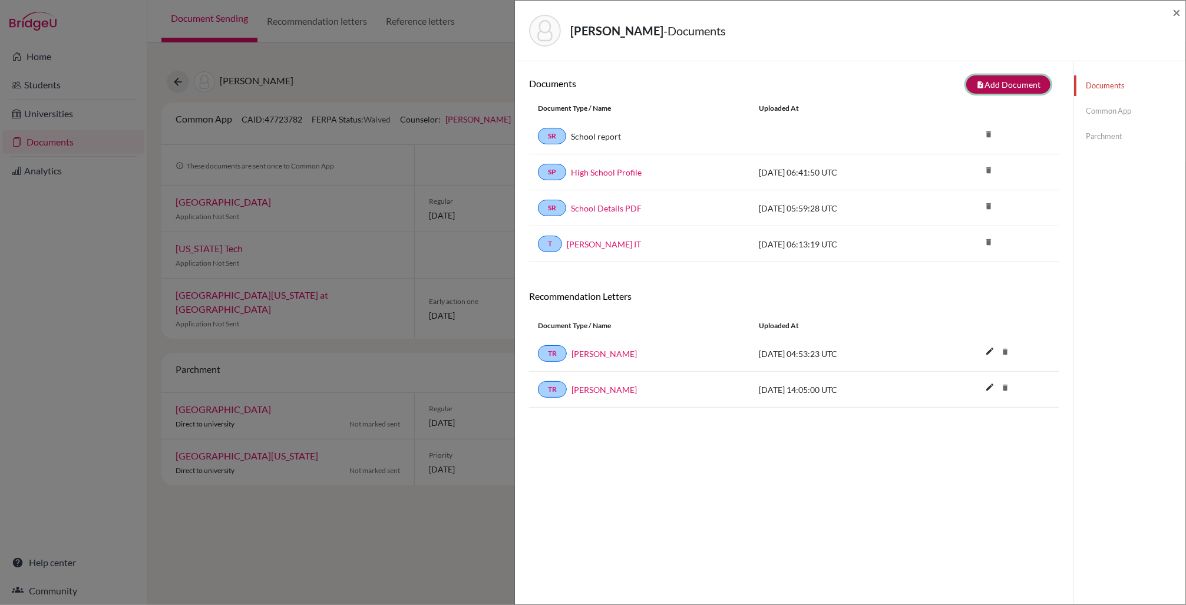
click at [1021, 85] on button "note_add Add Document" at bounding box center [1009, 84] width 84 height 18
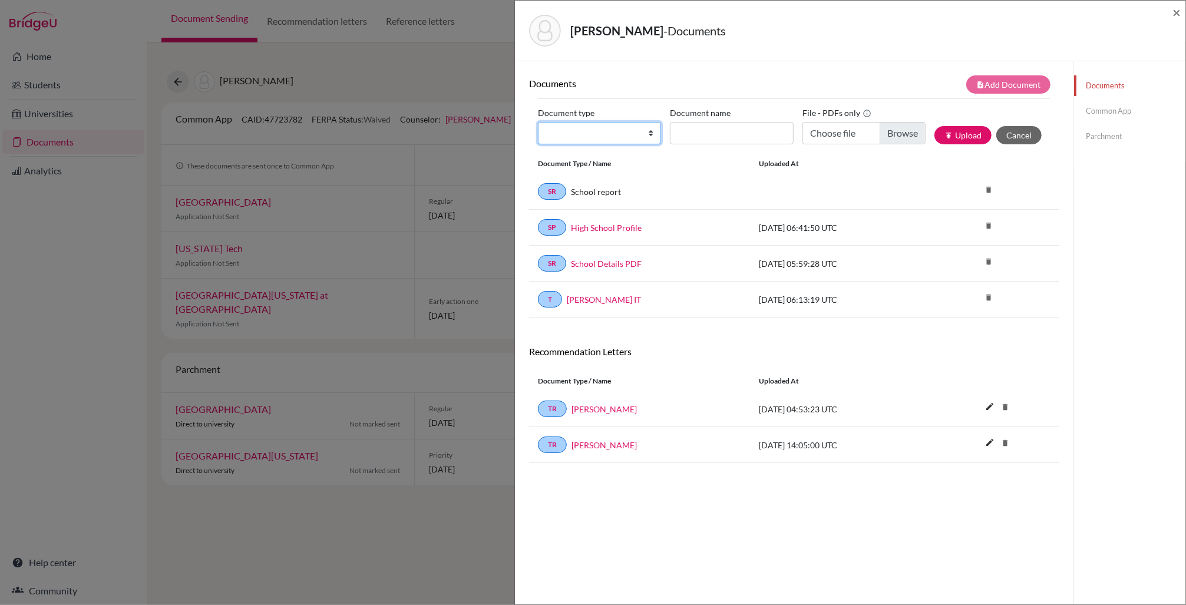
click at [649, 134] on select "Change explanation for Common App reports Counselor recommendation Internationa…" at bounding box center [599, 133] width 123 height 22
select select "4"
click at [538, 122] on select "Change explanation for Common App reports Counselor recommendation Internationa…" at bounding box center [599, 133] width 123 height 22
click at [701, 136] on input "Document name" at bounding box center [731, 133] width 123 height 22
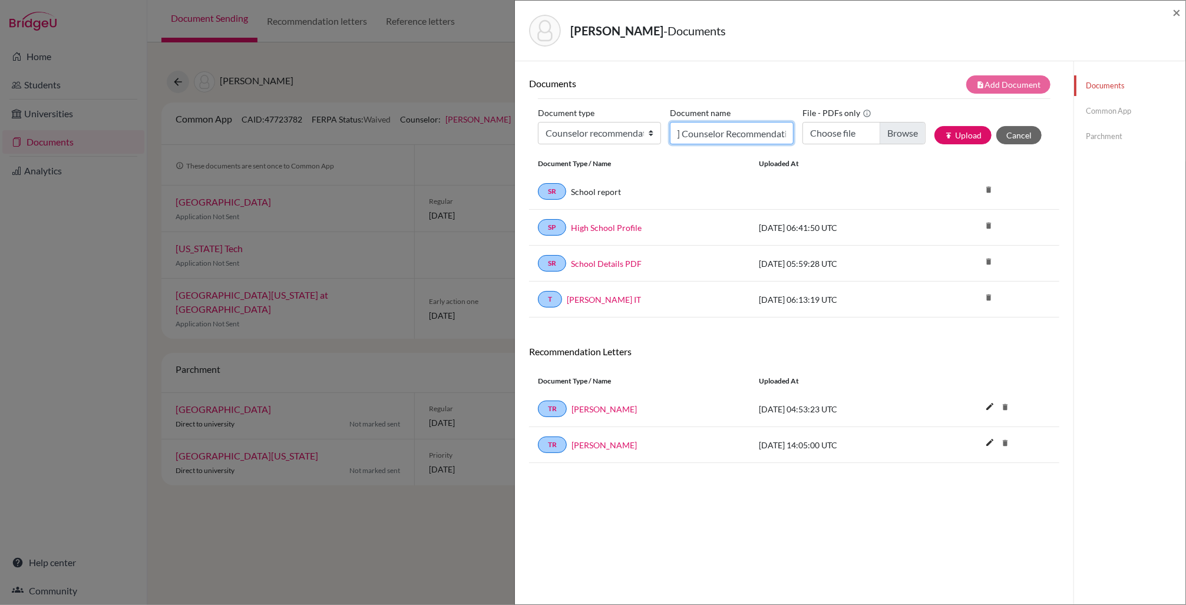
type input "[PERSON_NAME] Counselor Recommendation"
click at [891, 134] on input "Choose file" at bounding box center [864, 133] width 123 height 22
type input "C:\fakepath\Chris Richards Counselor Recommendation.pdf"
click at [971, 140] on button "publish Upload" at bounding box center [963, 135] width 57 height 18
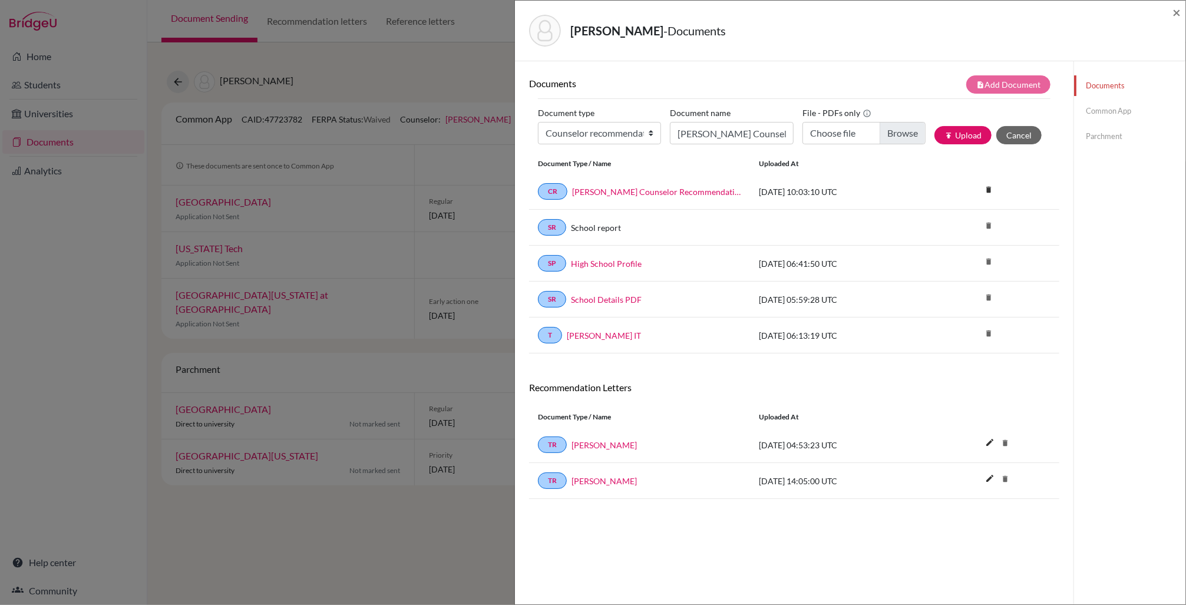
click at [1104, 114] on link "Common App" at bounding box center [1129, 111] width 111 height 21
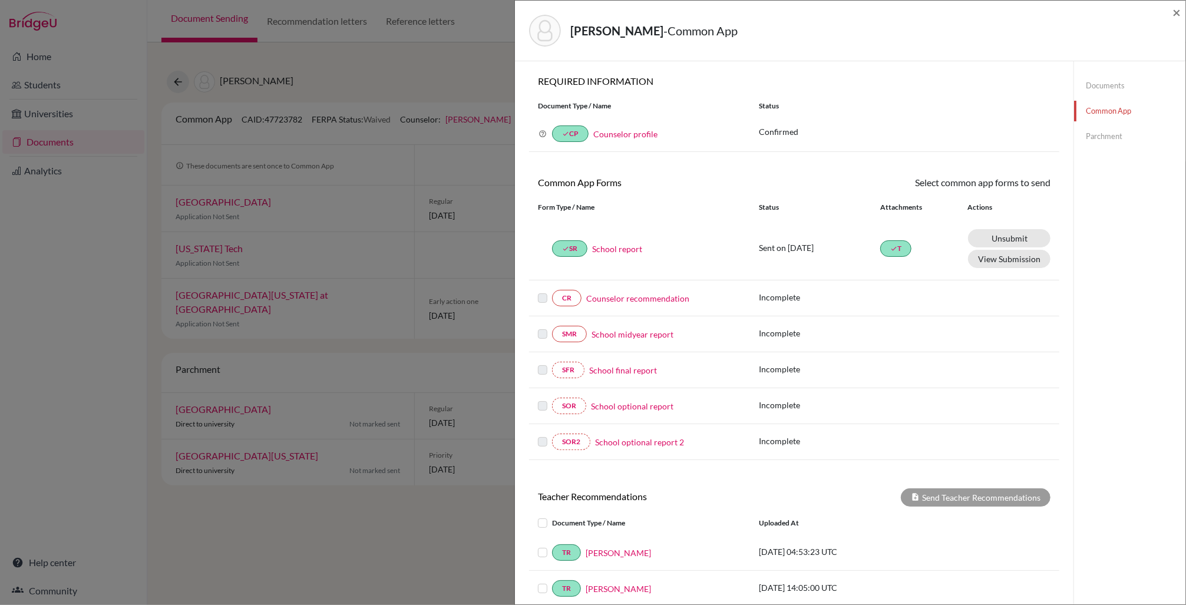
click at [652, 298] on link "Counselor recommendation" at bounding box center [637, 298] width 103 height 12
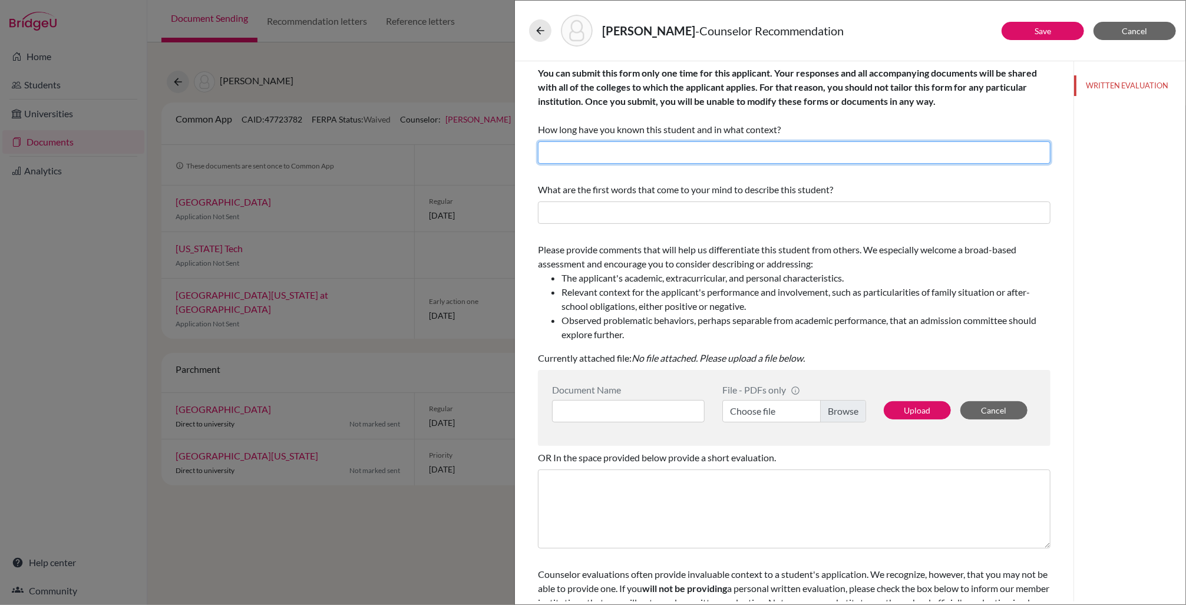
click at [552, 149] on input "text" at bounding box center [794, 152] width 513 height 22
type input "Six years as school counselor"
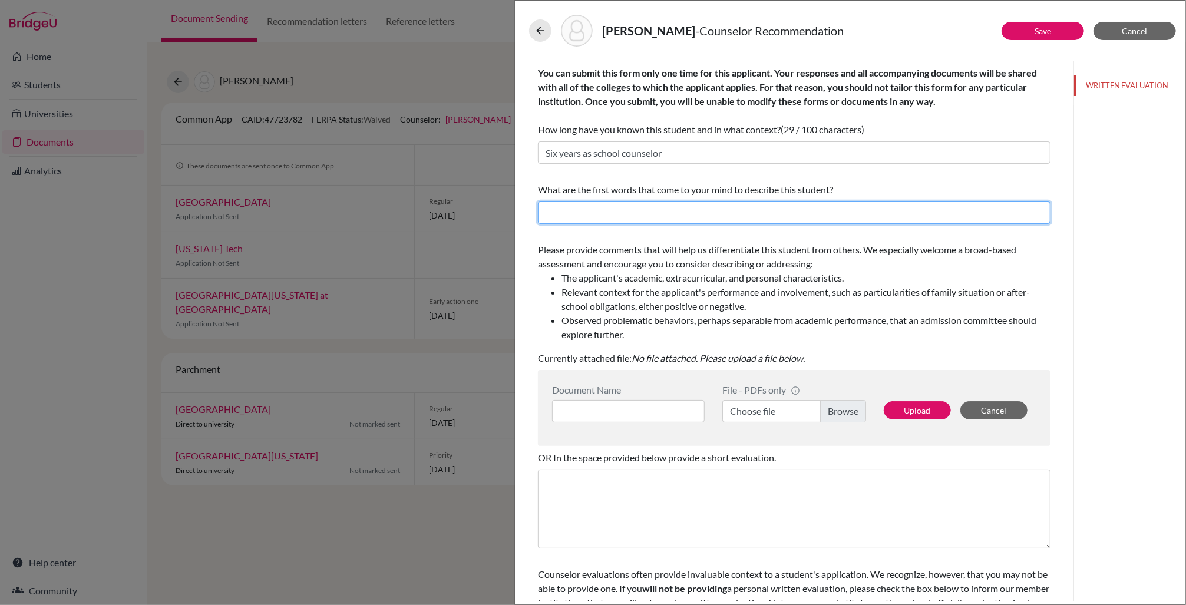
click at [567, 214] on input "text" at bounding box center [794, 213] width 513 height 22
click at [556, 211] on input "REspectful;" at bounding box center [794, 213] width 513 height 22
click at [598, 216] on input "Respectful;" at bounding box center [794, 213] width 513 height 22
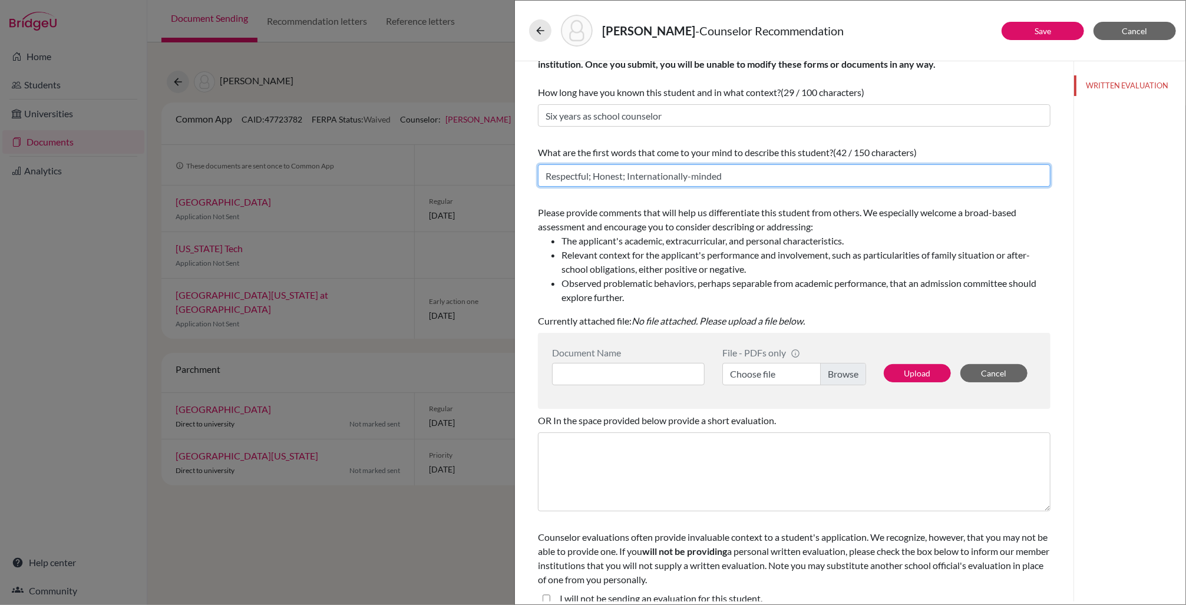
scroll to position [50, 0]
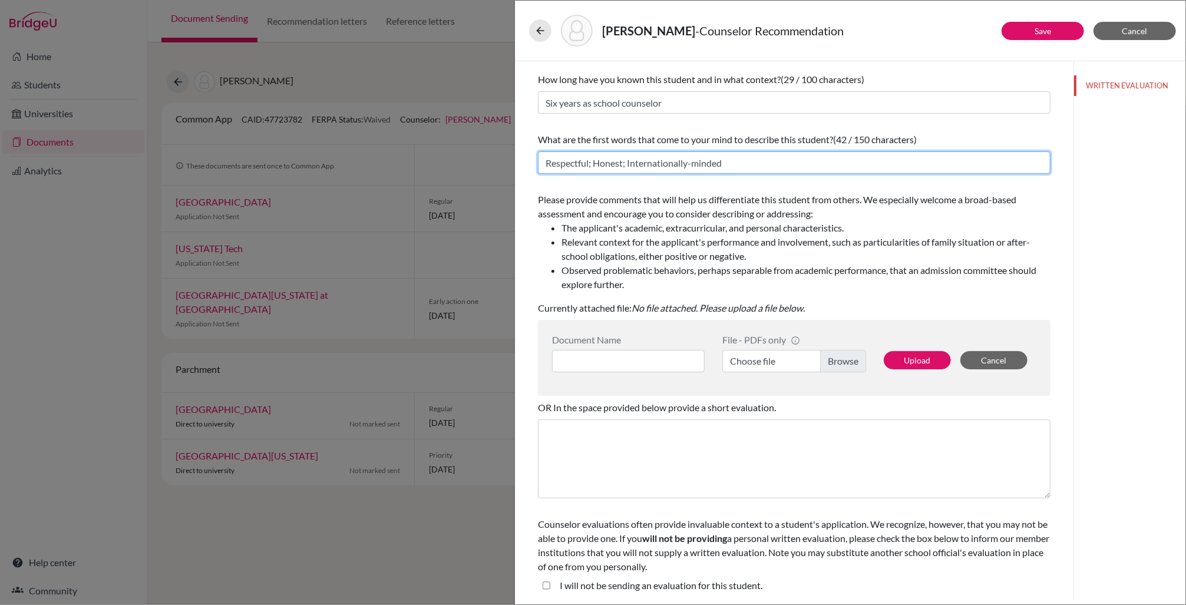
type input "Respectful; Honest; Internationally-minded"
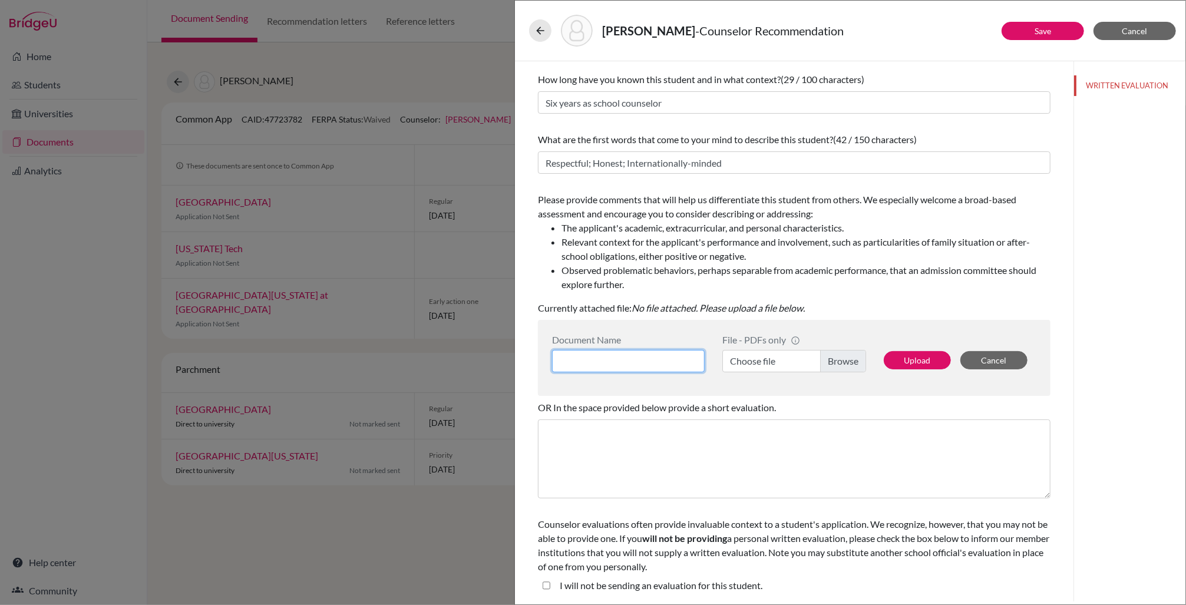
click at [614, 354] on input at bounding box center [628, 361] width 153 height 22
type input "Christopher Richards Counselor Recommendation"
click at [855, 361] on label "Choose file" at bounding box center [795, 361] width 144 height 22
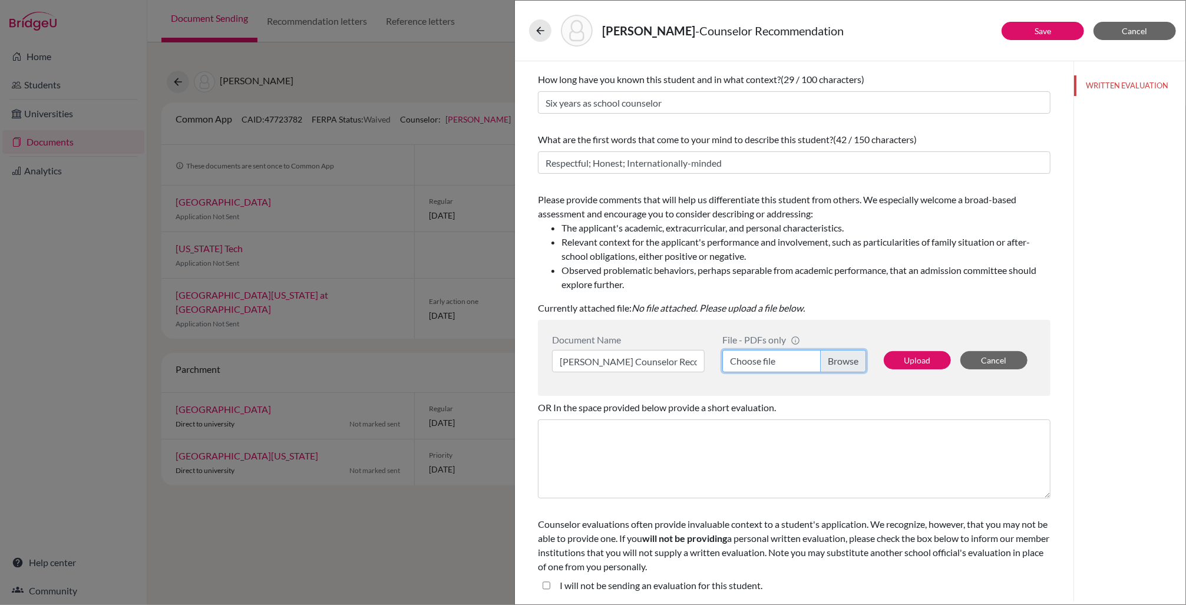
click at [855, 361] on input "Choose file" at bounding box center [795, 361] width 144 height 22
click at [909, 360] on button "Upload" at bounding box center [917, 360] width 67 height 18
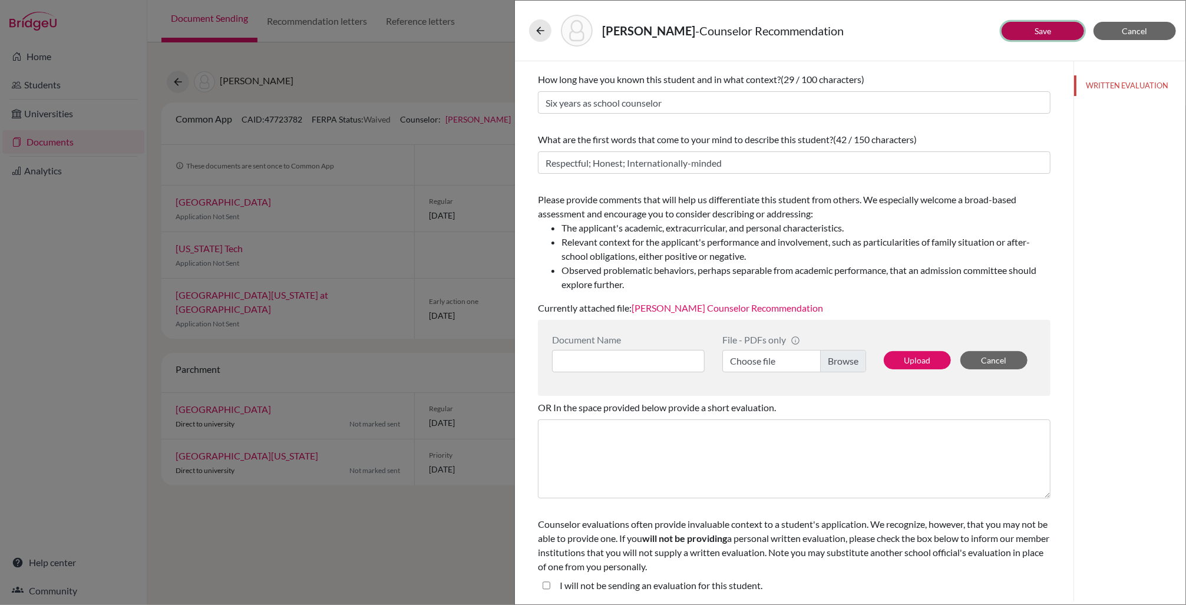
click at [1038, 31] on link "Save" at bounding box center [1043, 31] width 17 height 10
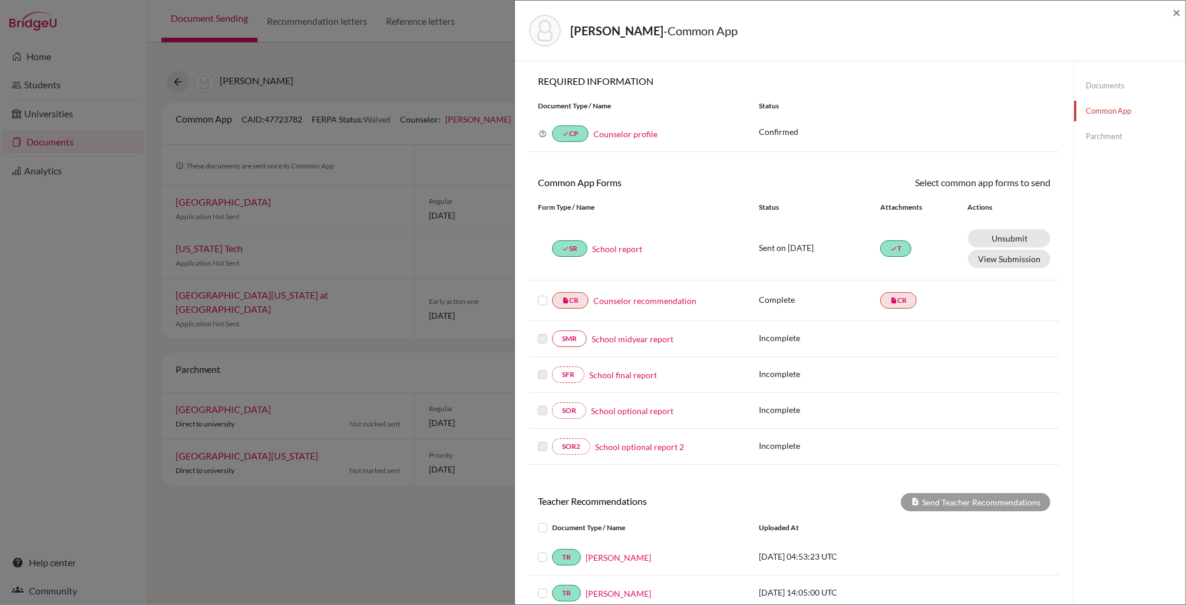
click at [634, 303] on link "Counselor recommendation" at bounding box center [645, 301] width 103 height 12
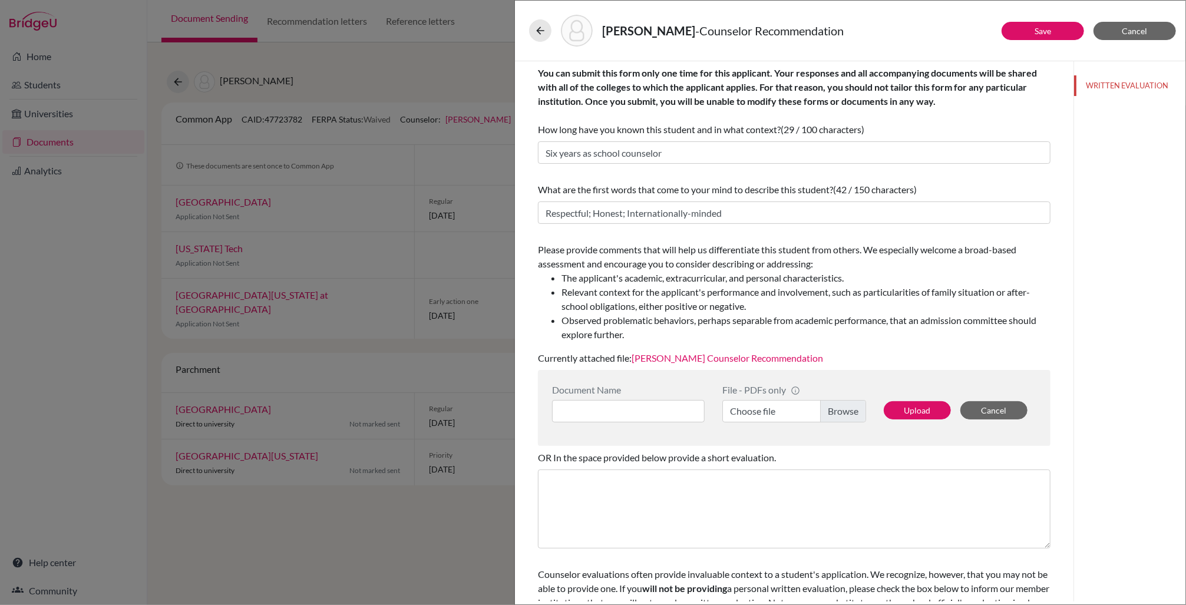
scroll to position [50, 0]
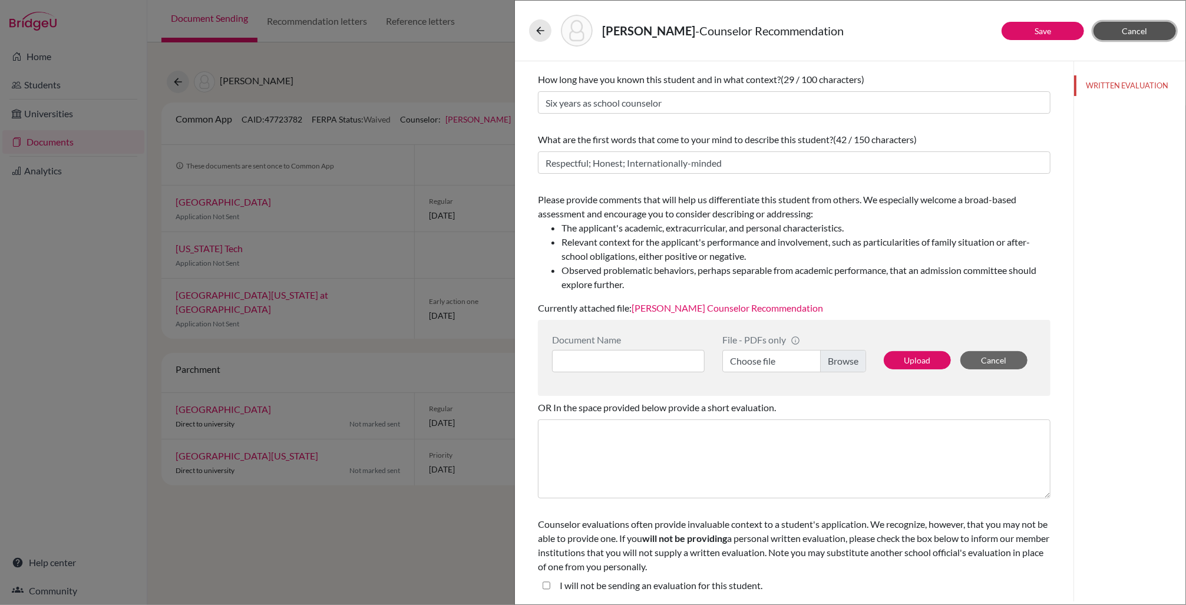
click at [1146, 30] on span "Cancel" at bounding box center [1135, 31] width 25 height 10
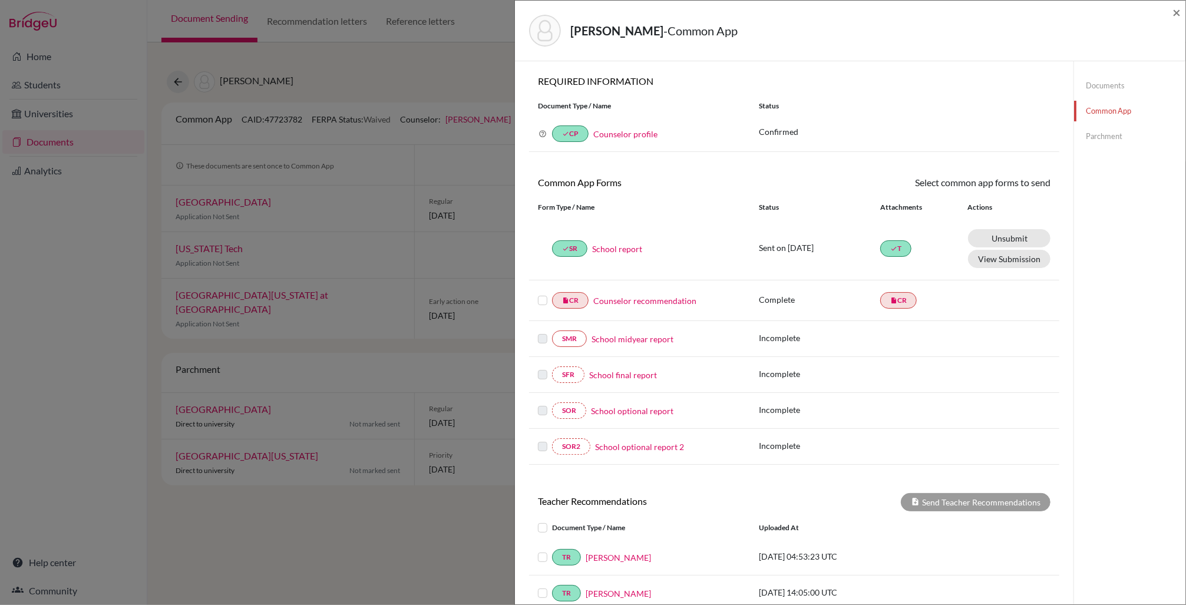
click at [545, 294] on label at bounding box center [542, 294] width 9 height 0
click at [0, 0] on input "checkbox" at bounding box center [0, 0] width 0 height 0
click at [1032, 184] on link "Send" at bounding box center [1026, 185] width 49 height 18
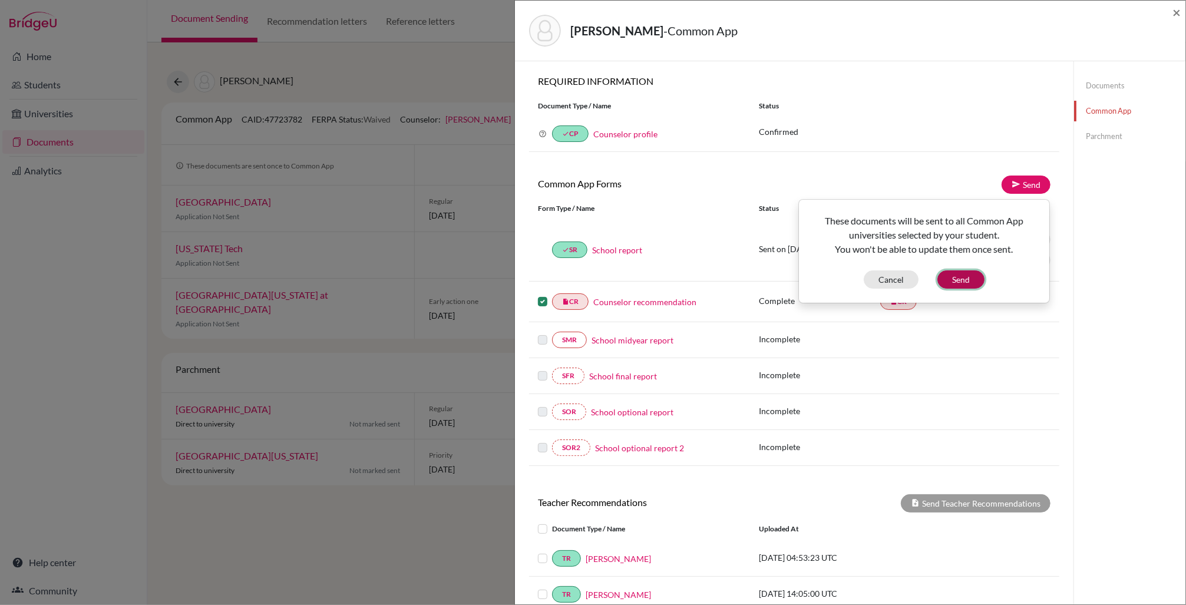
click at [965, 279] on button "Send" at bounding box center [961, 280] width 47 height 18
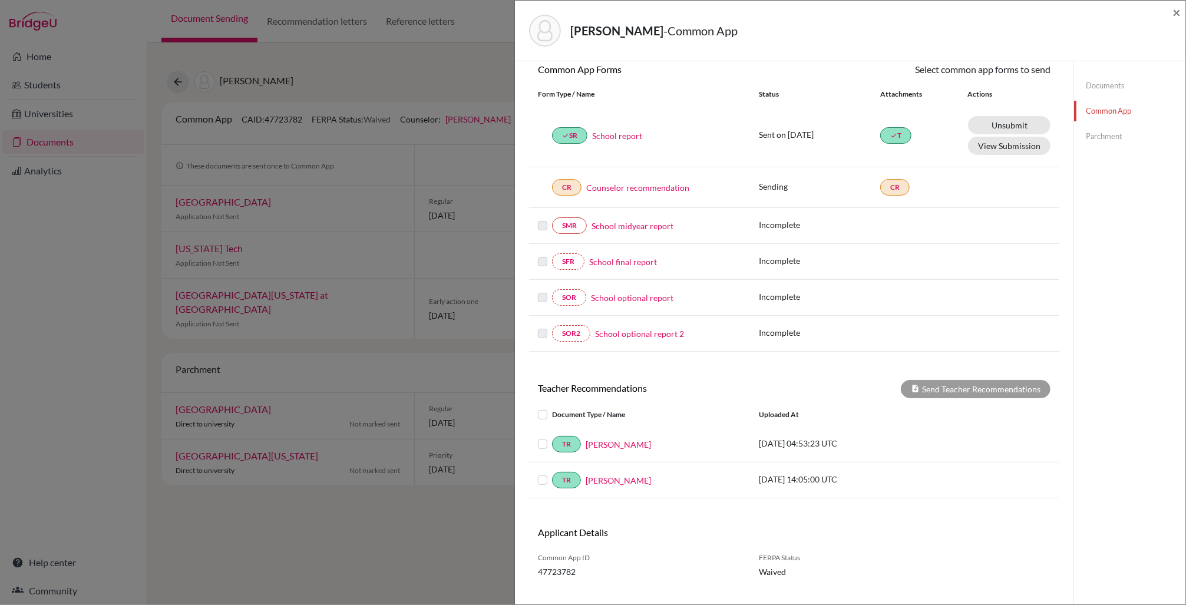
scroll to position [134, 0]
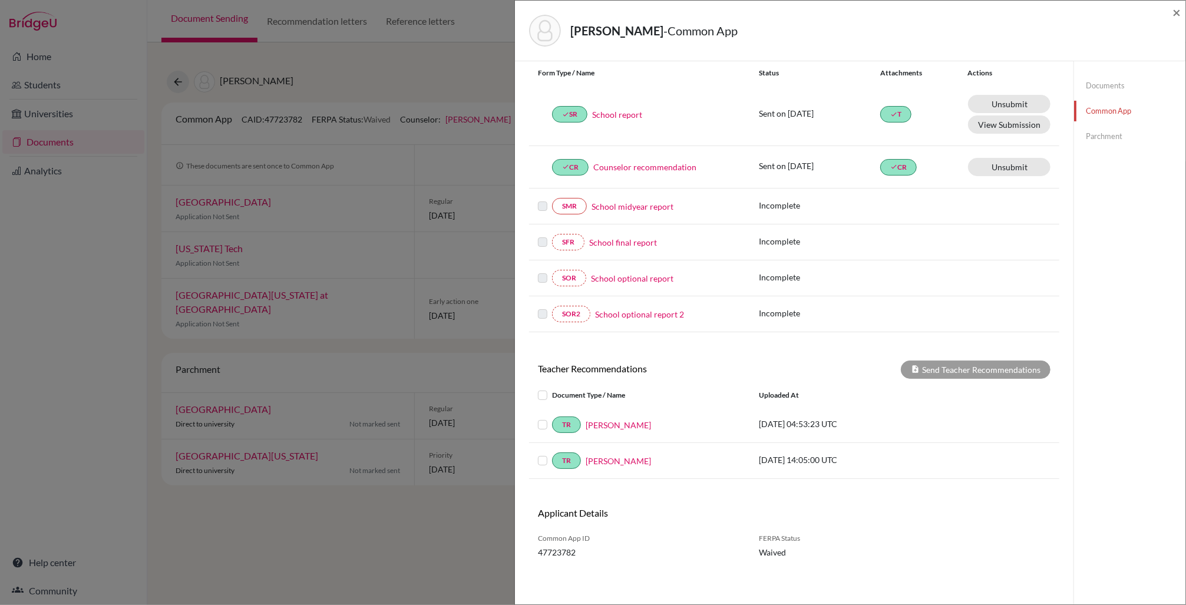
click at [1111, 136] on link "Parchment" at bounding box center [1129, 136] width 111 height 21
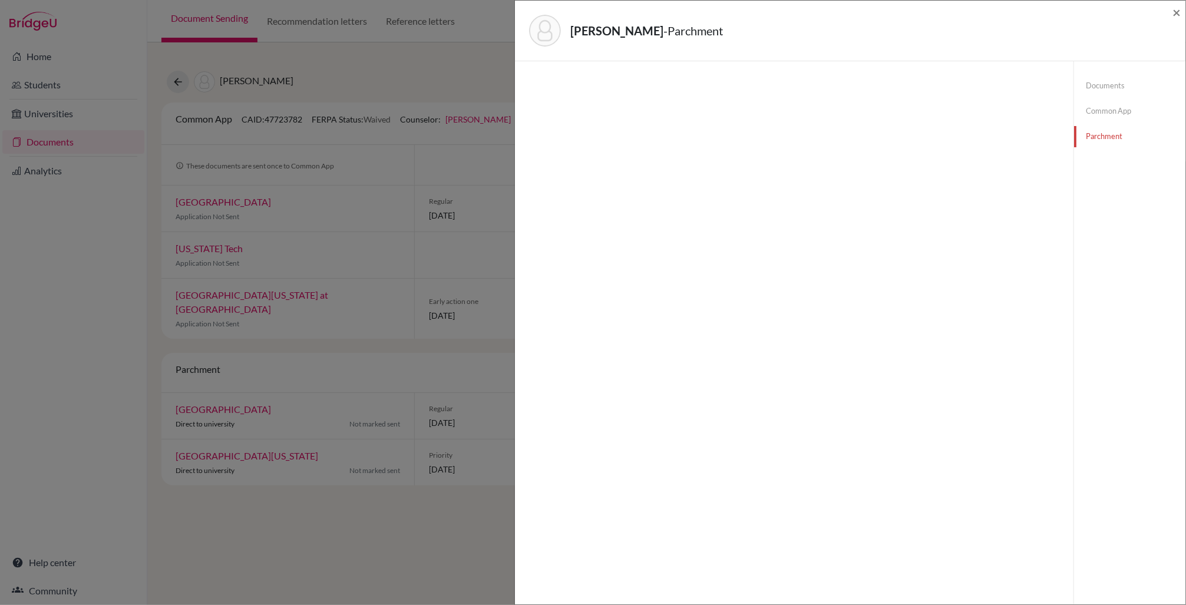
scroll to position [62, 0]
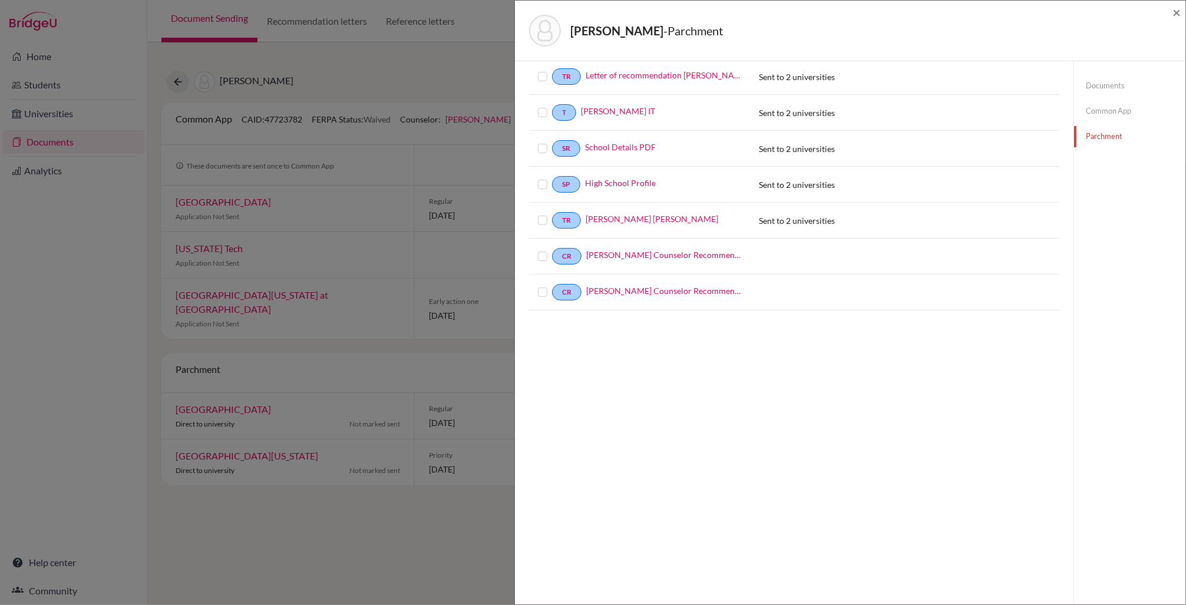
click at [552, 70] on label at bounding box center [552, 70] width 0 height 0
click at [0, 0] on input "checkbox" at bounding box center [0, 0] width 0 height 0
click at [552, 107] on label at bounding box center [552, 107] width 0 height 0
click at [0, 0] on input "checkbox" at bounding box center [0, 0] width 0 height 0
click at [552, 143] on label at bounding box center [552, 143] width 0 height 0
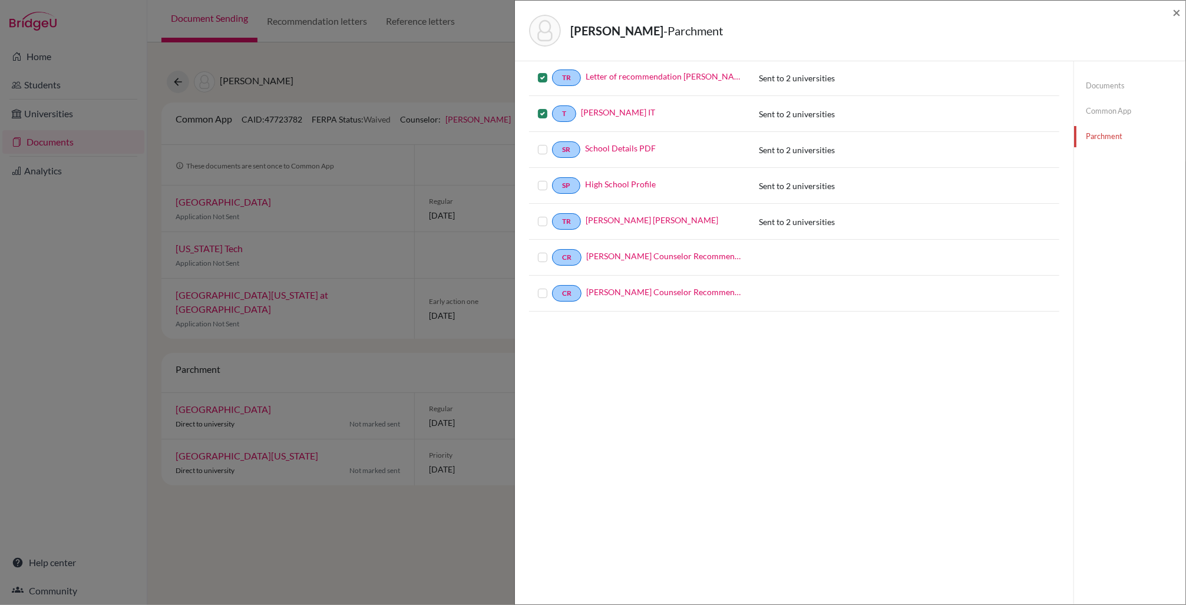
click at [0, 0] on input "checkbox" at bounding box center [0, 0] width 0 height 0
click at [552, 179] on label at bounding box center [552, 179] width 0 height 0
click at [0, 0] on input "checkbox" at bounding box center [0, 0] width 0 height 0
click at [552, 215] on label at bounding box center [552, 215] width 0 height 0
click at [0, 0] on input "checkbox" at bounding box center [0, 0] width 0 height 0
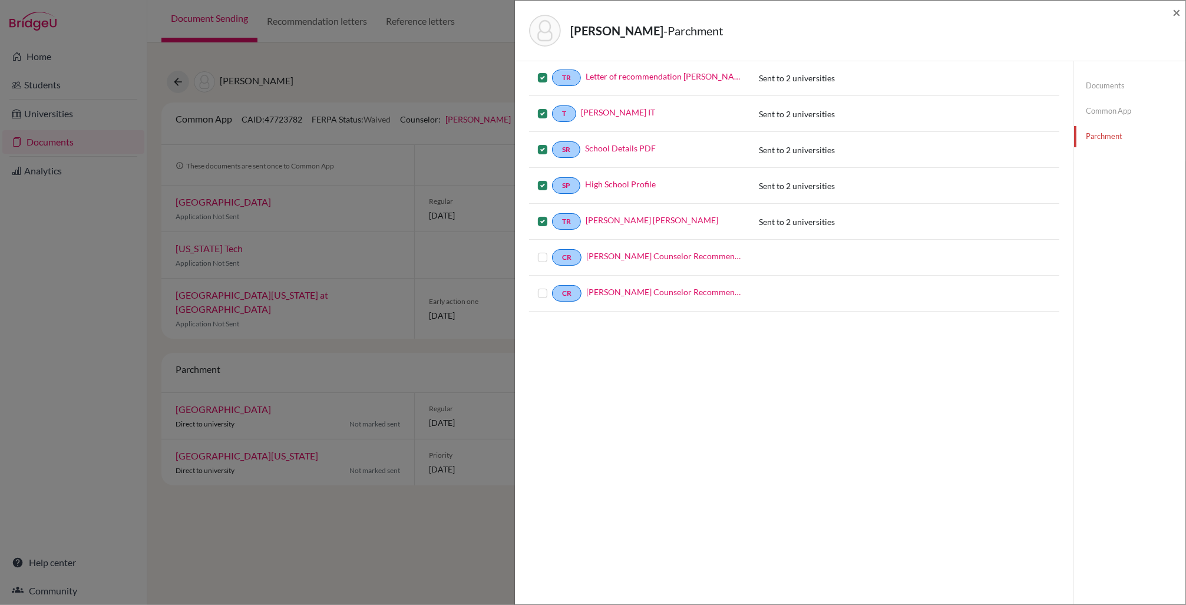
click at [552, 250] on label at bounding box center [552, 250] width 0 height 0
click at [0, 0] on input "checkbox" at bounding box center [0, 0] width 0 height 0
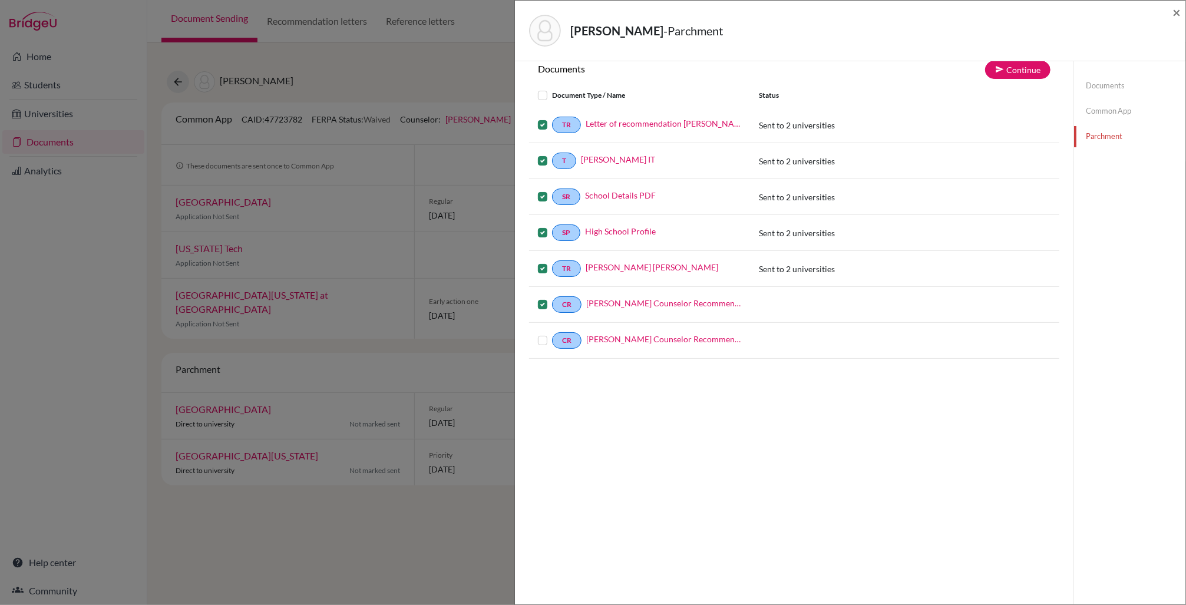
scroll to position [0, 0]
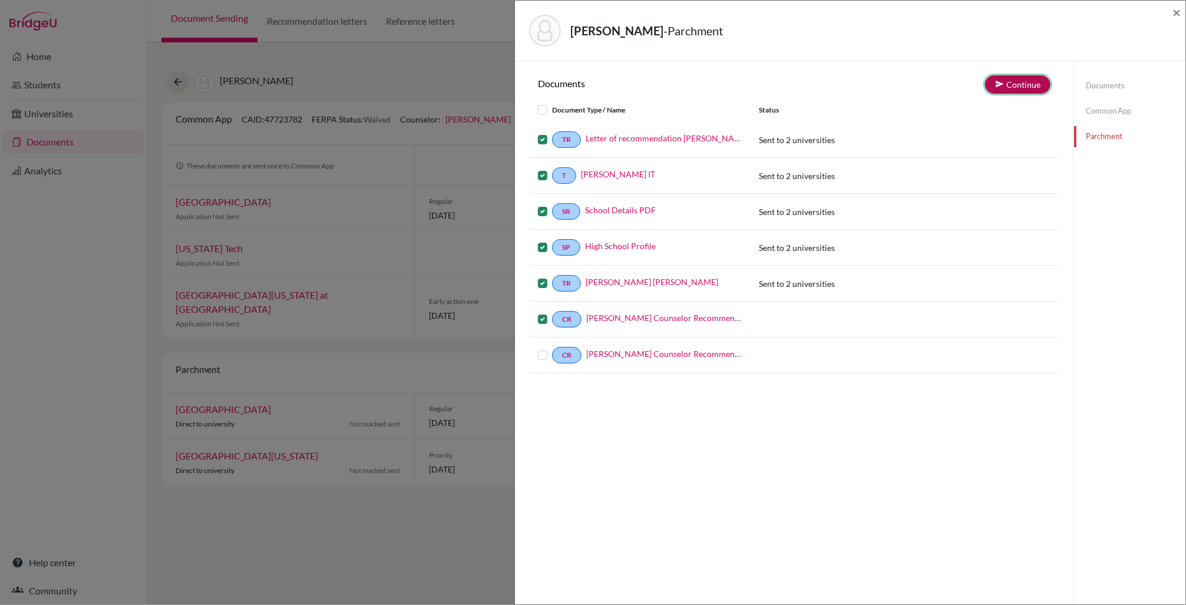
click at [1025, 90] on button "Continue" at bounding box center [1017, 84] width 65 height 18
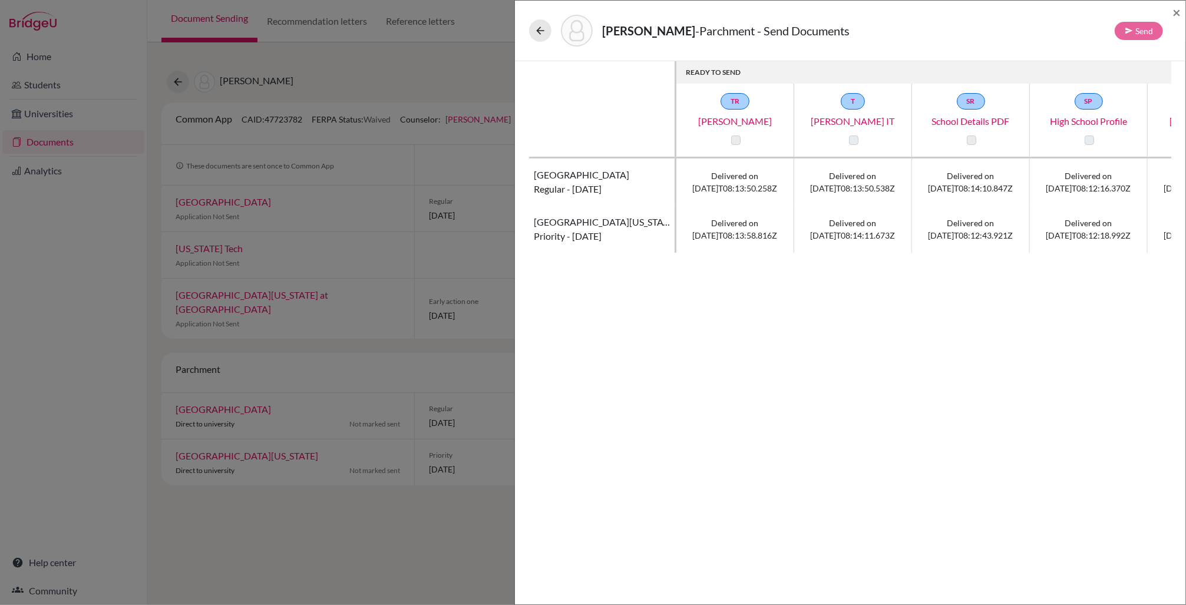
drag, startPoint x: 740, startPoint y: 140, endPoint x: 800, endPoint y: 143, distance: 60.2
click at [741, 140] on div at bounding box center [735, 140] width 14 height 14
click at [738, 140] on label at bounding box center [735, 140] width 9 height 9
click at [734, 141] on label at bounding box center [735, 140] width 9 height 9
click at [852, 140] on label at bounding box center [853, 140] width 9 height 9
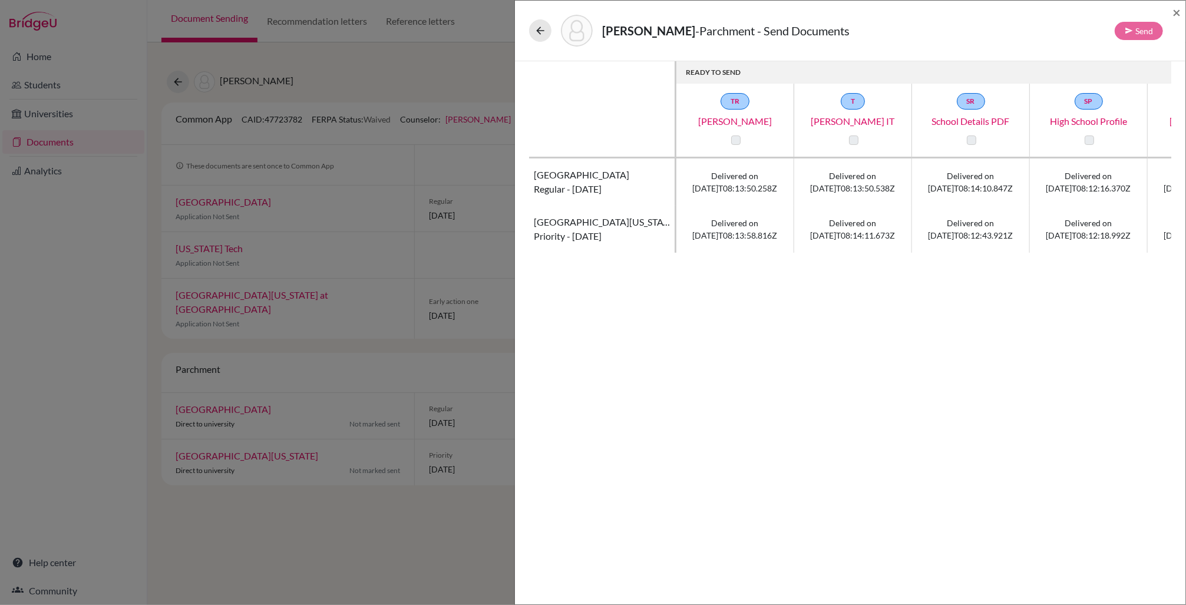
scroll to position [0, 212]
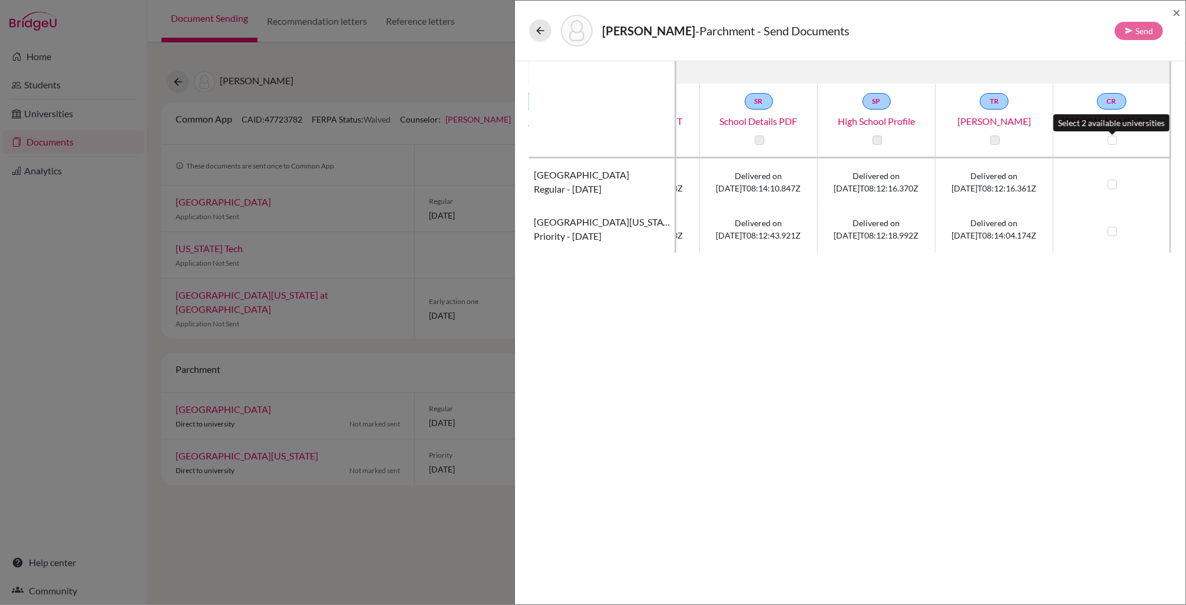
click at [1112, 139] on label at bounding box center [1112, 140] width 9 height 9
click at [1112, 139] on input "checkbox" at bounding box center [1109, 139] width 9 height 12
checkbox input "true"
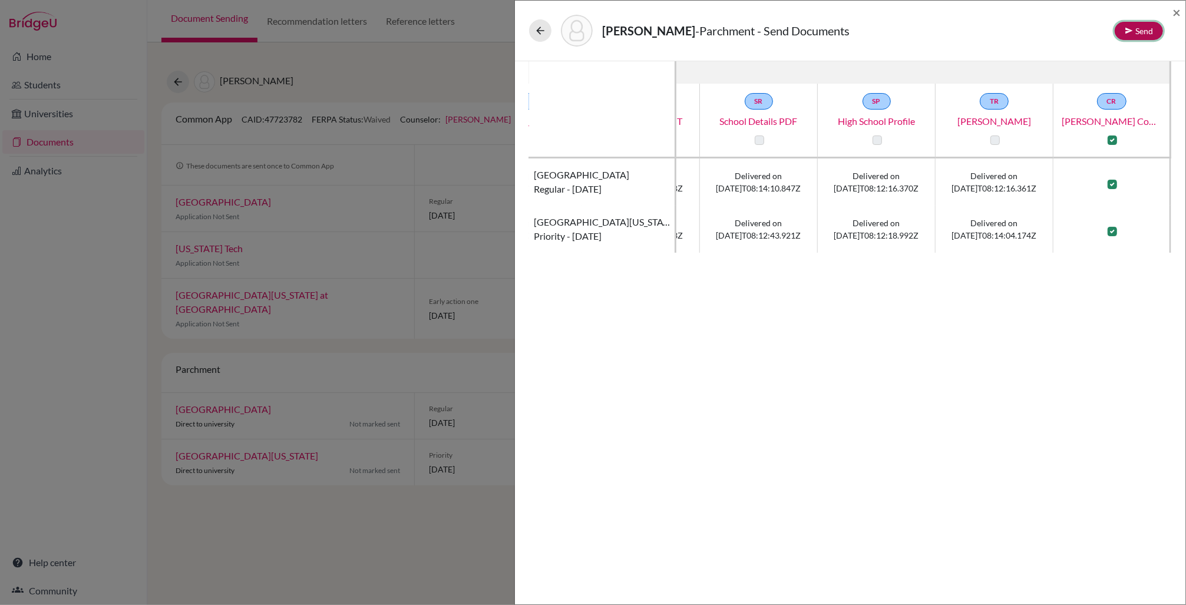
click at [1141, 29] on button "Send" at bounding box center [1139, 31] width 48 height 18
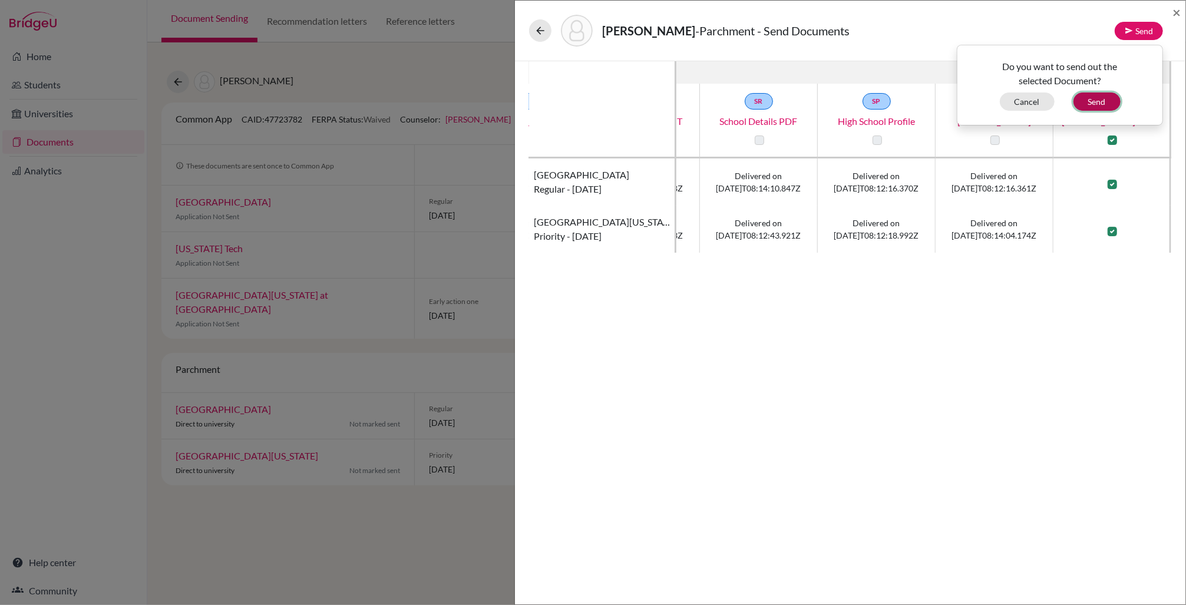
click at [1092, 103] on button "Send" at bounding box center [1097, 102] width 47 height 18
checkbox input "false"
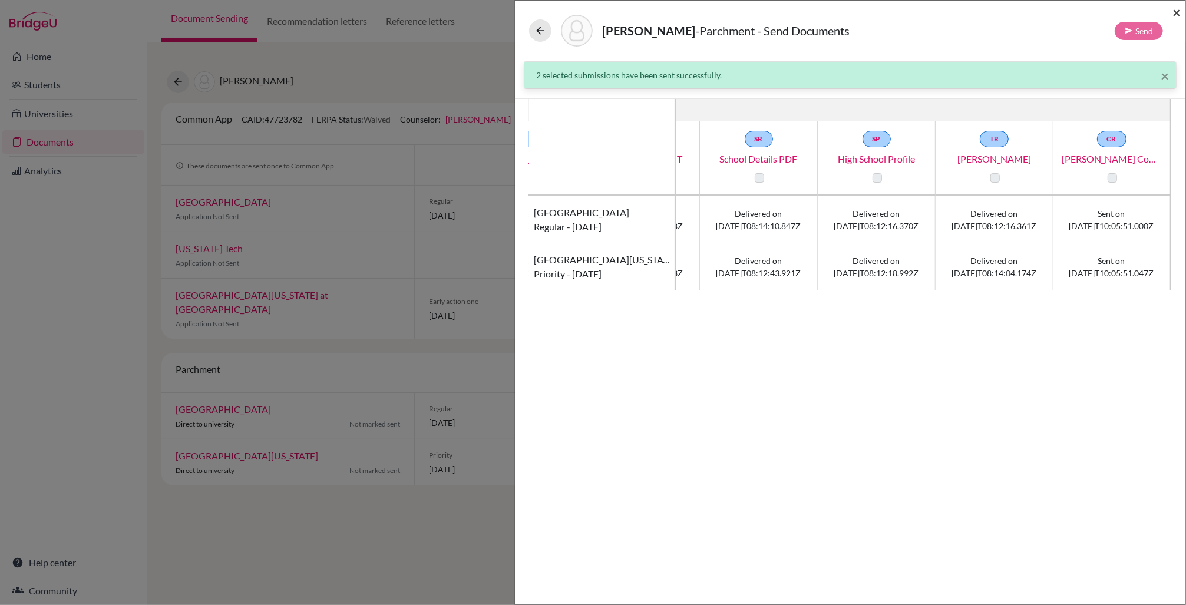
click at [1178, 11] on span "×" at bounding box center [1177, 12] width 8 height 17
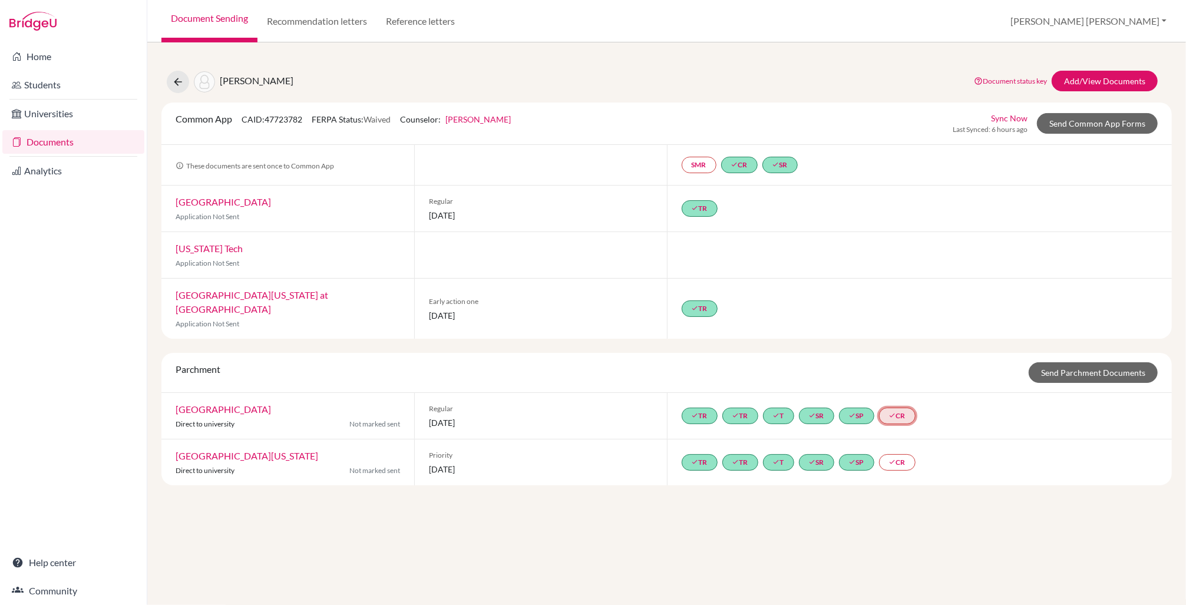
click at [909, 408] on link "done CR" at bounding box center [897, 416] width 37 height 17
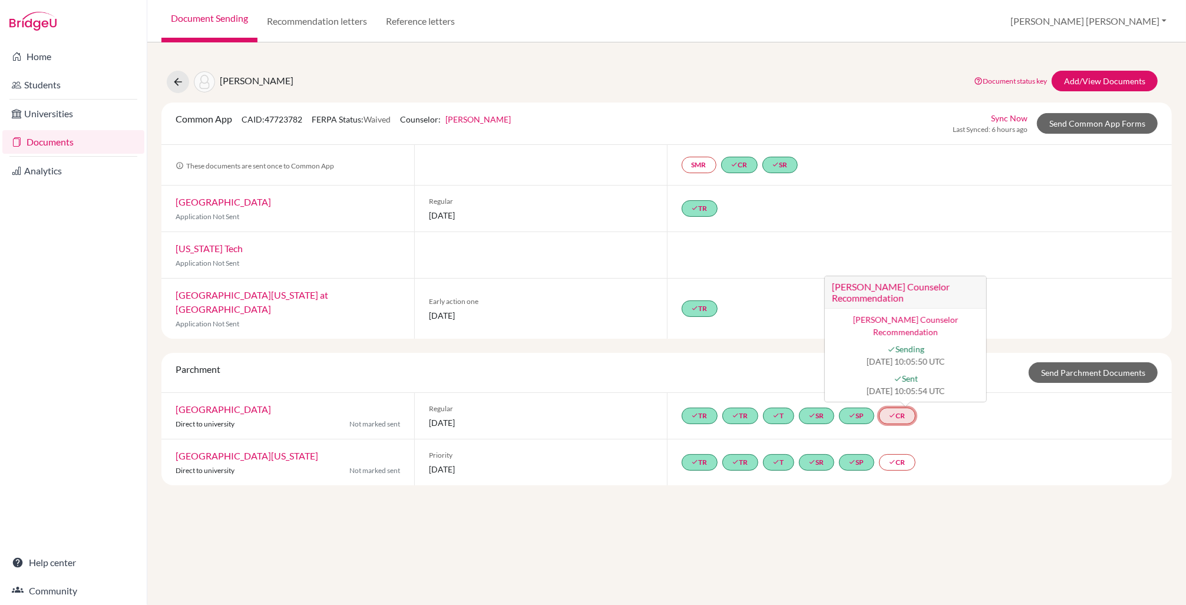
click at [909, 408] on link "done CR [PERSON_NAME] Counselor Recommendation [PERSON_NAME] Counselor Recommen…" at bounding box center [897, 416] width 37 height 17
click at [958, 419] on div "done TR done TR done T done SR done SP done CR [PERSON_NAME] Counselor Recommen…" at bounding box center [920, 416] width 506 height 46
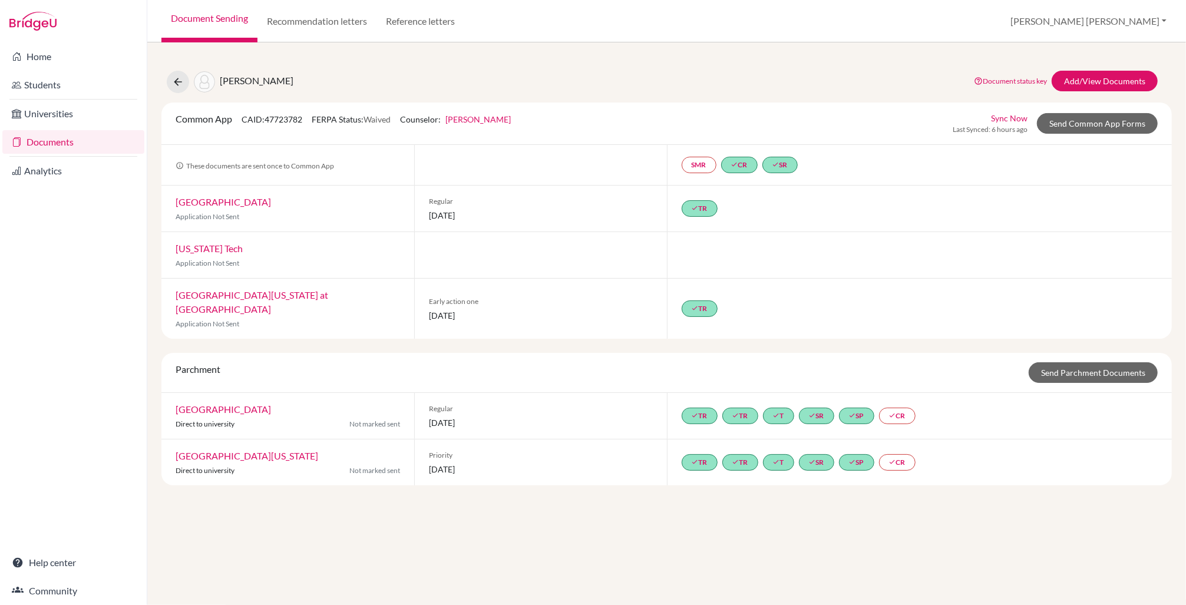
click at [215, 19] on link "Document Sending" at bounding box center [209, 21] width 96 height 42
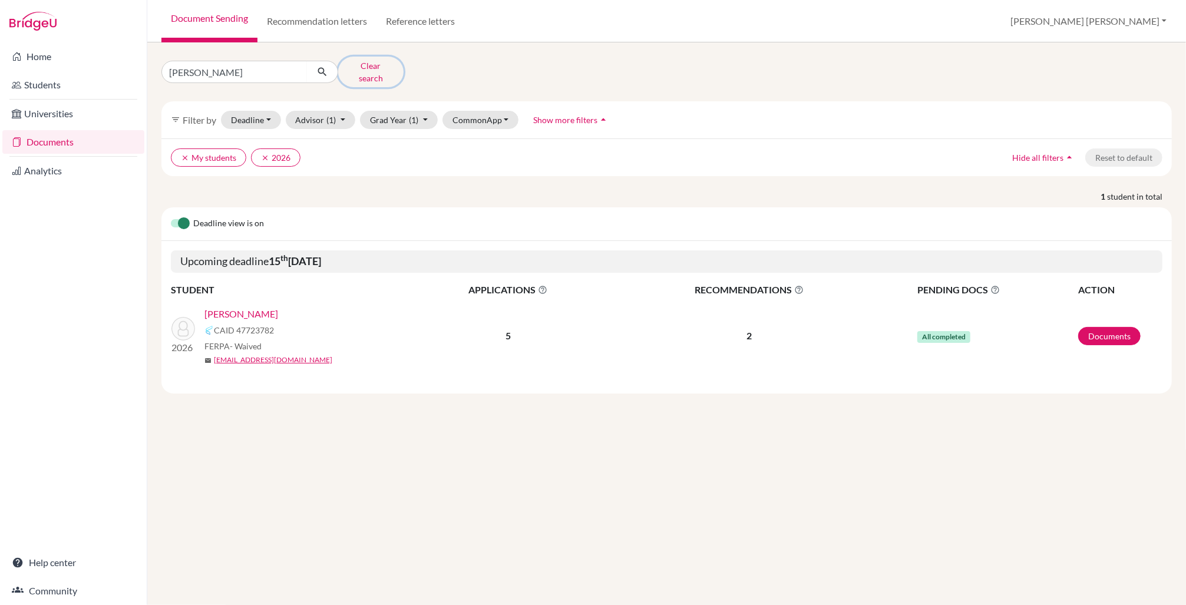
click at [375, 64] on button "Clear search" at bounding box center [370, 72] width 65 height 31
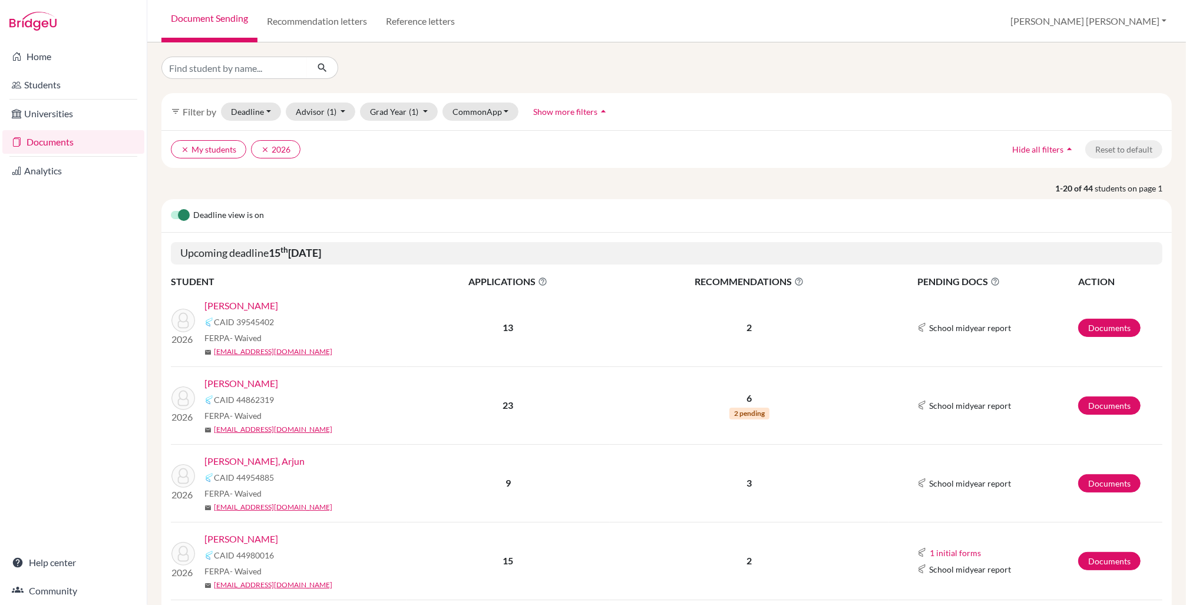
click at [250, 307] on link "[PERSON_NAME]" at bounding box center [242, 306] width 74 height 14
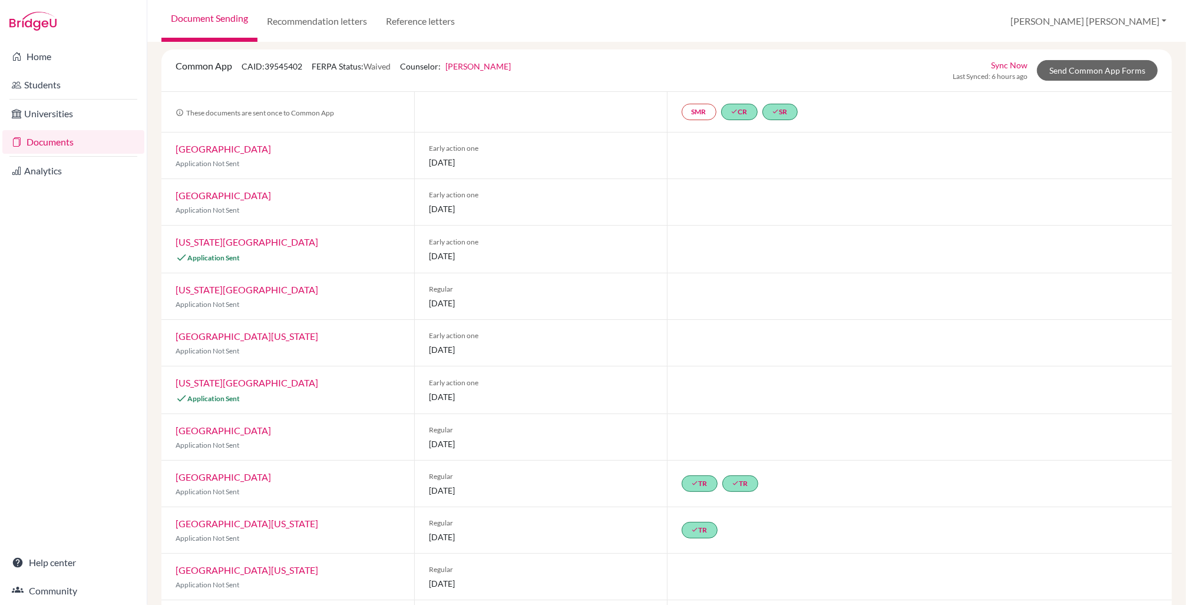
scroll to position [64, 0]
click at [1096, 72] on link "Send Common App Forms" at bounding box center [1097, 72] width 121 height 21
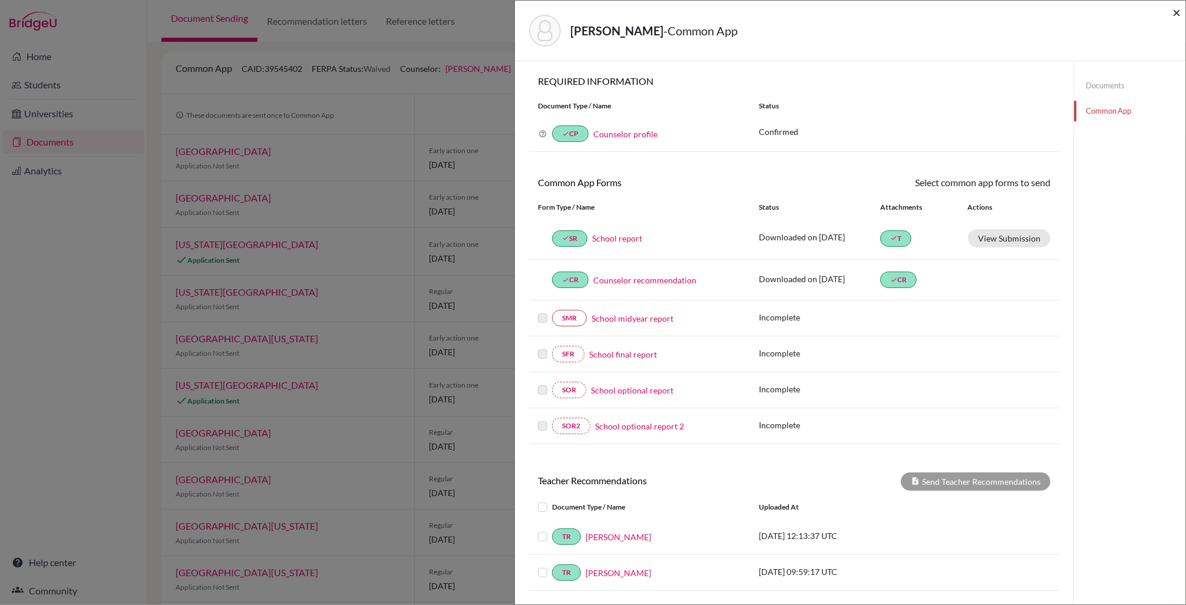
click at [1178, 8] on span "×" at bounding box center [1177, 12] width 8 height 17
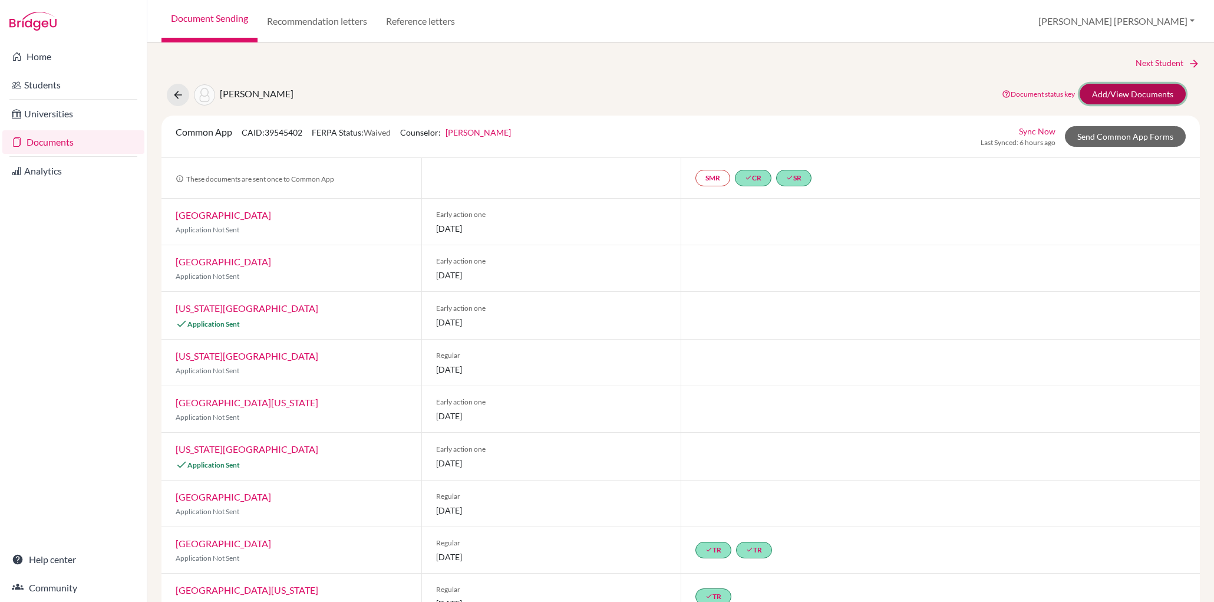
click at [1132, 92] on link "Add/View Documents" at bounding box center [1133, 94] width 106 height 21
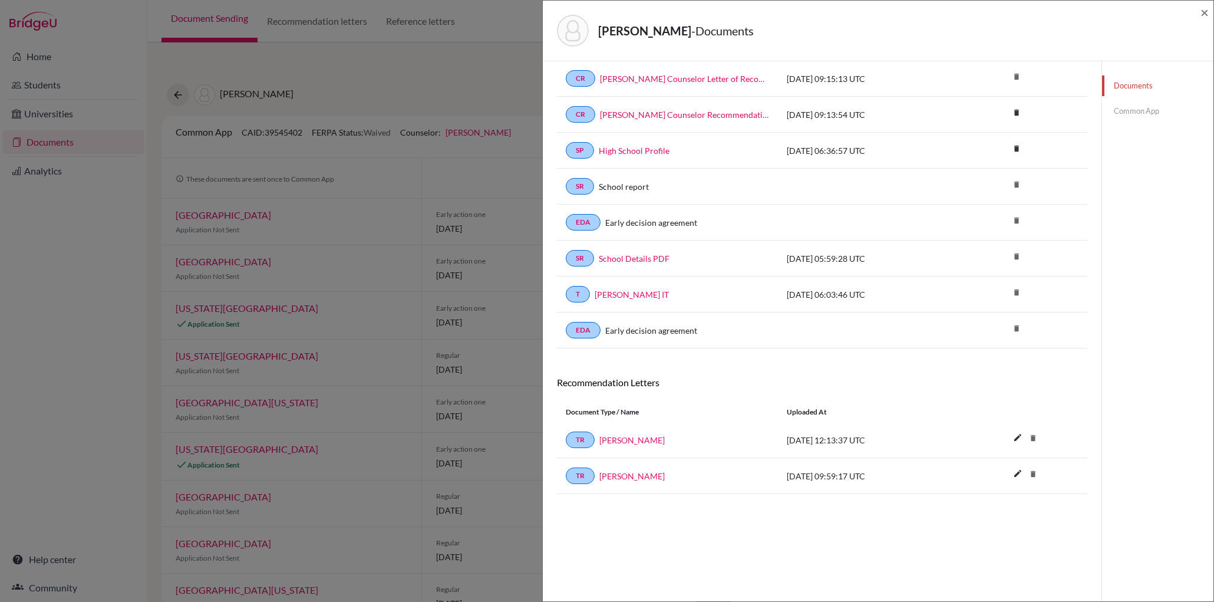
scroll to position [62, 0]
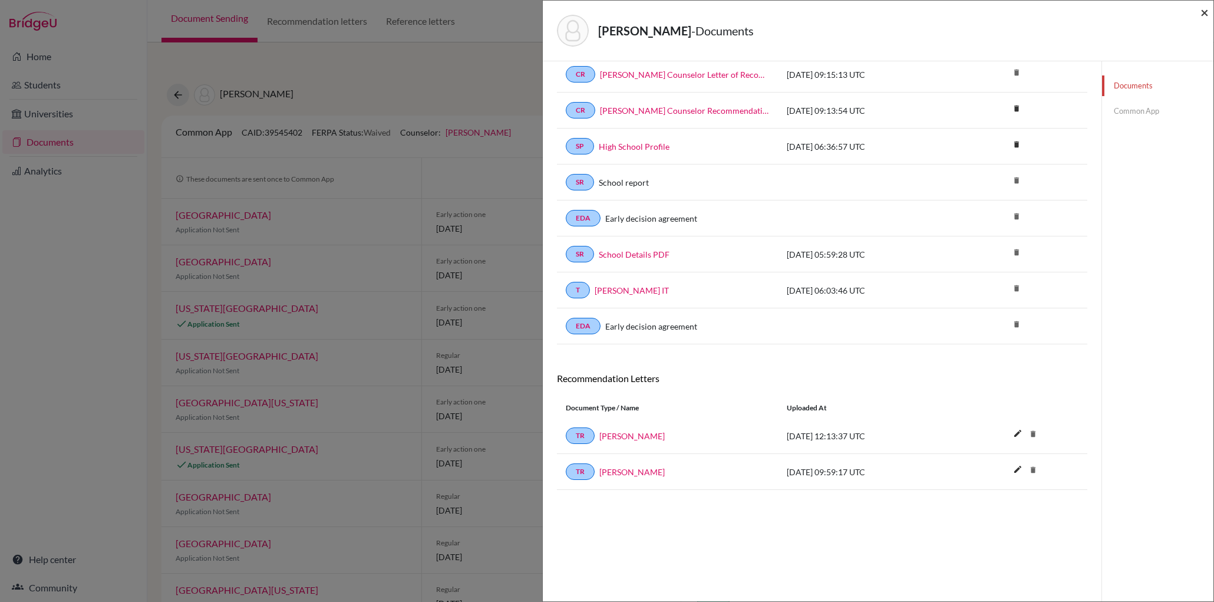
click at [1186, 13] on span "×" at bounding box center [1205, 12] width 8 height 17
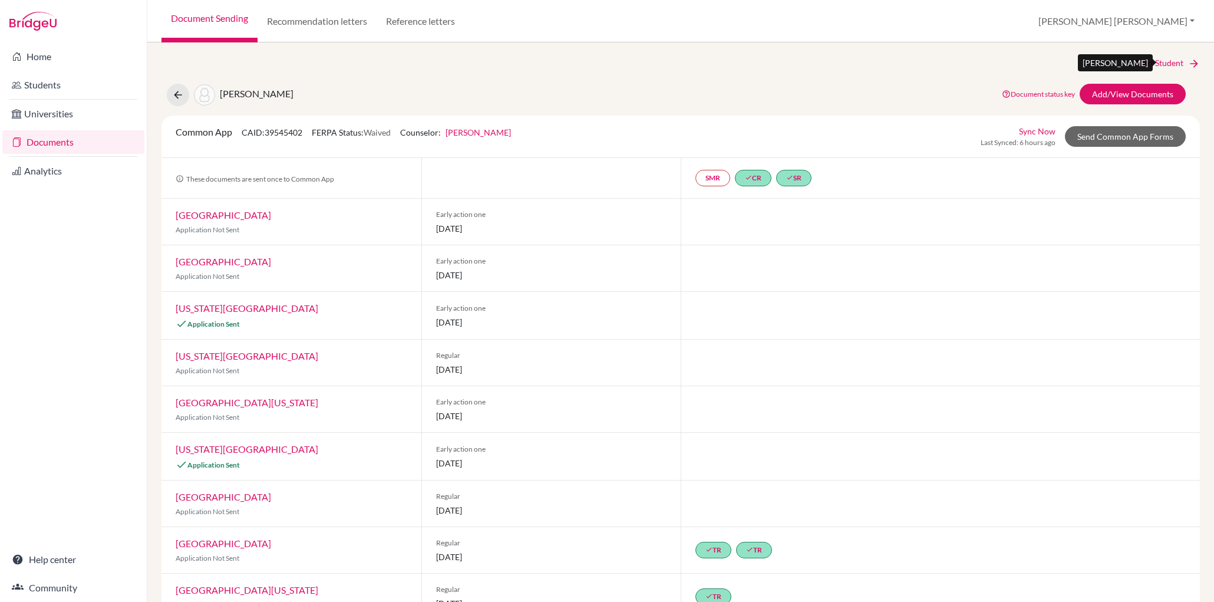
click at [1155, 61] on link "Next Student" at bounding box center [1168, 63] width 64 height 13
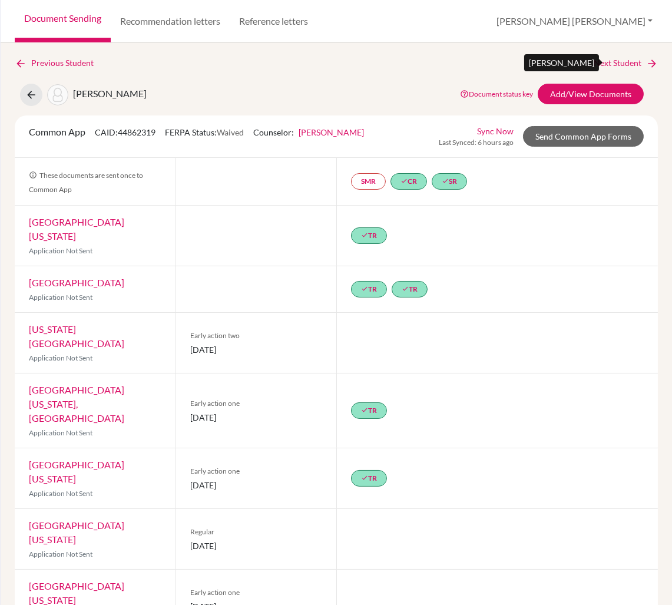
click at [610, 62] on link "Next Student" at bounding box center [626, 63] width 64 height 13
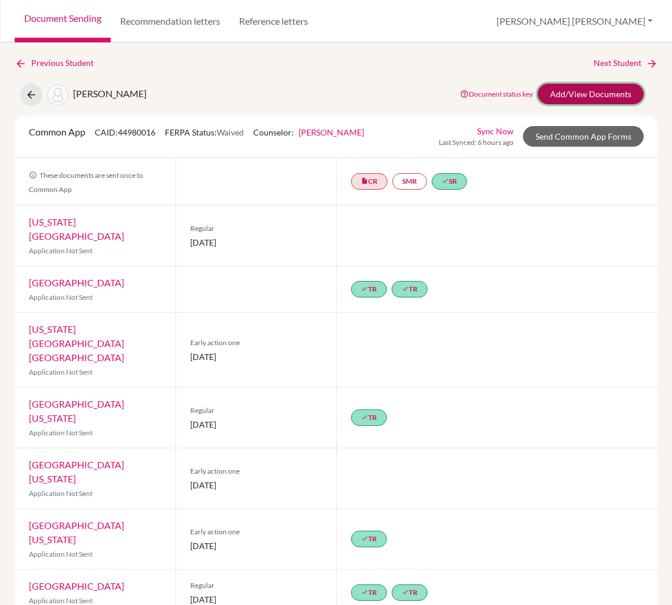
click at [583, 92] on link "Add/View Documents" at bounding box center [591, 94] width 106 height 21
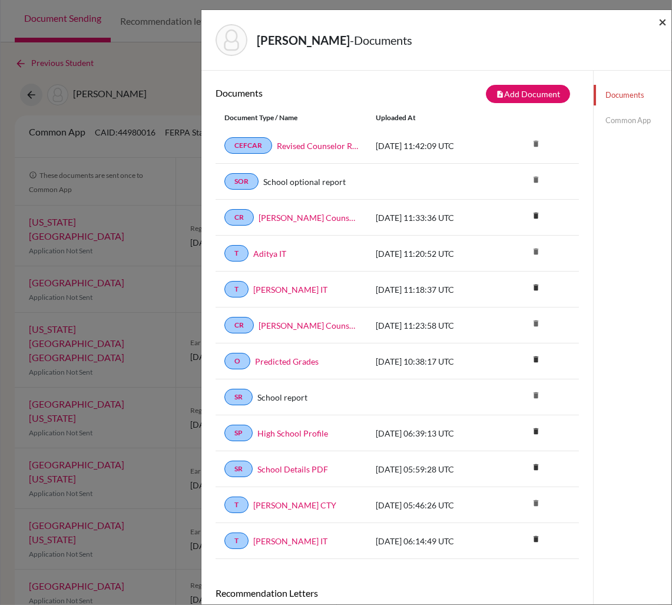
click at [661, 21] on span "×" at bounding box center [663, 21] width 8 height 17
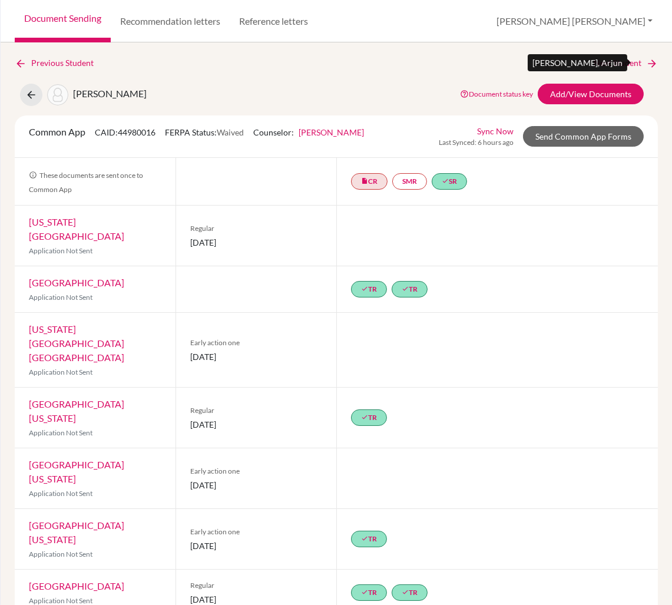
click at [603, 64] on link "Next Student" at bounding box center [626, 63] width 64 height 13
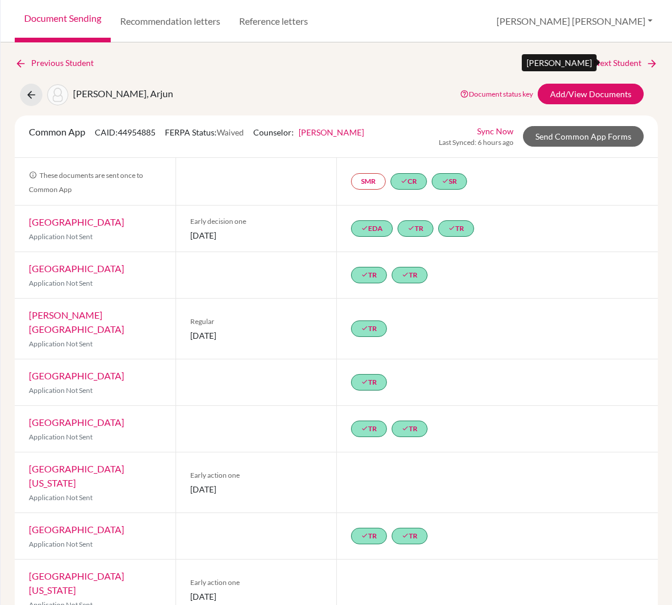
click at [614, 60] on link "Next Student" at bounding box center [626, 63] width 64 height 13
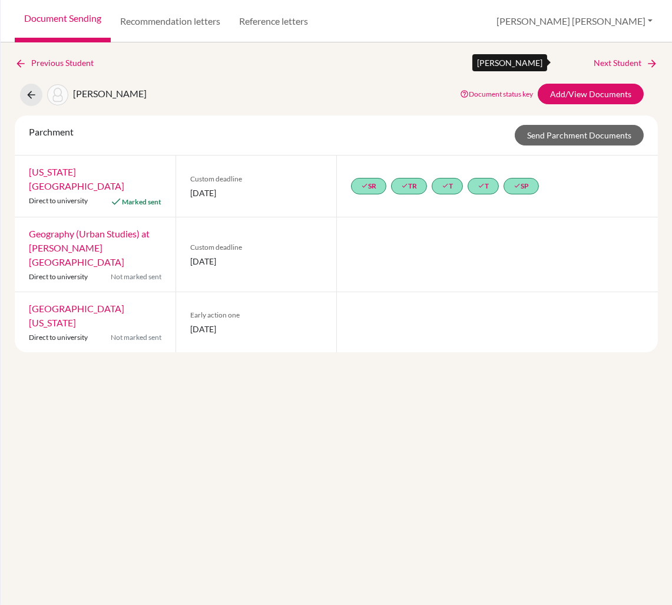
click at [614, 60] on link "Next Student" at bounding box center [626, 63] width 64 height 13
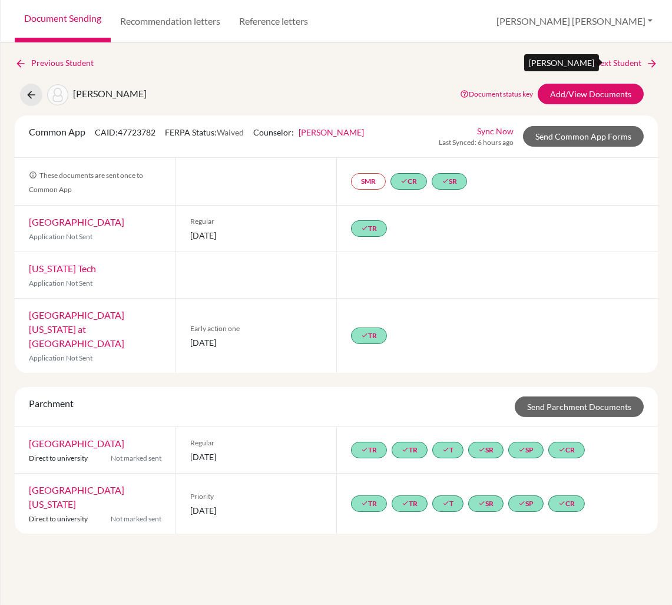
click at [614, 60] on link "Next Student" at bounding box center [626, 63] width 64 height 13
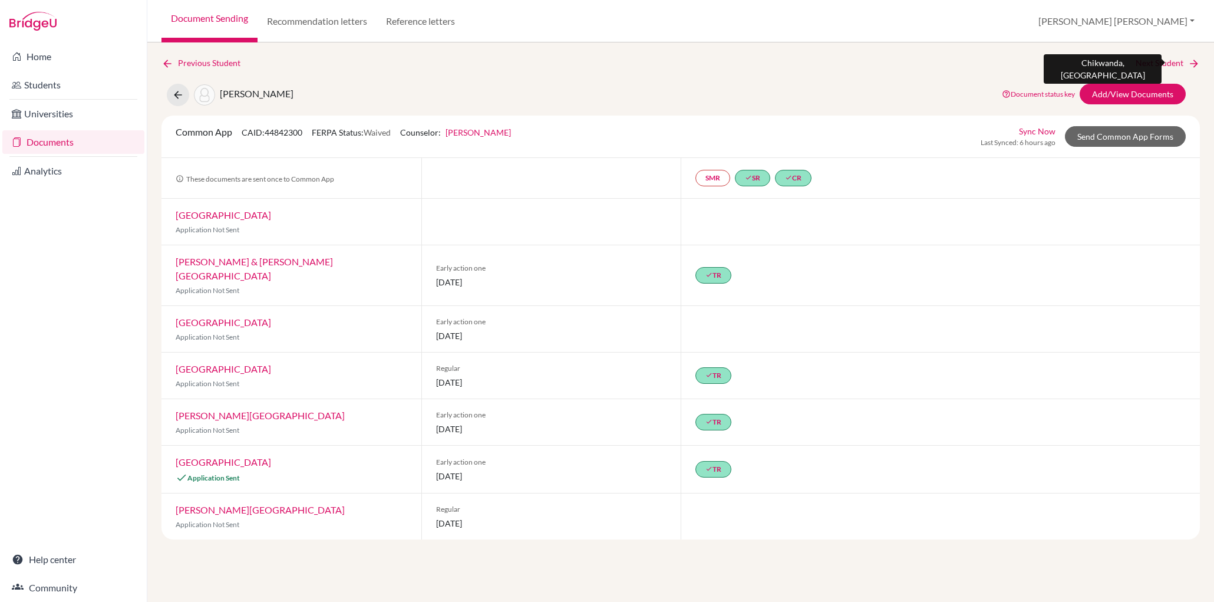
click at [1150, 64] on link "Next Student" at bounding box center [1168, 63] width 64 height 13
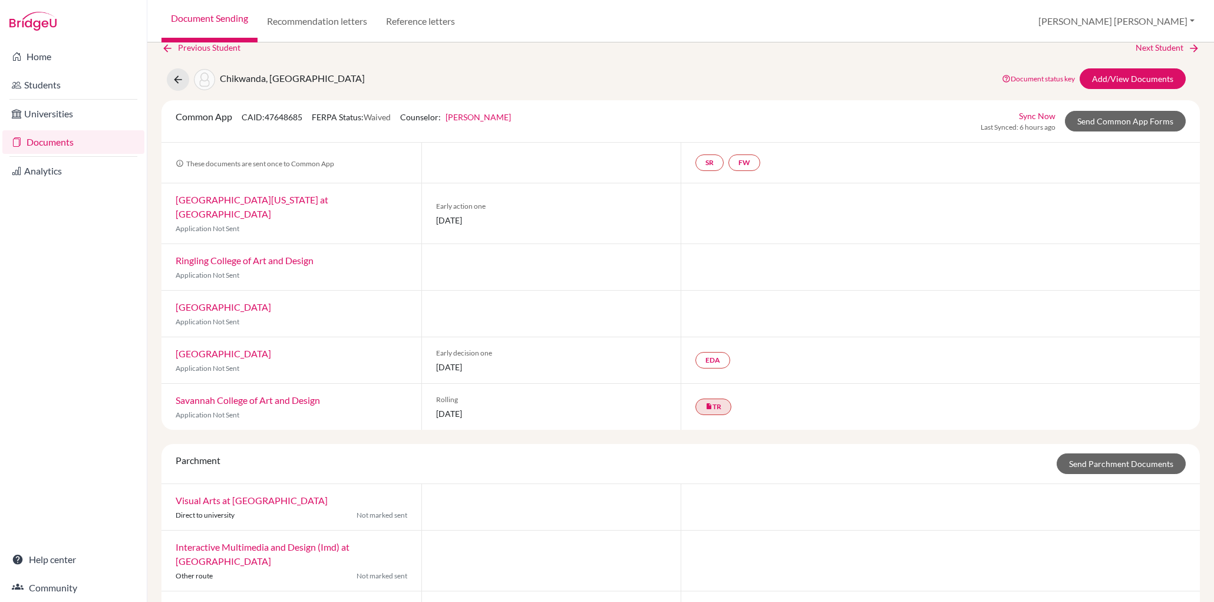
scroll to position [11, 0]
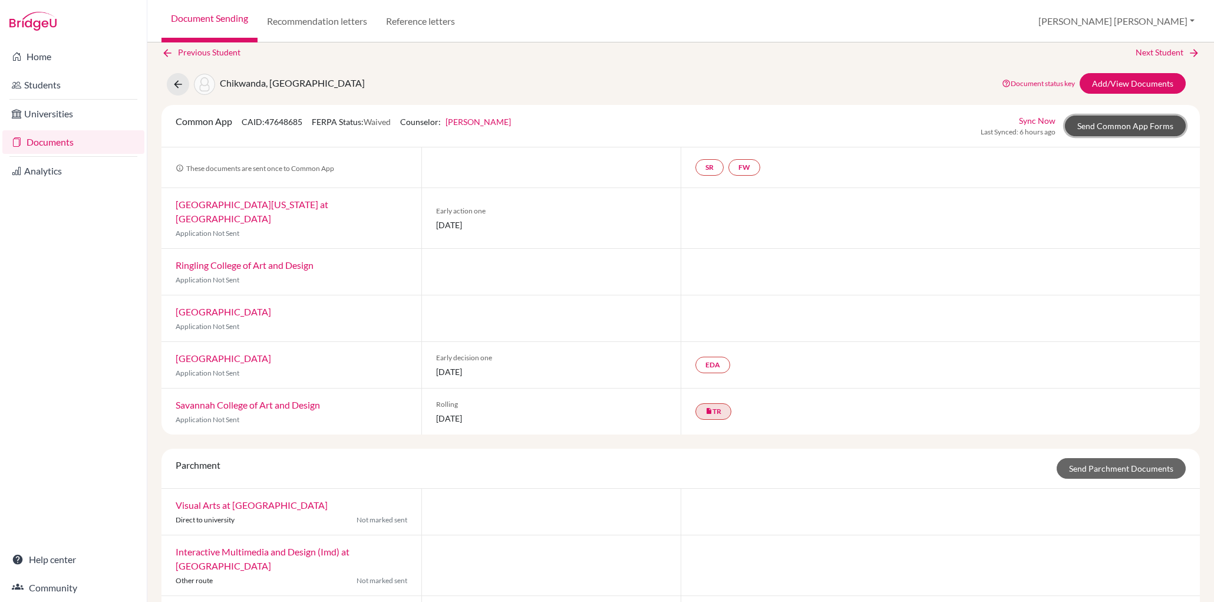
click at [1116, 124] on link "Send Common App Forms" at bounding box center [1125, 126] width 121 height 21
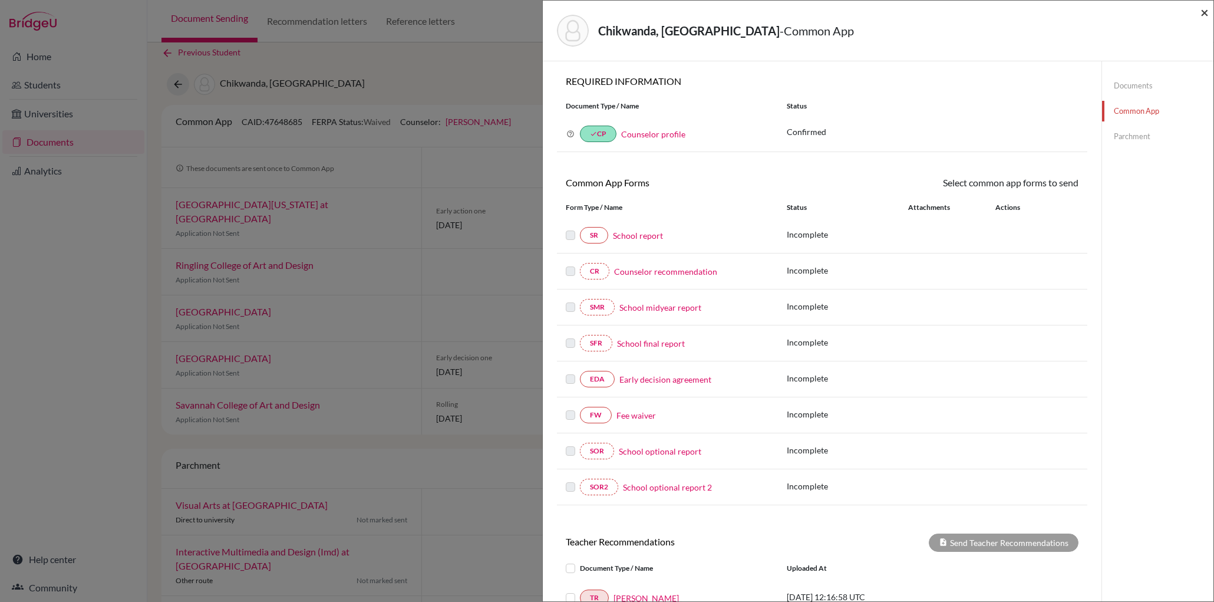
click at [1186, 14] on span "×" at bounding box center [1205, 12] width 8 height 17
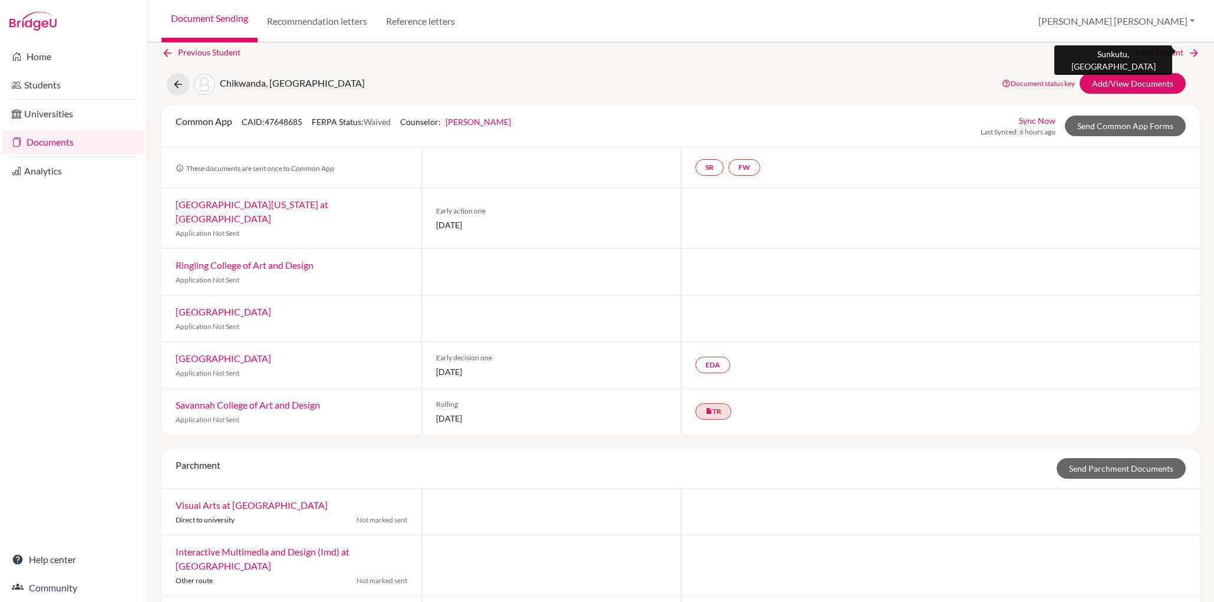
click at [1165, 47] on link "Next Student" at bounding box center [1168, 52] width 64 height 13
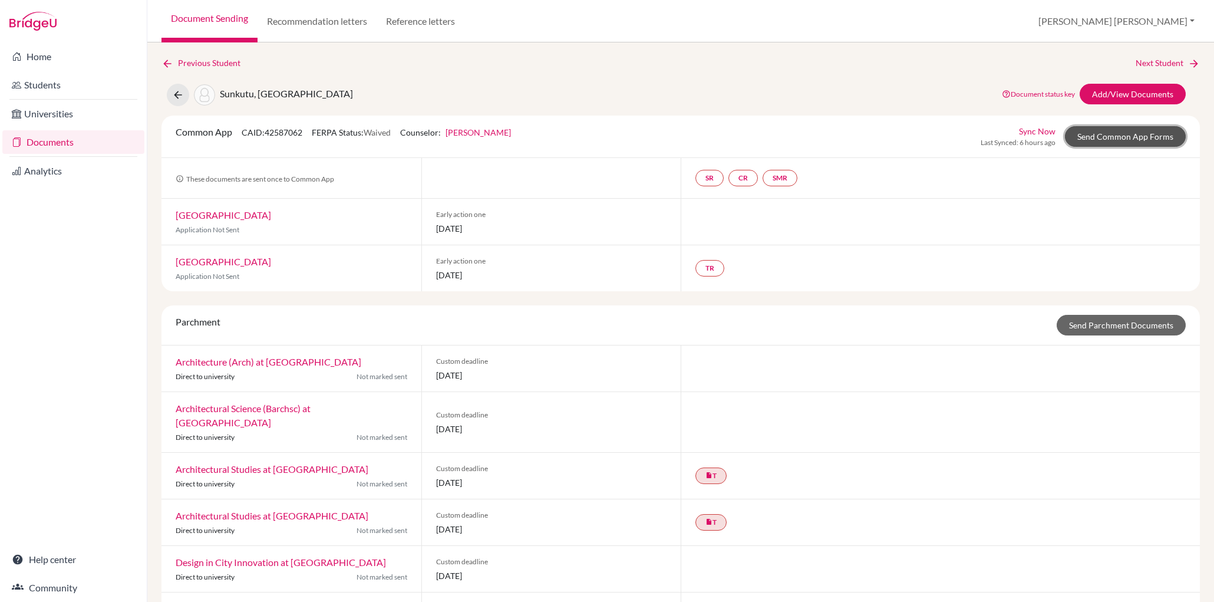
click at [1131, 134] on link "Send Common App Forms" at bounding box center [1125, 136] width 121 height 21
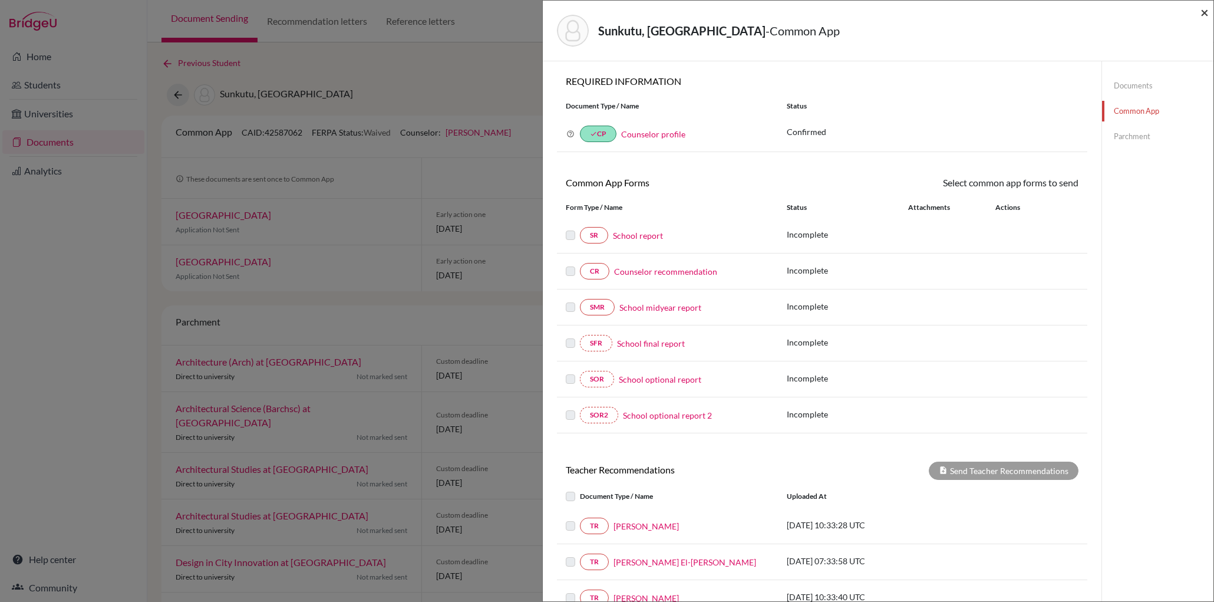
click at [1186, 8] on span "×" at bounding box center [1205, 12] width 8 height 17
